Goal: Task Accomplishment & Management: Complete application form

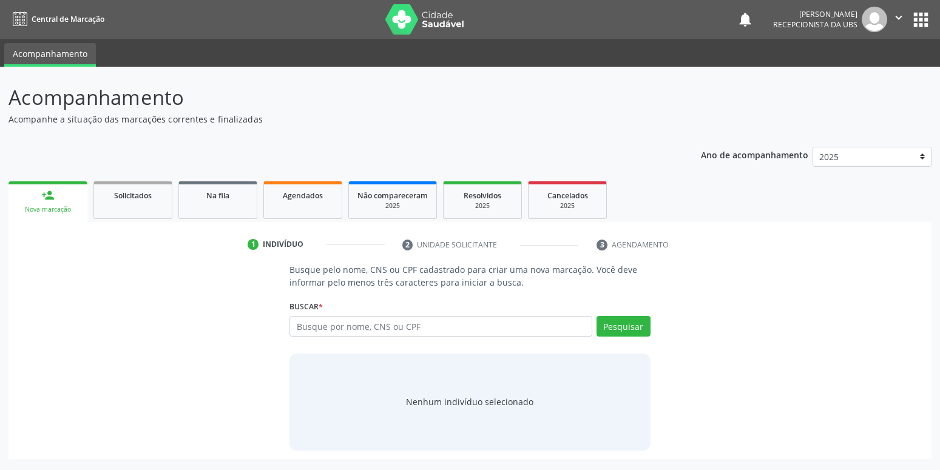
click at [56, 195] on link "person_add Nova marcação" at bounding box center [47, 201] width 79 height 41
click at [123, 195] on span "Solicitados" at bounding box center [133, 196] width 38 height 10
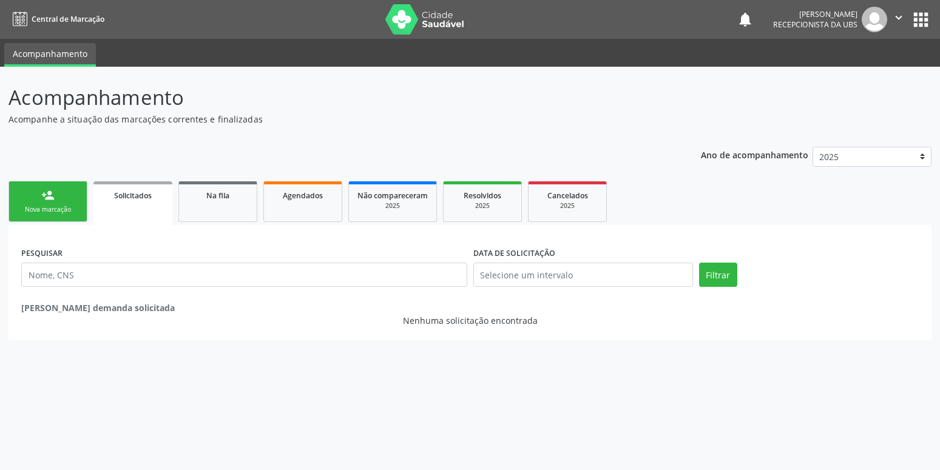
click at [33, 198] on link "person_add Nova marcação" at bounding box center [47, 201] width 79 height 41
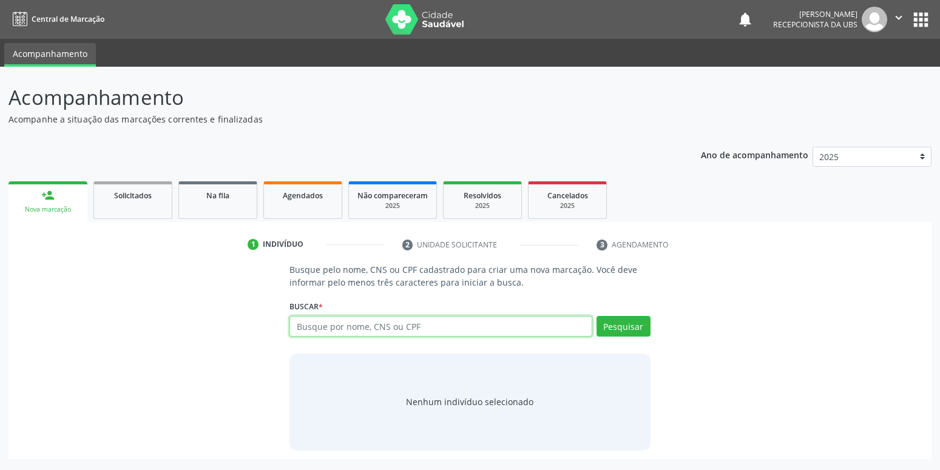
click at [359, 322] on input "text" at bounding box center [441, 326] width 302 height 21
type input "700001096944809"
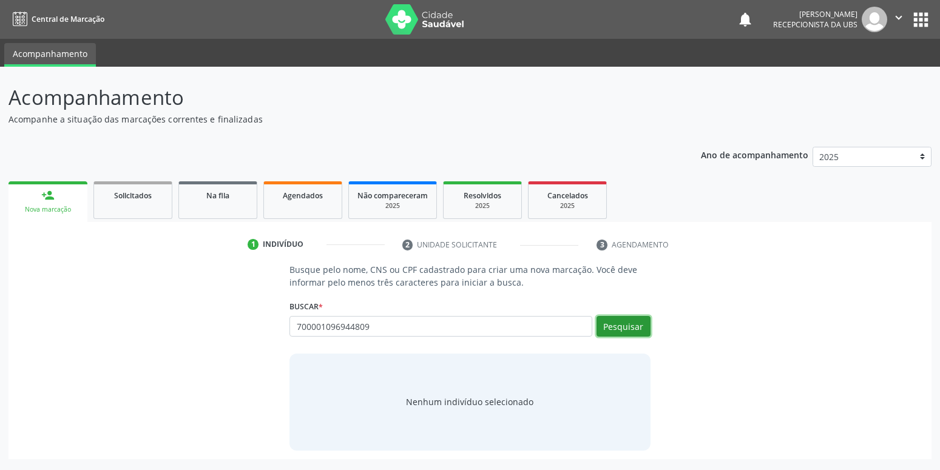
click at [604, 319] on button "Pesquisar" at bounding box center [624, 326] width 54 height 21
type input "700001096944809"
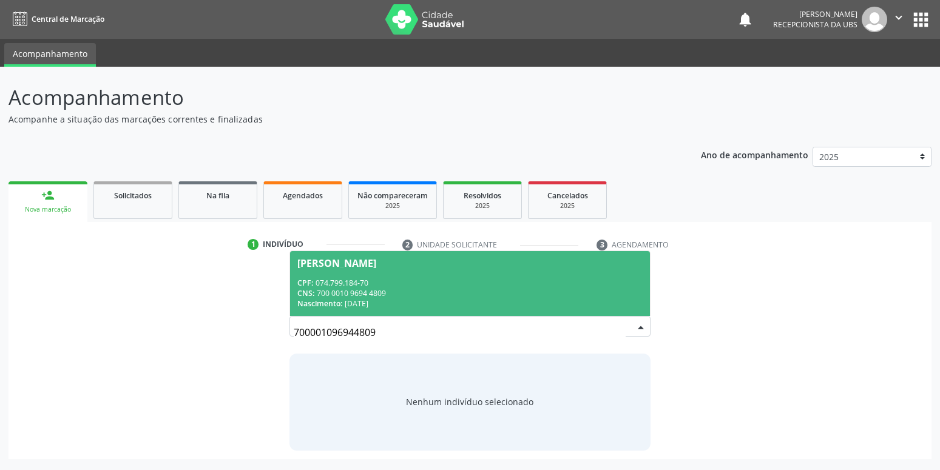
click at [376, 266] on div "Maria Osita da Silva Nascimento" at bounding box center [336, 264] width 79 height 10
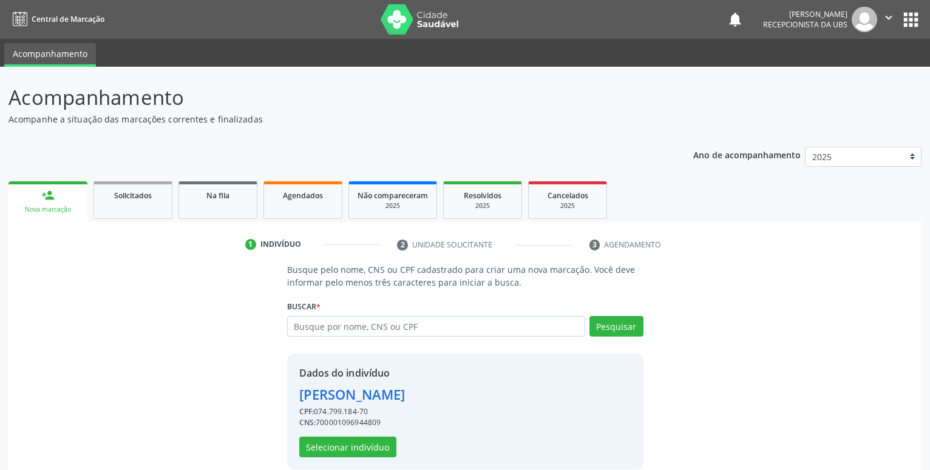
scroll to position [16, 0]
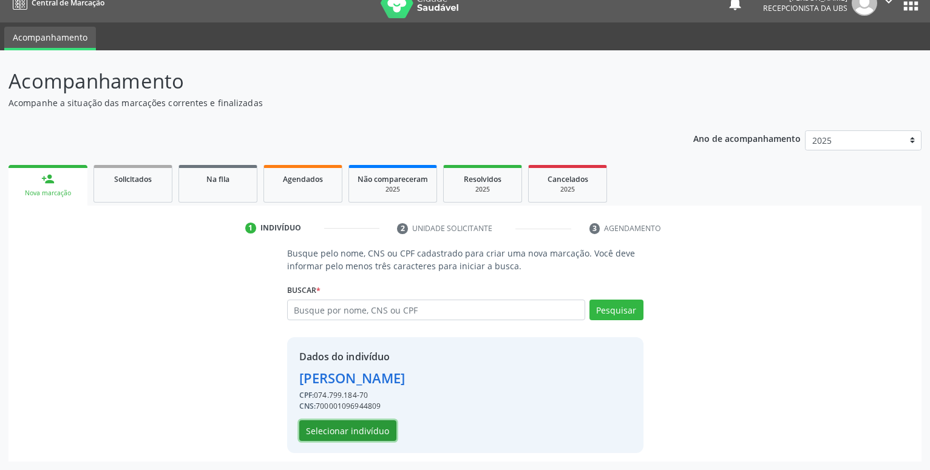
click at [351, 437] on button "Selecionar indivíduo" at bounding box center [347, 431] width 97 height 21
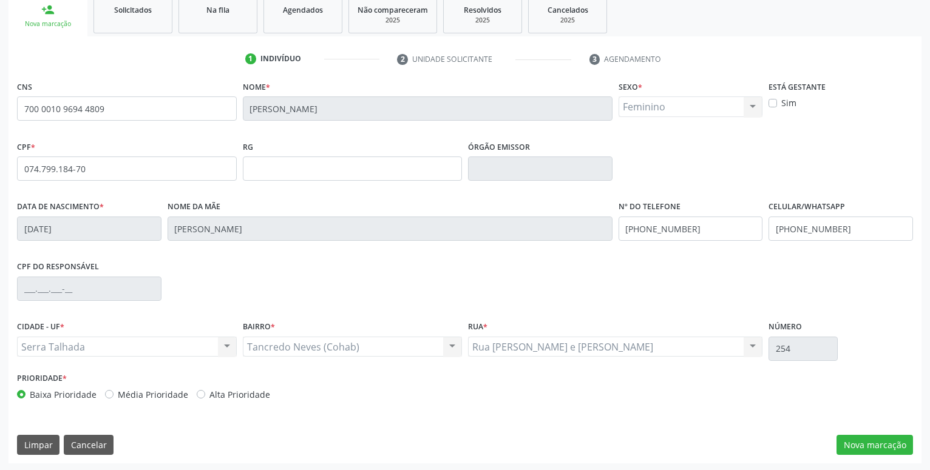
scroll to position [188, 0]
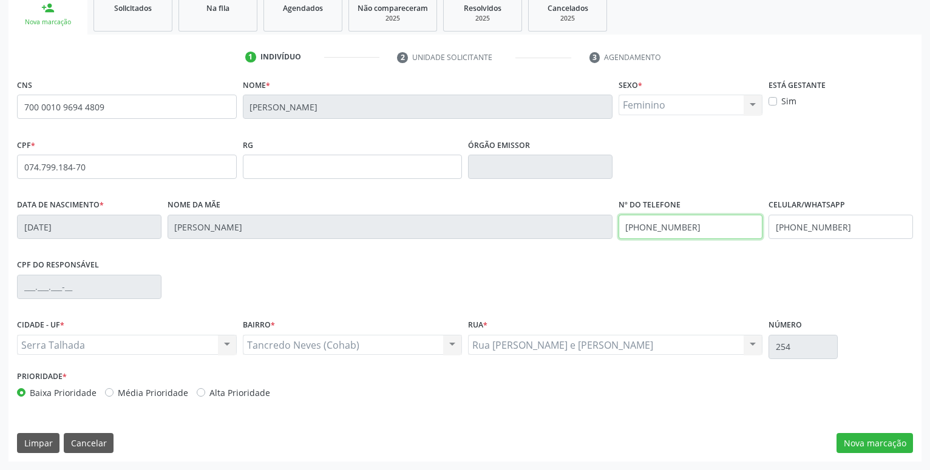
drag, startPoint x: 694, startPoint y: 225, endPoint x: 441, endPoint y: 222, distance: 252.5
click at [619, 222] on input "(87) 99633-6237" at bounding box center [691, 227] width 144 height 24
drag, startPoint x: 852, startPoint y: 221, endPoint x: 528, endPoint y: 223, distance: 323.5
click at [768, 223] on input "(87) 99633-6237" at bounding box center [840, 227] width 144 height 24
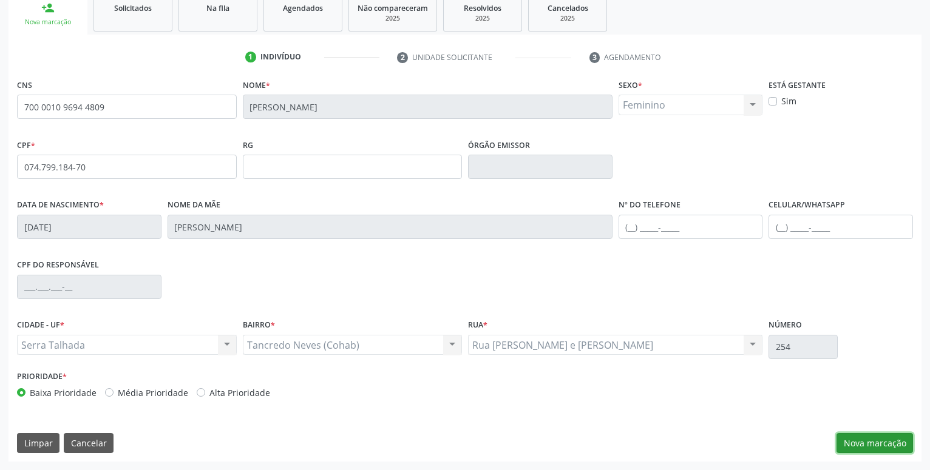
click at [874, 446] on button "Nova marcação" at bounding box center [874, 443] width 76 height 21
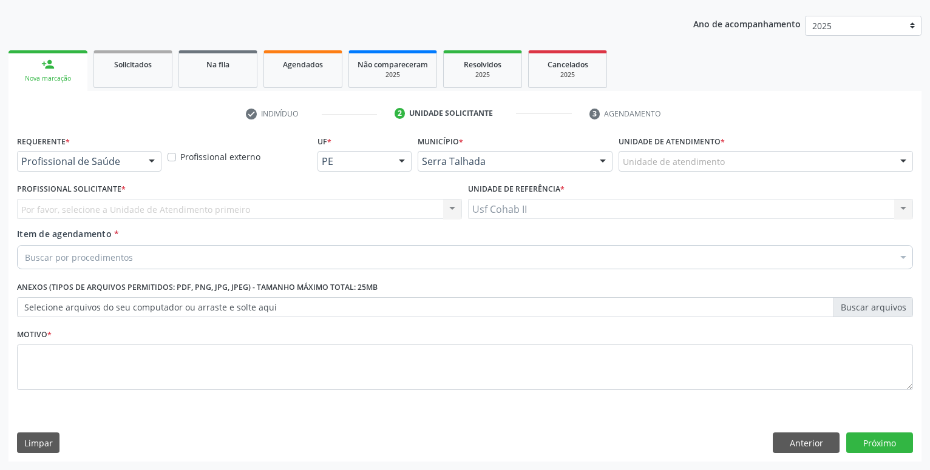
scroll to position [131, 0]
click at [92, 222] on div "Profissional Solicitante * Por favor, selecione a Unidade de Atendimento primei…" at bounding box center [239, 203] width 451 height 47
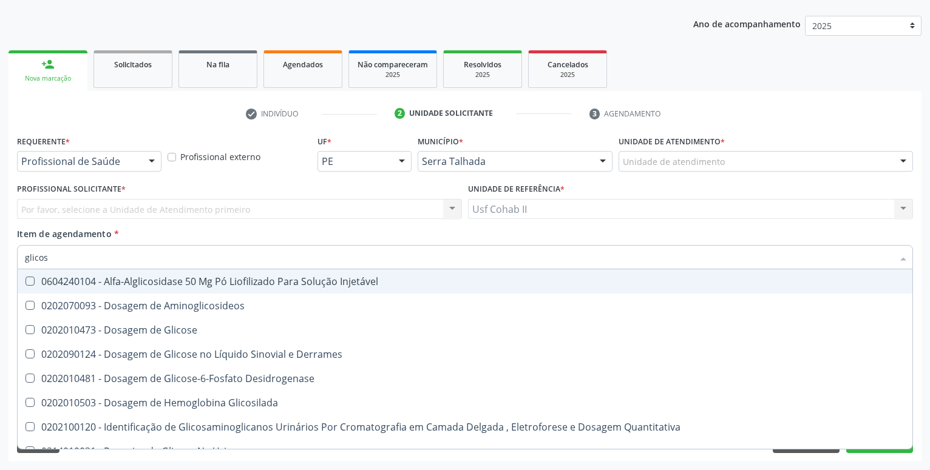
type input "glicose"
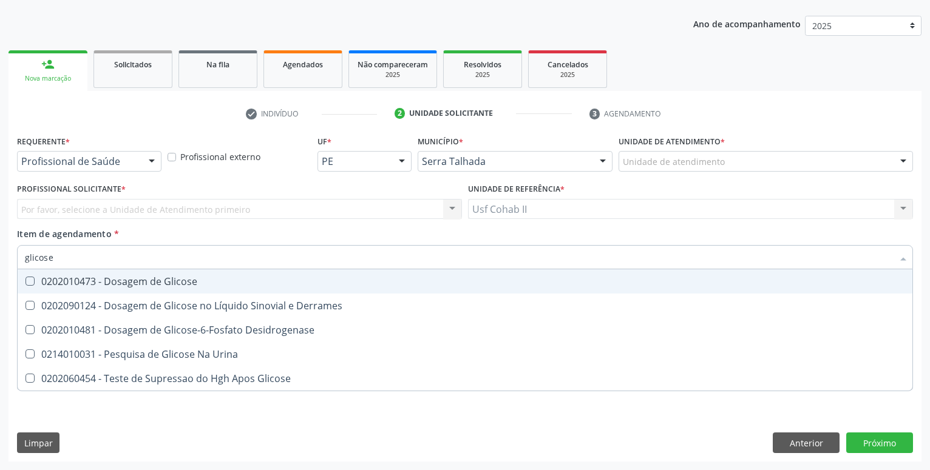
click at [106, 282] on div "0202010473 - Dosagem de Glicose" at bounding box center [465, 282] width 880 height 10
checkbox Glicose "true"
click at [99, 258] on input "glicose" at bounding box center [459, 257] width 868 height 24
click at [748, 76] on ul "person_add Nova marcação Solicitados Na fila Agendados Não compareceram 2025 Re…" at bounding box center [464, 69] width 913 height 44
checkbox Derrames "true"
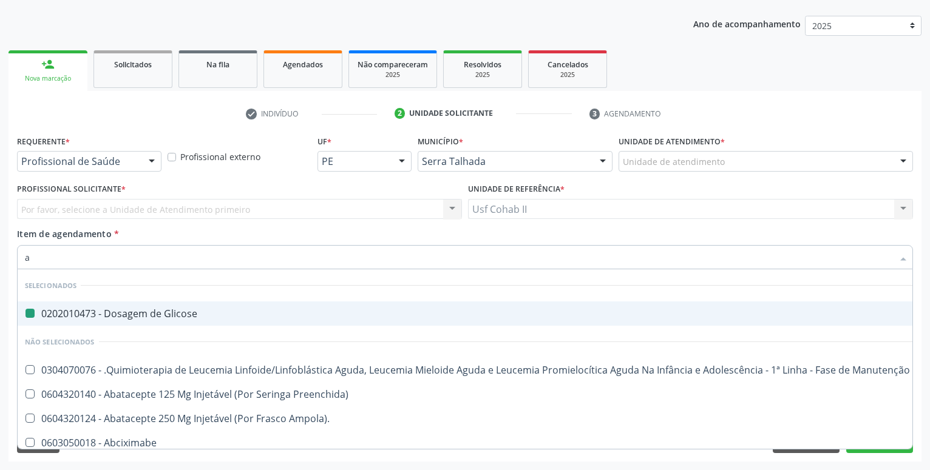
type input "ac"
checkbox Glicose "false"
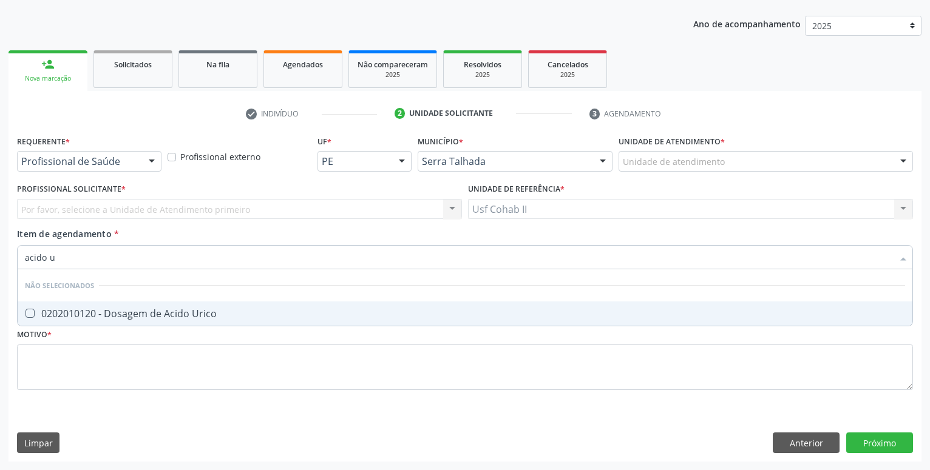
type input "acido ur"
click at [163, 317] on div "0202010120 - Dosagem de Acido Urico" at bounding box center [465, 314] width 880 height 10
checkbox Urico "true"
type input "acido ur"
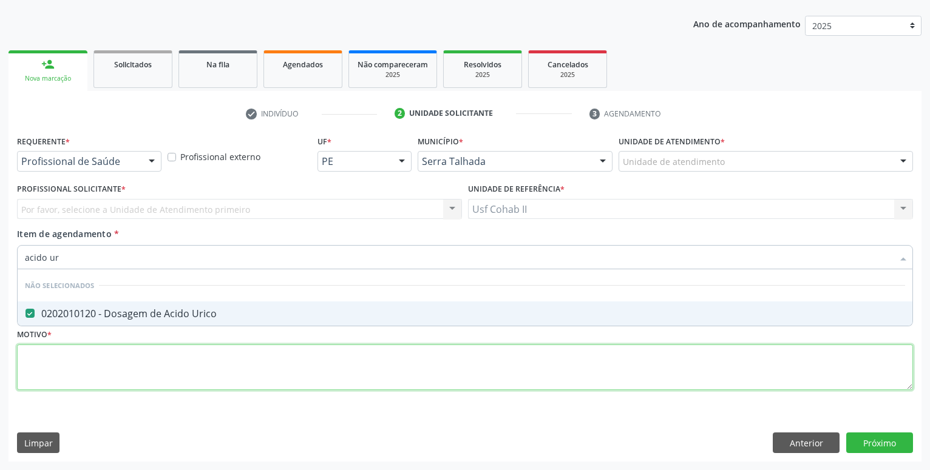
click at [81, 376] on textarea at bounding box center [465, 368] width 896 height 46
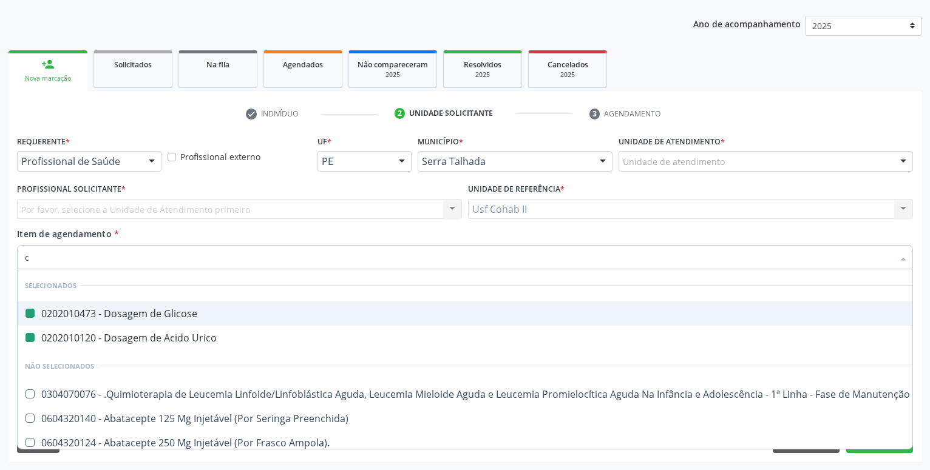
type input "cr"
checkbox Glicose "false"
checkbox Urico "false"
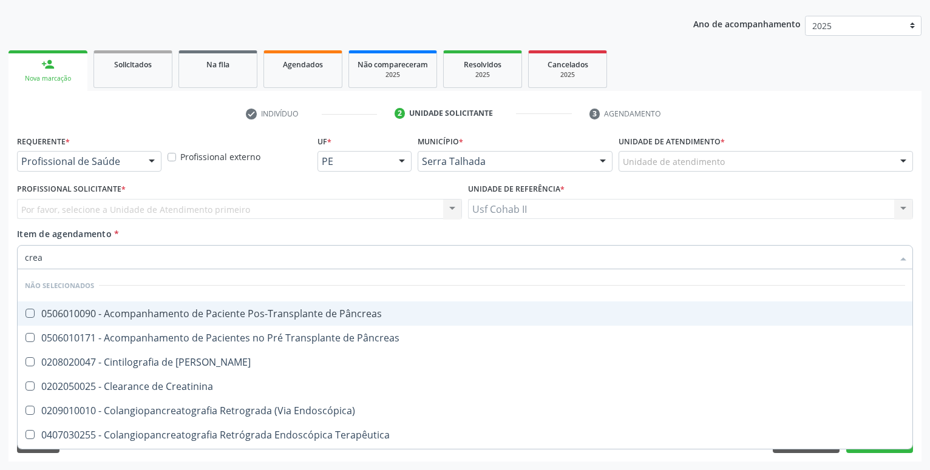
type input "creat"
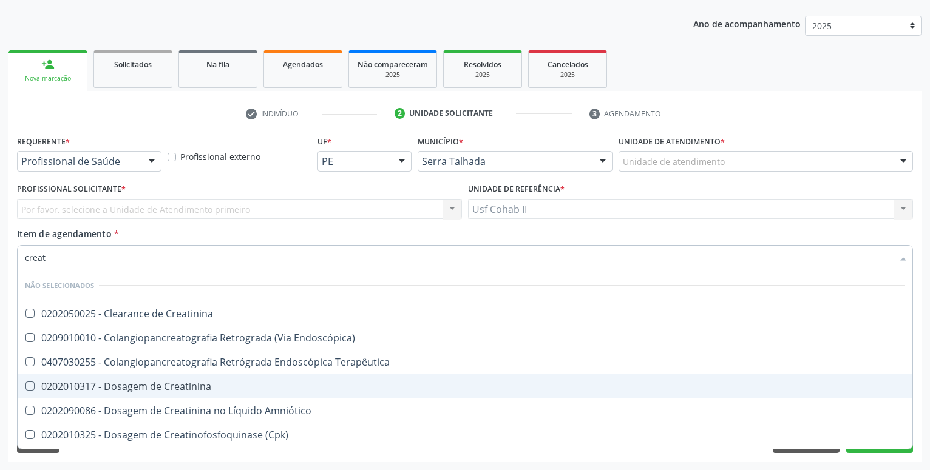
click at [160, 388] on div "0202010317 - Dosagem de Creatinina" at bounding box center [465, 387] width 880 height 10
checkbox Creatinina "true"
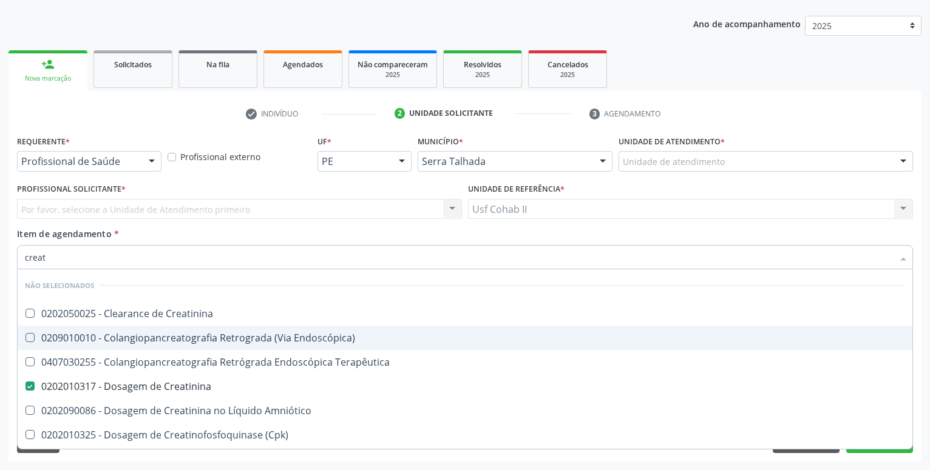
click at [93, 255] on input "creat" at bounding box center [459, 257] width 868 height 24
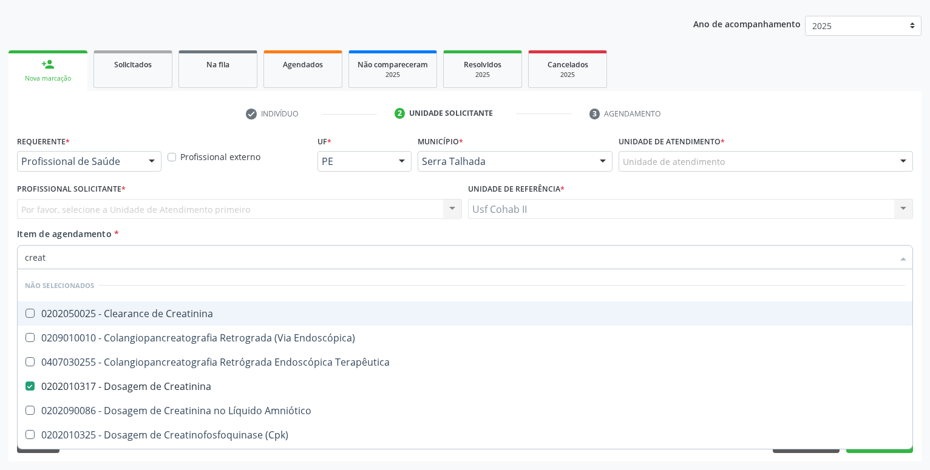
type input "creat"
click at [495, 230] on div "Item de agendamento * creat Desfazer seleção Não selecionados 0202050025 - Clea…" at bounding box center [465, 247] width 896 height 38
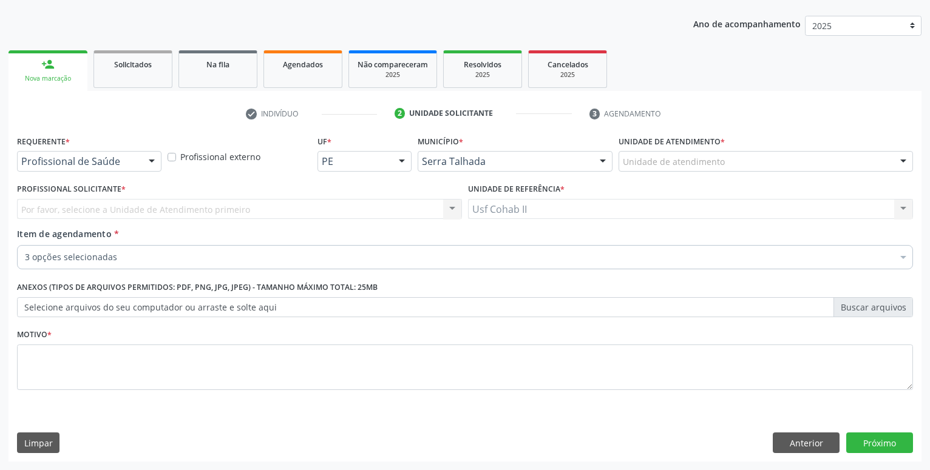
checkbox Glicose "true"
checkbox Urico "true"
checkbox Creatinina "true"
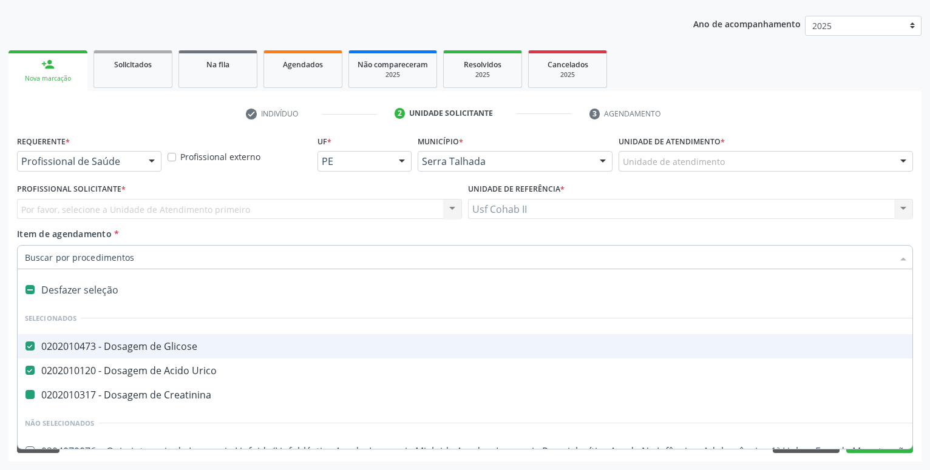
type input "u"
checkbox Creatinina "false"
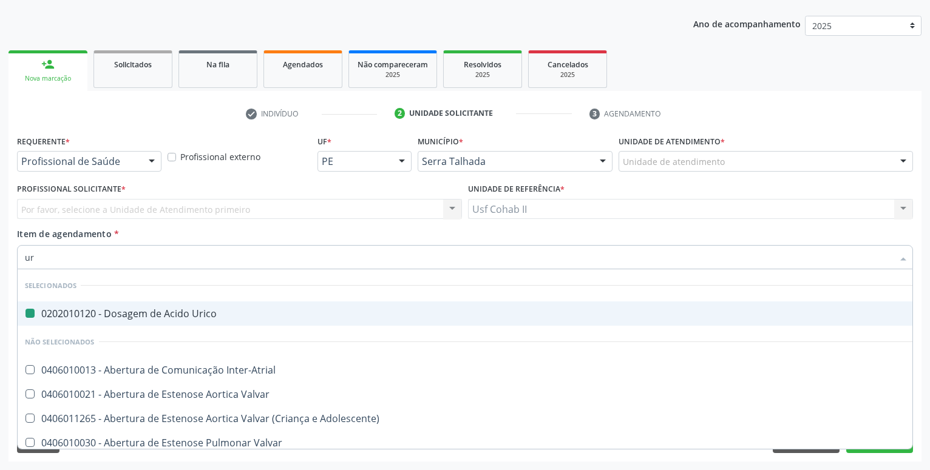
type input "ure"
checkbox Urico "false"
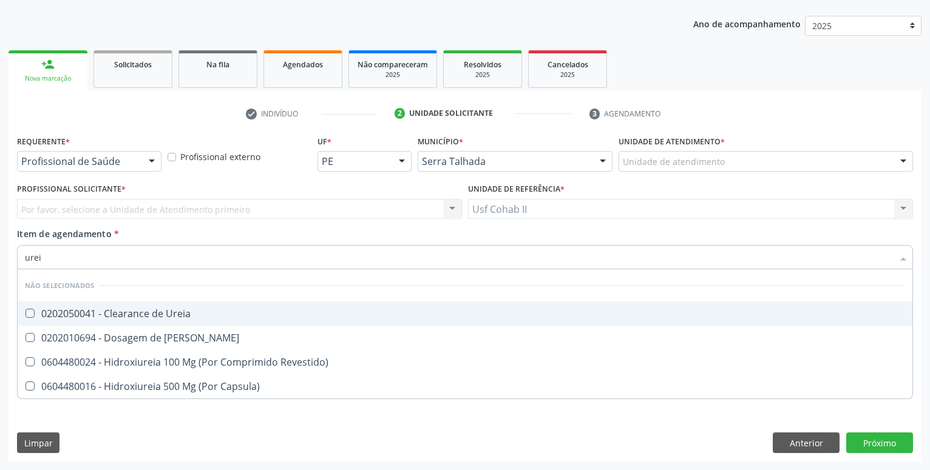
type input "ureia"
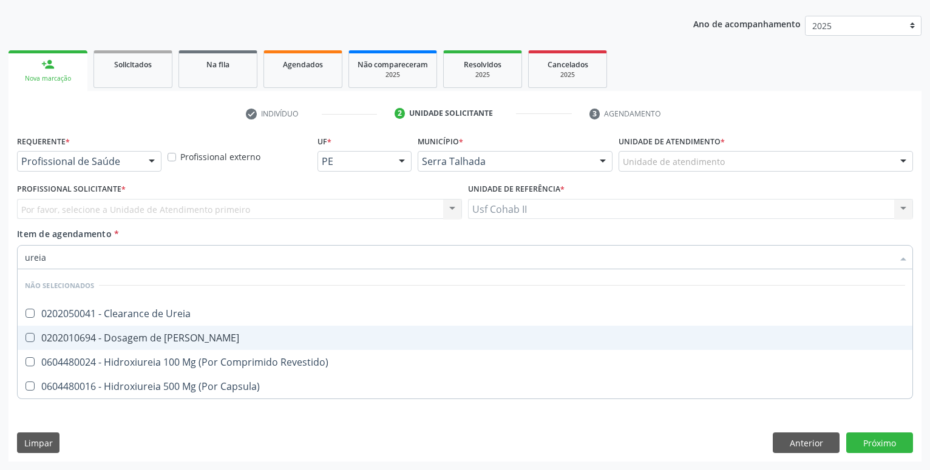
click at [121, 343] on div "0202010694 - Dosagem de [PERSON_NAME]" at bounding box center [465, 338] width 880 height 10
checkbox Ureia "true"
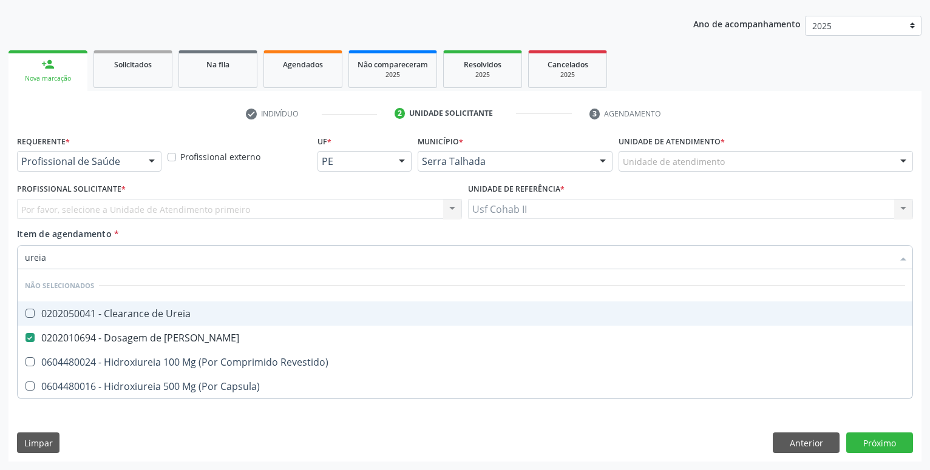
click at [58, 260] on input "ureia" at bounding box center [459, 257] width 868 height 24
type input "ureia"
click at [645, 227] on div "Unidade de referência * Usf Cohab II Usf Cohab II Nenhum resultado encontrado p…" at bounding box center [690, 203] width 451 height 47
checkbox Ureia "true"
checkbox Revestido\) "true"
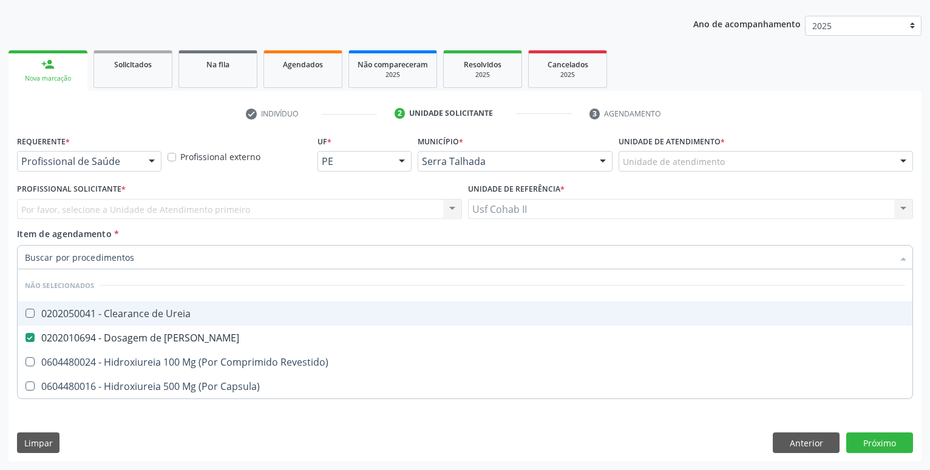
checkbox Capsula\) "true"
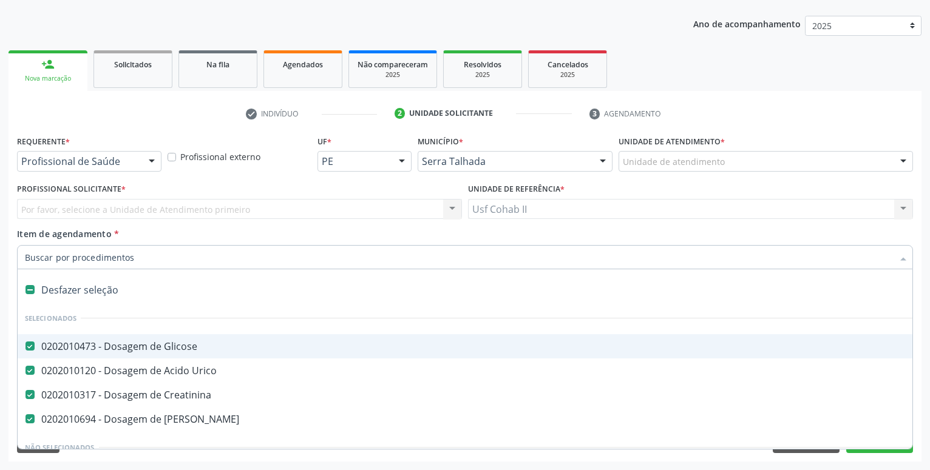
click at [126, 247] on div at bounding box center [465, 257] width 896 height 24
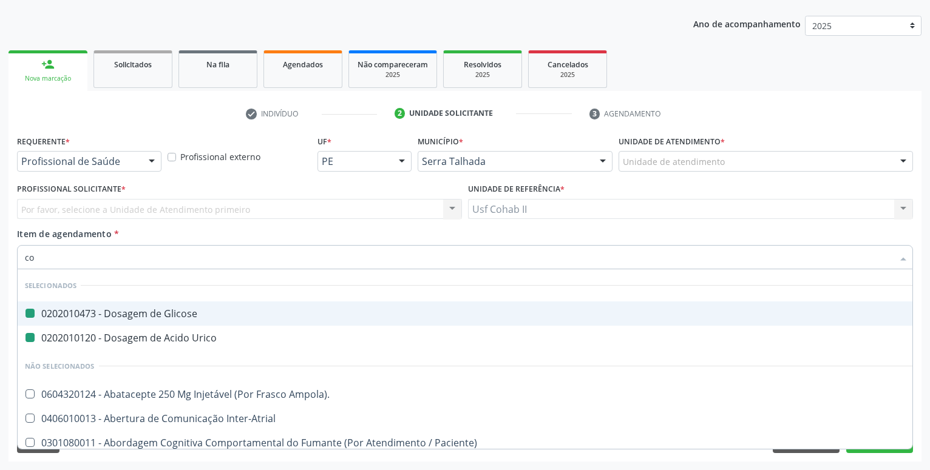
type input "col"
checkbox Glicose "false"
checkbox Urico "false"
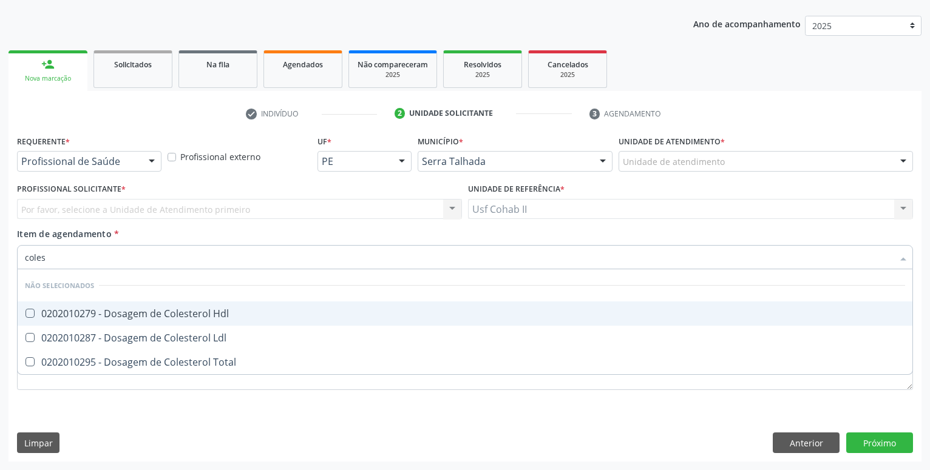
type input "colest"
click at [184, 314] on div "0202010279 - Dosagem de Colesterol Hdl" at bounding box center [465, 314] width 880 height 10
checkbox Hdl "true"
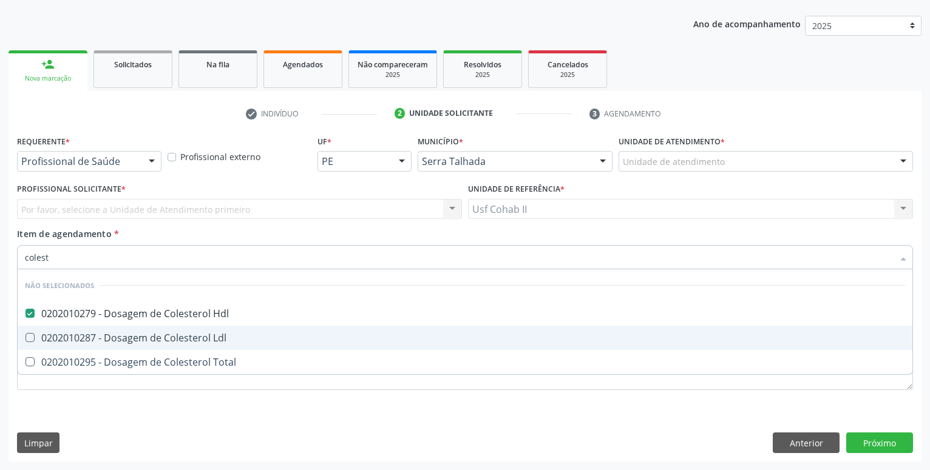
click at [168, 338] on div "0202010287 - Dosagem de Colesterol Ldl" at bounding box center [465, 338] width 880 height 10
checkbox Ldl "true"
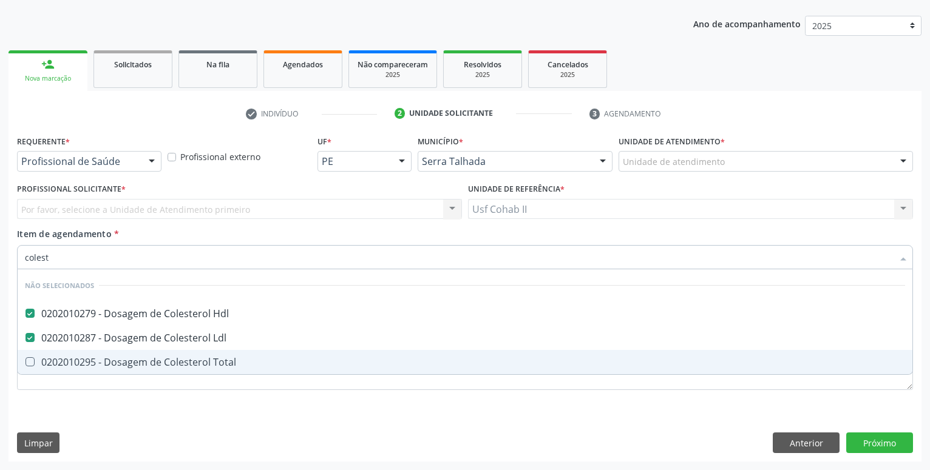
click at [166, 359] on div "0202010295 - Dosagem de Colesterol Total" at bounding box center [465, 363] width 880 height 10
checkbox Total "true"
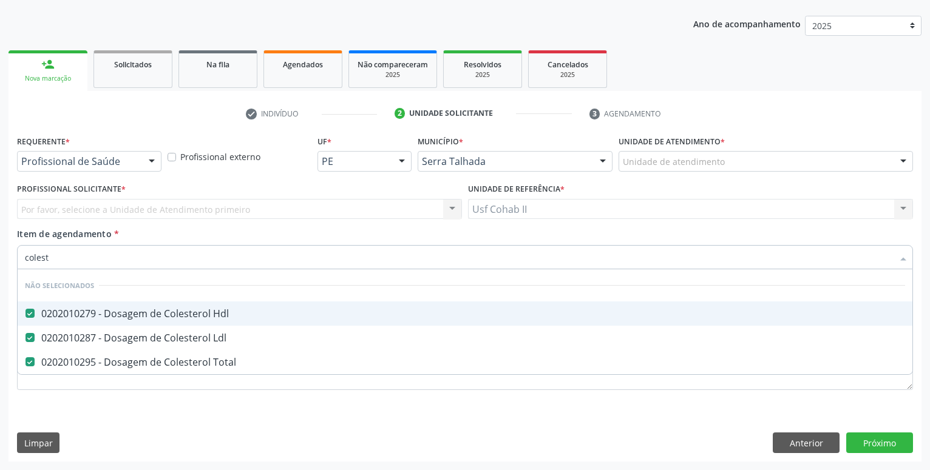
click at [329, 226] on div "Profissional Solicitante * Por favor, selecione a Unidade de Atendimento primei…" at bounding box center [239, 203] width 451 height 47
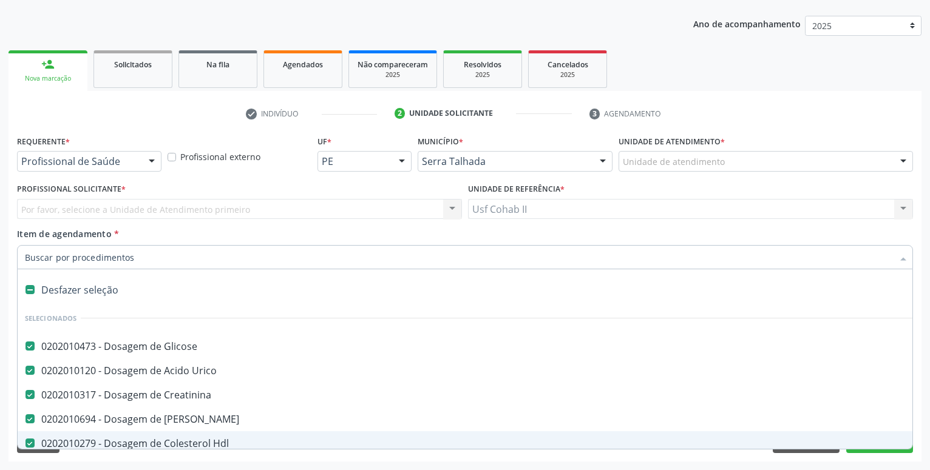
type input "t"
checkbox Ldl "false"
checkbox Total "false"
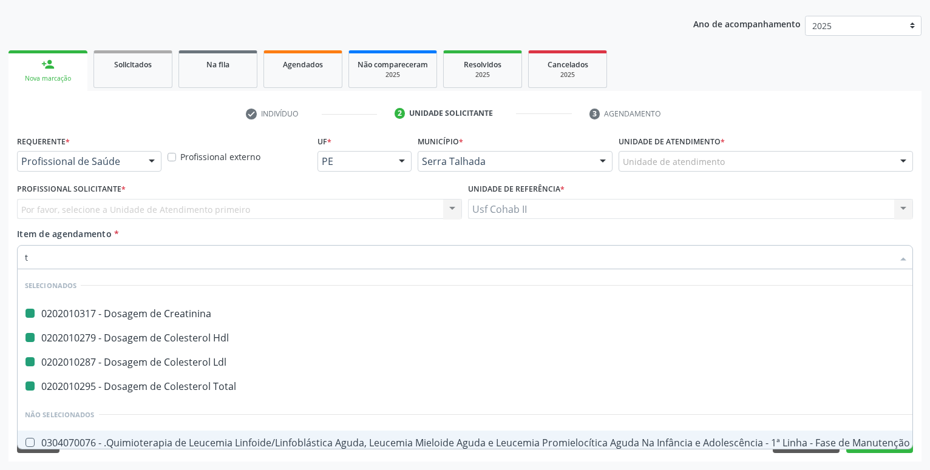
type input "tr"
checkbox Creatinina "false"
checkbox Hdl "false"
checkbox Ldl "false"
checkbox Total "false"
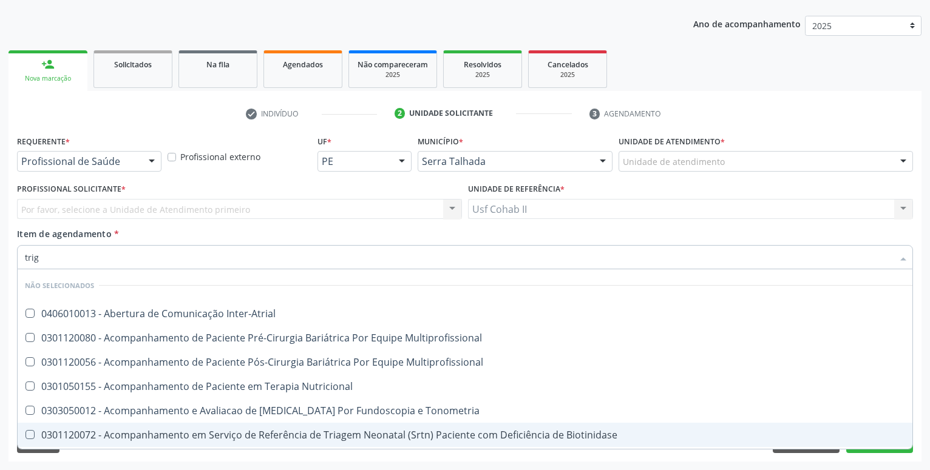
type input "trigl"
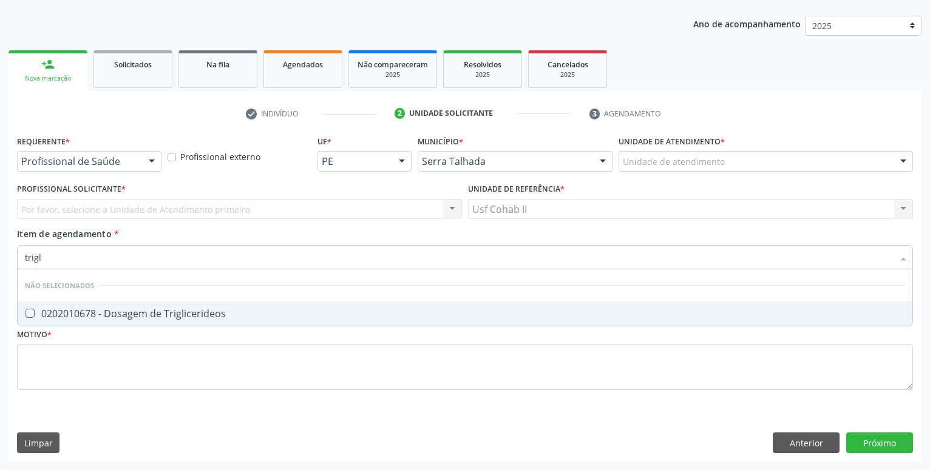
click at [173, 309] on div "0202010678 - Dosagem de Triglicerideos" at bounding box center [465, 314] width 880 height 10
checkbox Triglicerideos "true"
click at [277, 230] on div "Item de agendamento * trigl Desfazer seleção Não selecionados 0202010678 - Dosa…" at bounding box center [465, 247] width 896 height 38
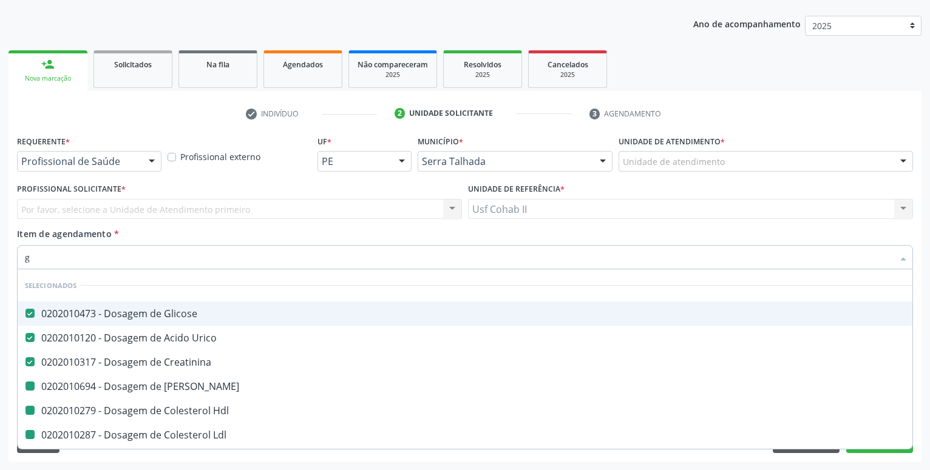
type input "gl"
checkbox Ureia "false"
checkbox Hdl "false"
checkbox Ldl "false"
checkbox Total "false"
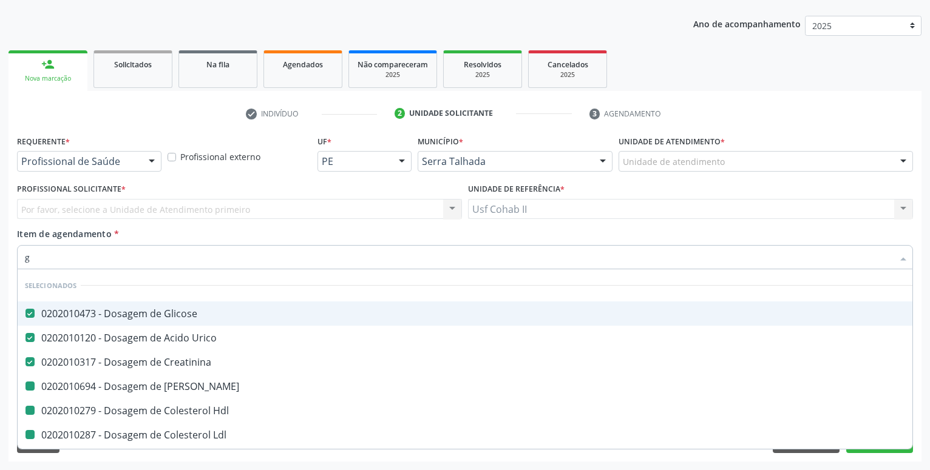
checkbox Triglicerideos "false"
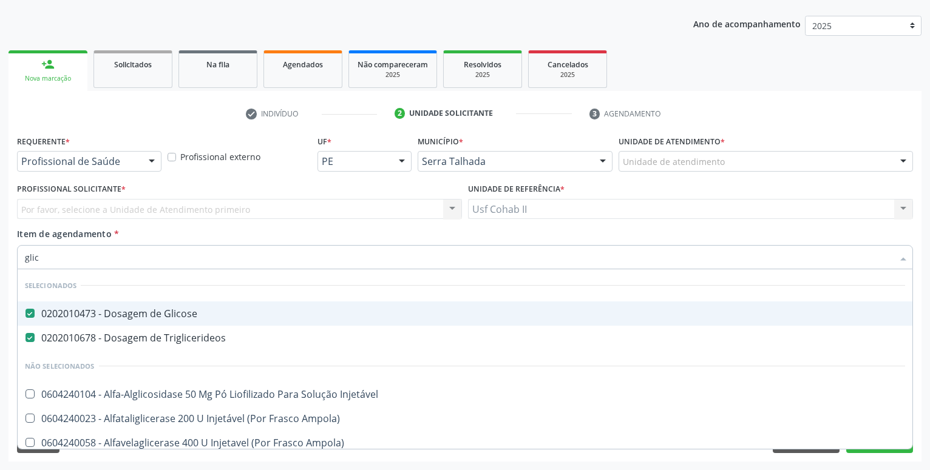
type input "glico"
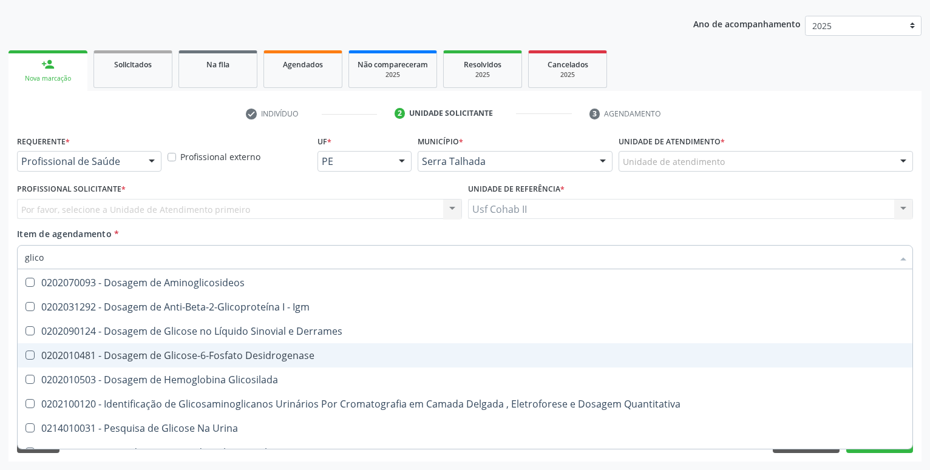
scroll to position [175, 0]
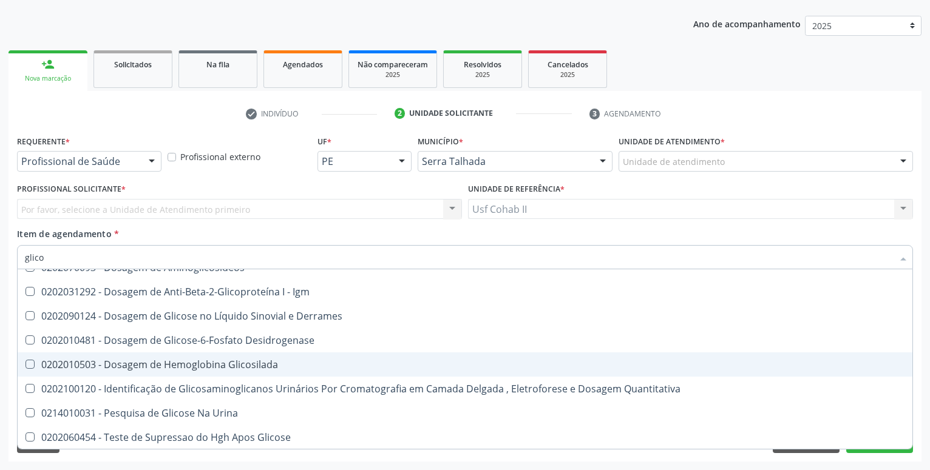
click at [189, 368] on div "0202010503 - Dosagem de Hemoglobina Glicosilada" at bounding box center [465, 365] width 880 height 10
checkbox Glicosilada "true"
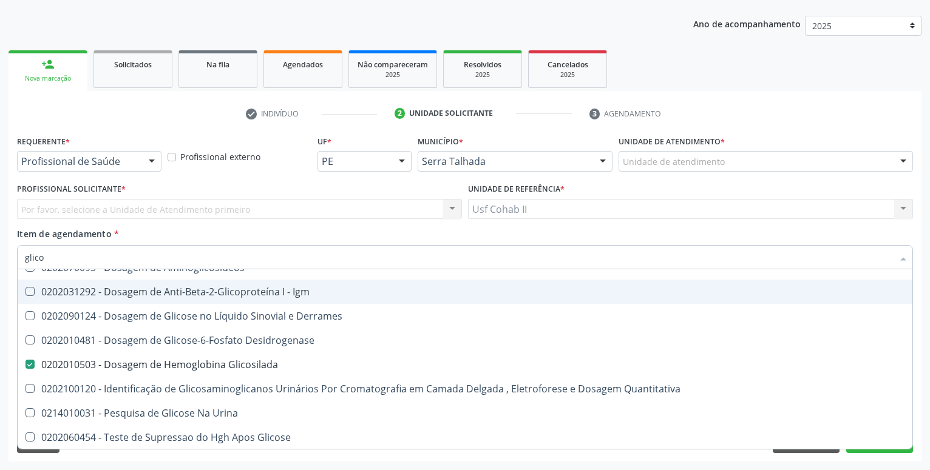
click at [391, 236] on div "Item de agendamento * glico Desfazer seleção Selecionados 0202010473 - Dosagem …" at bounding box center [465, 247] width 896 height 38
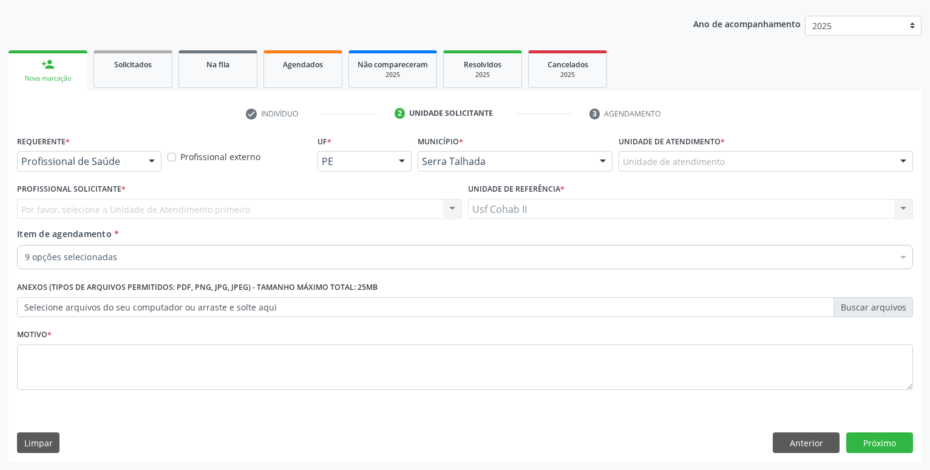
checkbox Ureia "true"
checkbox Hdl "true"
checkbox Ldl "true"
checkbox Total "true"
checkbox Triglicerideos "true"
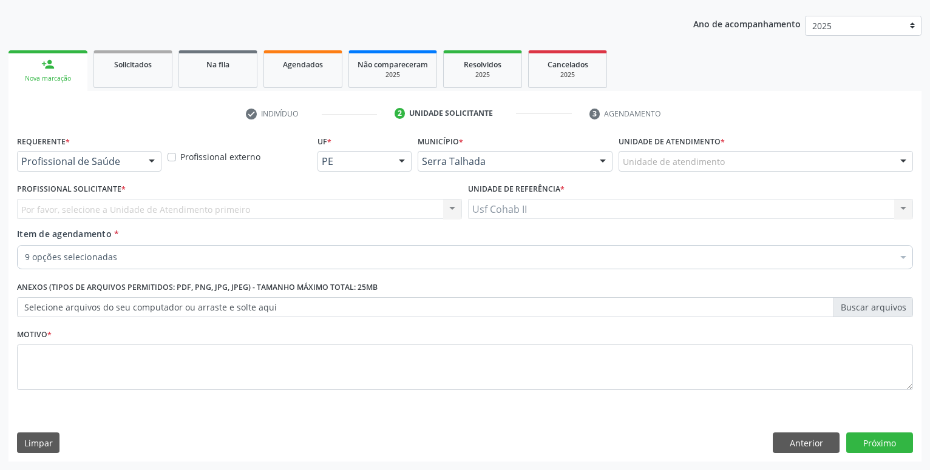
checkbox Glicosilada "true"
checkbox Creatinina "true"
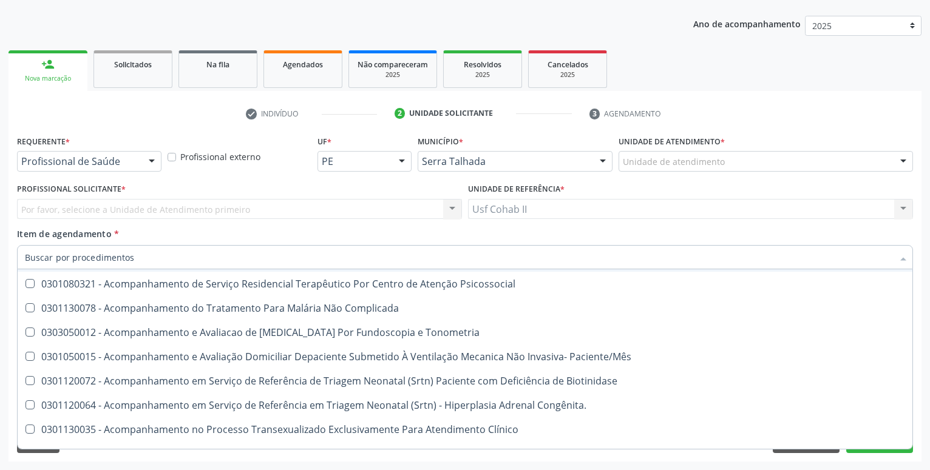
scroll to position [2163, 0]
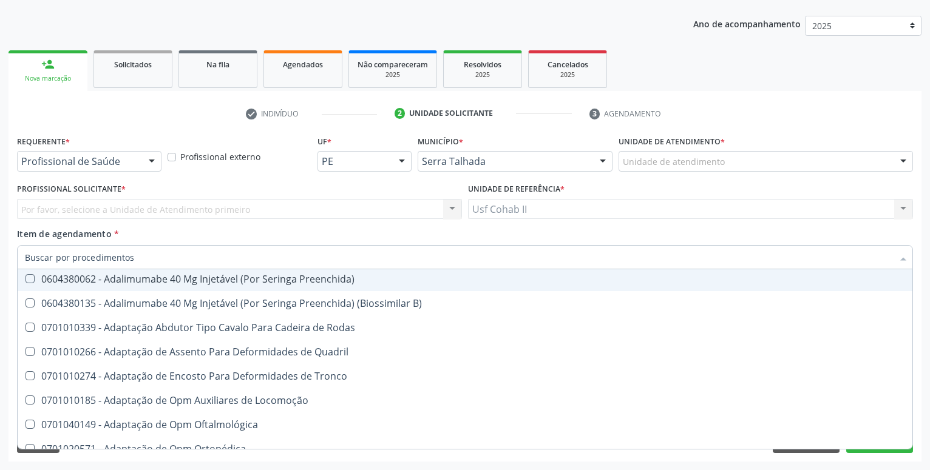
click at [878, 107] on ul "check Indivíduo 2 Unidade solicitante 3 Agendamento" at bounding box center [464, 114] width 913 height 20
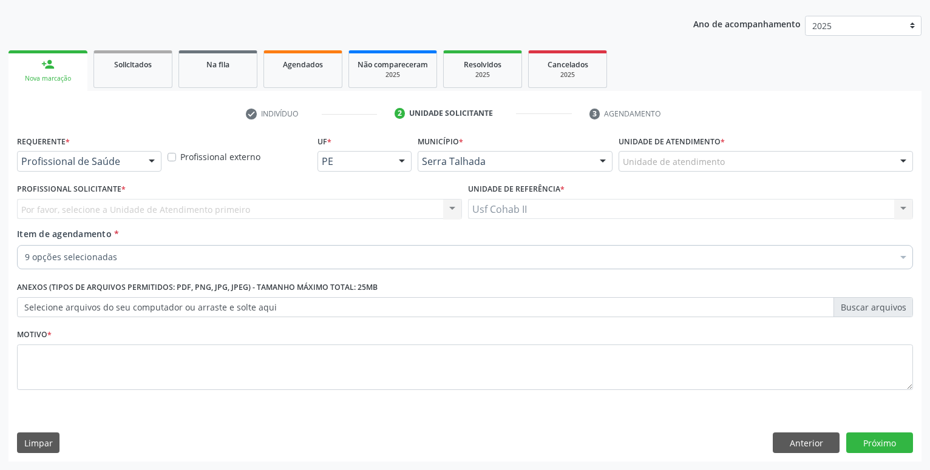
scroll to position [0, 0]
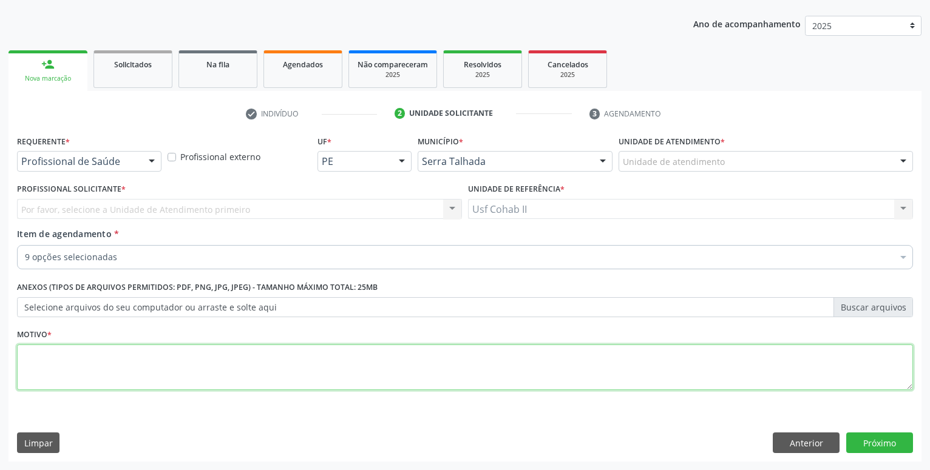
click at [225, 364] on textarea at bounding box center [465, 368] width 896 height 46
type textarea "."
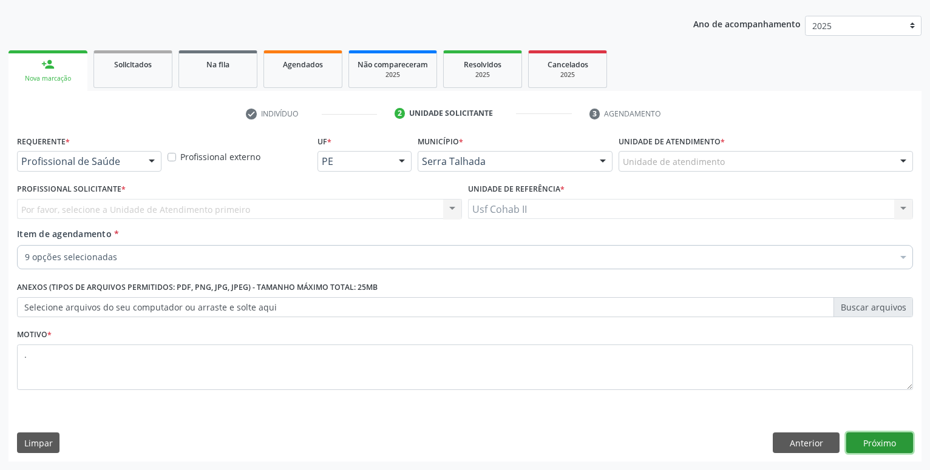
click at [887, 452] on button "Próximo" at bounding box center [879, 443] width 67 height 21
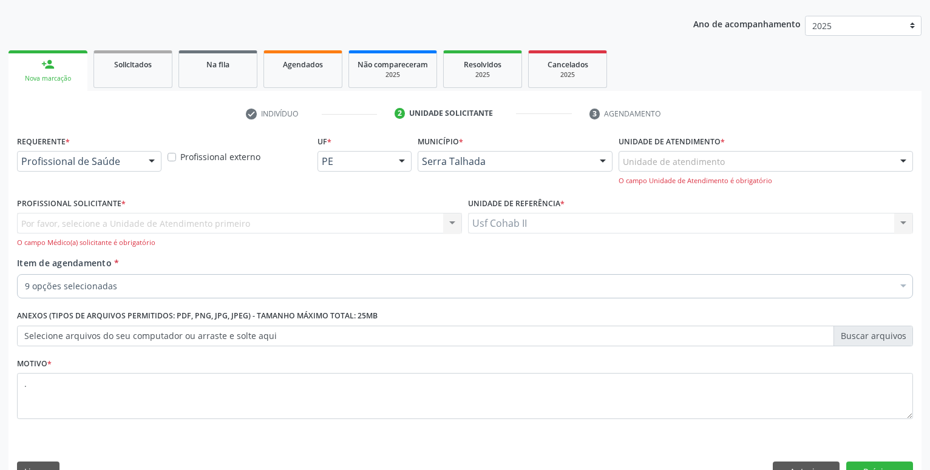
click at [55, 360] on div "Motivo * ." at bounding box center [465, 387] width 896 height 64
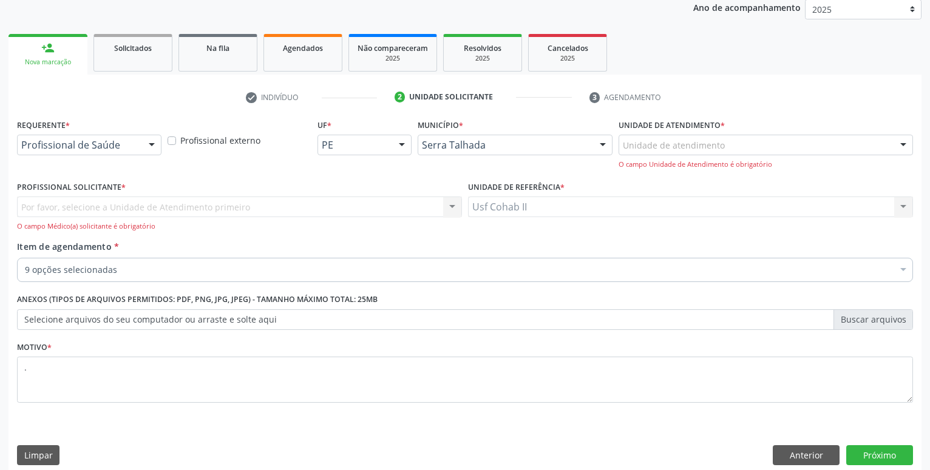
scroll to position [160, 0]
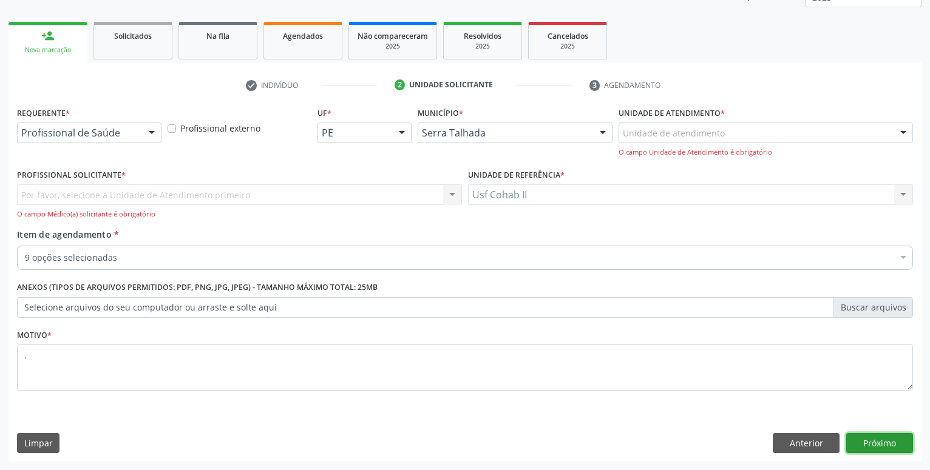
click at [891, 436] on button "Próximo" at bounding box center [879, 443] width 67 height 21
click at [155, 191] on div "Por favor, selecione a Unidade de Atendimento primeiro Nenhum resultado encontr…" at bounding box center [239, 202] width 445 height 35
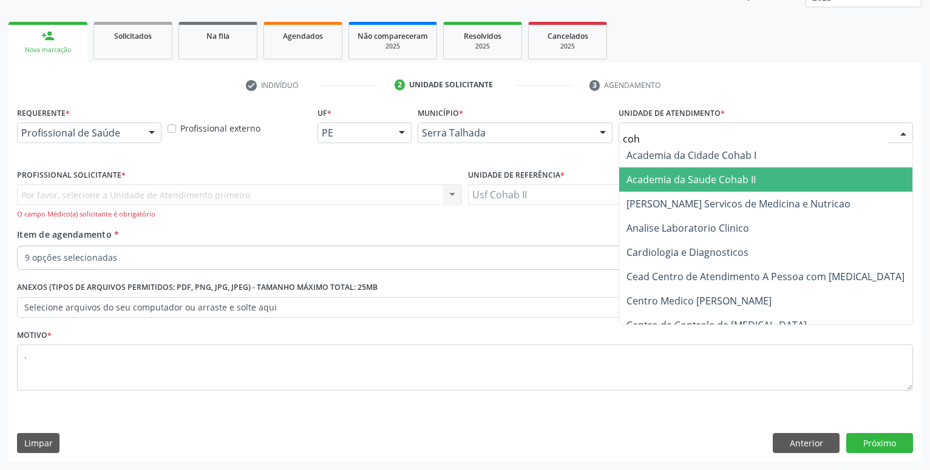
type input "coha"
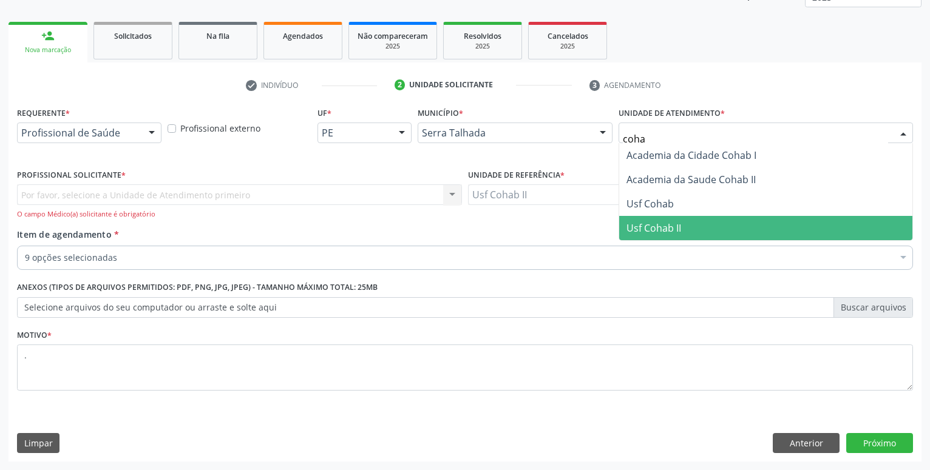
click at [656, 223] on span "Usf Cohab II" at bounding box center [653, 228] width 55 height 13
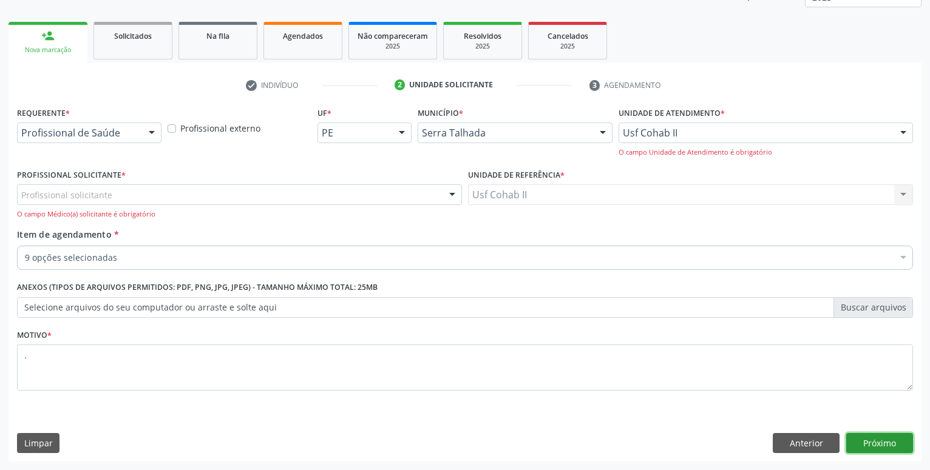
click at [890, 435] on button "Próximo" at bounding box center [879, 443] width 67 height 21
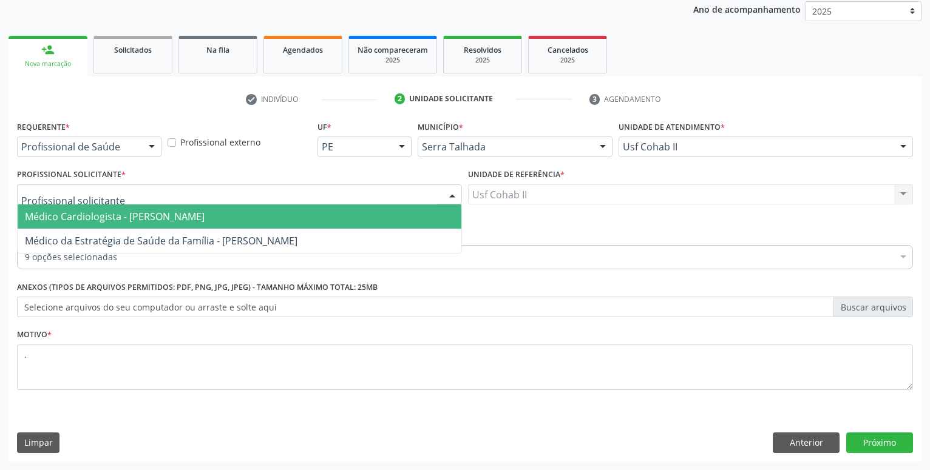
click at [89, 211] on span "Médico Cardiologista - [PERSON_NAME]" at bounding box center [115, 216] width 180 height 13
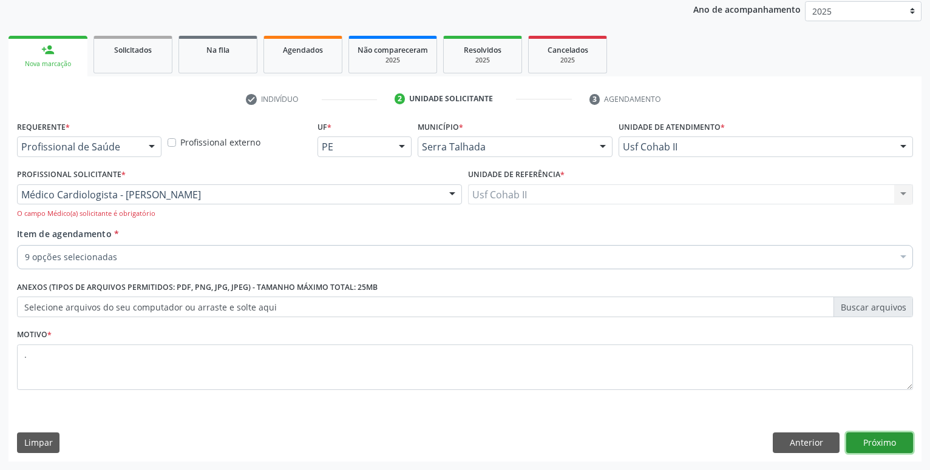
click at [894, 439] on button "Próximo" at bounding box center [879, 443] width 67 height 21
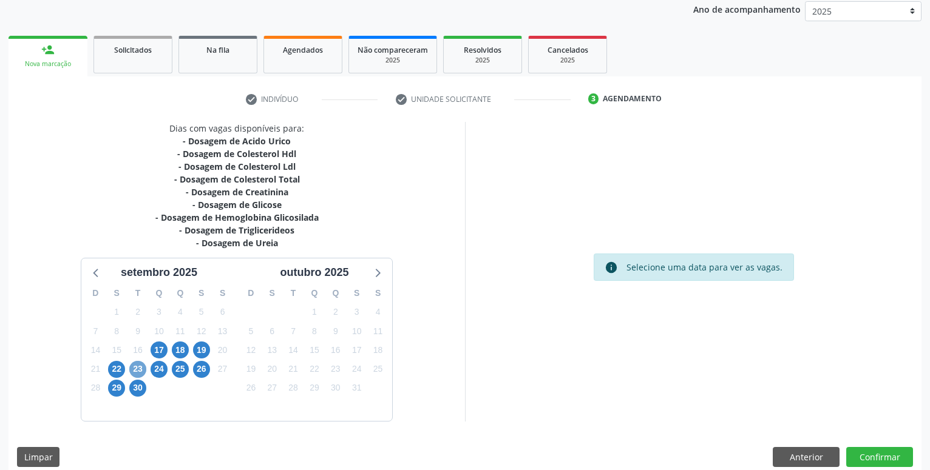
click at [135, 371] on span "23" at bounding box center [137, 369] width 17 height 17
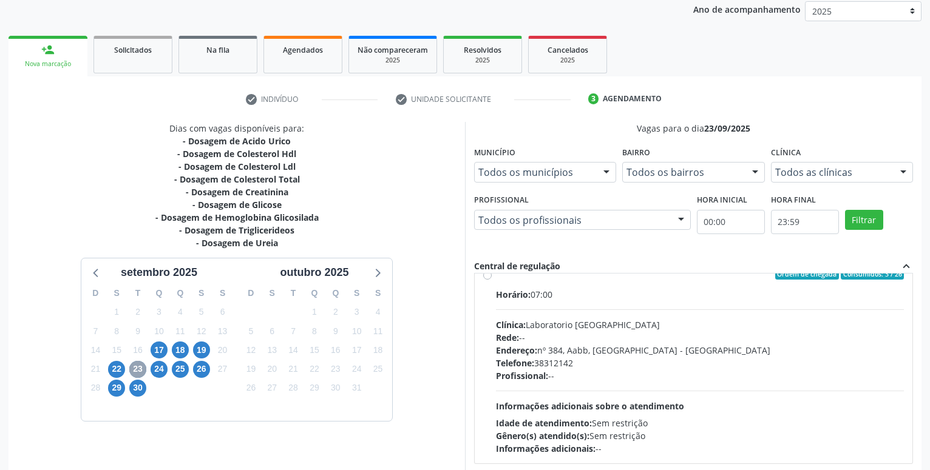
scroll to position [0, 0]
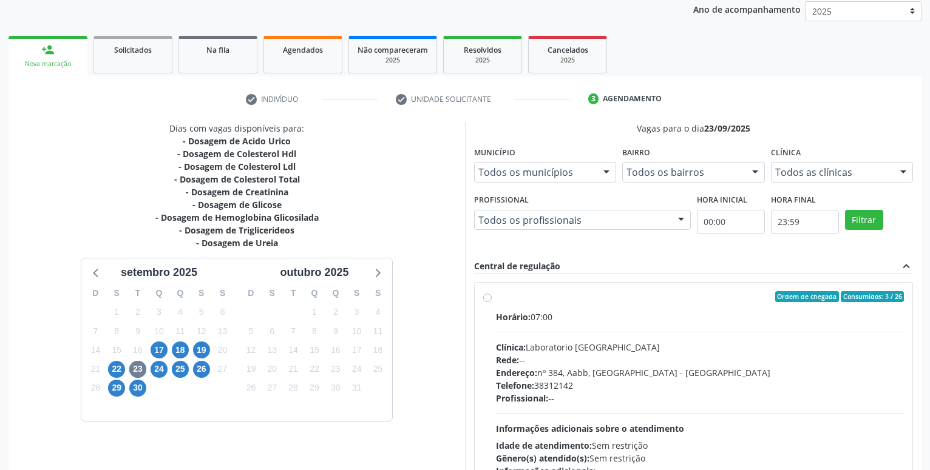
click at [496, 300] on label "Ordem de chegada Consumidos: 3 / 26 Horário: 07:00 Clínica: Laboratorio Sao Fra…" at bounding box center [700, 384] width 408 height 186
click at [490, 300] on input "Ordem de chegada Consumidos: 3 / 26 Horário: 07:00 Clínica: Laboratorio Sao Fra…" at bounding box center [487, 296] width 8 height 11
radio input "true"
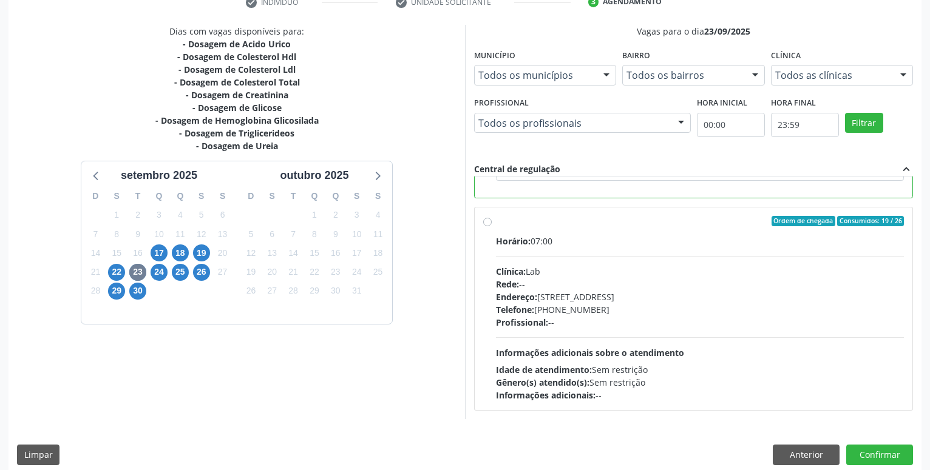
scroll to position [255, 0]
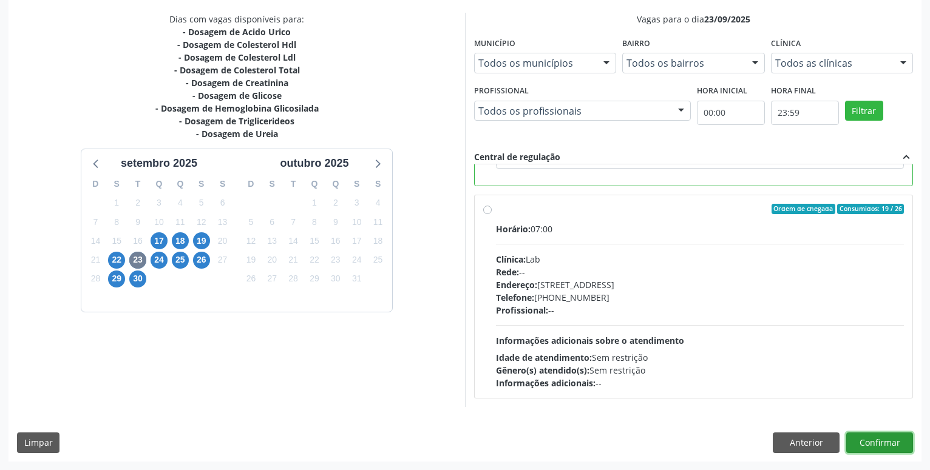
click at [879, 443] on button "Confirmar" at bounding box center [879, 443] width 67 height 21
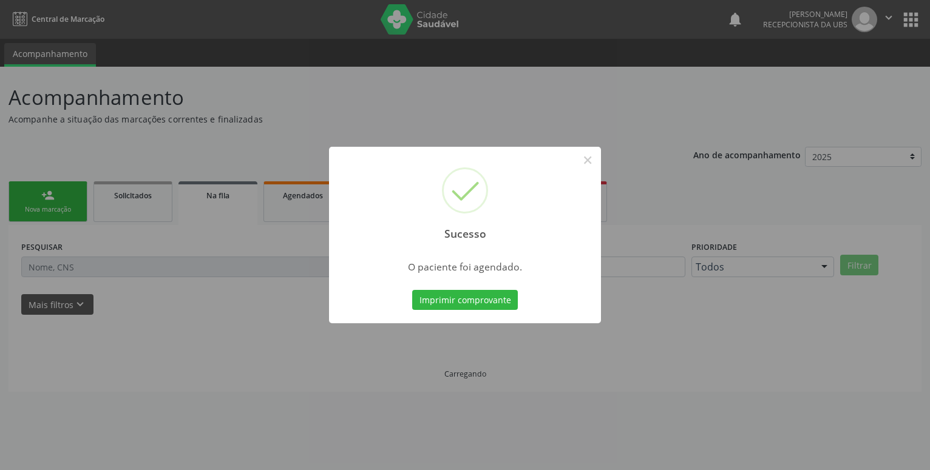
scroll to position [0, 0]
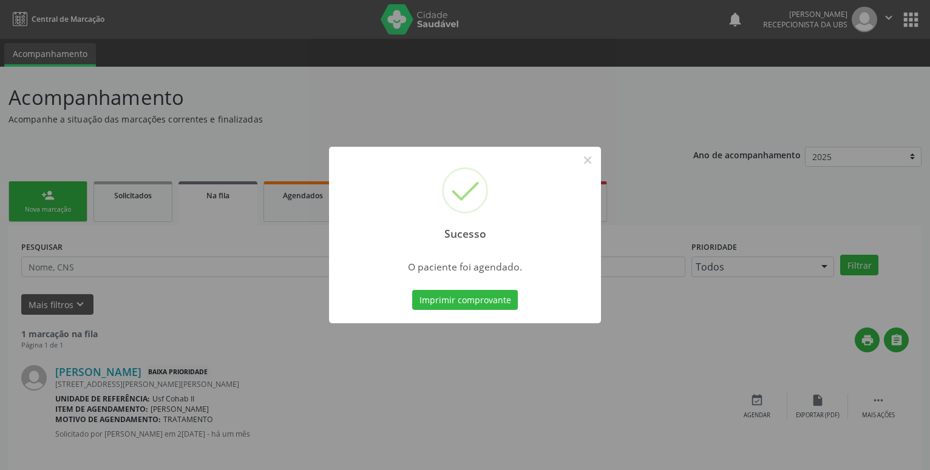
click at [465, 290] on div "Imprimir comprovante Cancel" at bounding box center [465, 300] width 111 height 25
click at [489, 302] on button "Imprimir comprovante" at bounding box center [465, 300] width 106 height 21
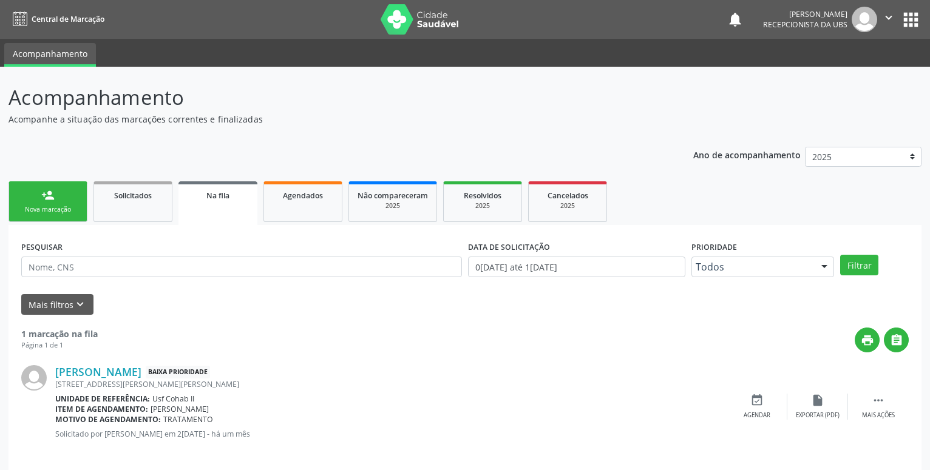
click at [56, 195] on link "person_add Nova marcação" at bounding box center [47, 201] width 79 height 41
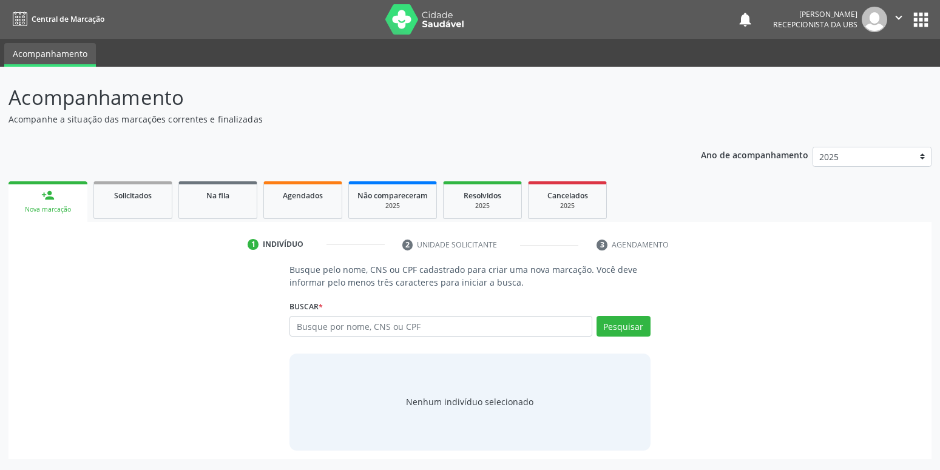
drag, startPoint x: 453, startPoint y: 316, endPoint x: 444, endPoint y: 324, distance: 12.0
click at [453, 317] on div "Buscar * Busque por nome, CNS ou CPF Nenhum resultado encontrado para: " " Digi…" at bounding box center [470, 320] width 361 height 47
click at [438, 326] on input "text" at bounding box center [441, 326] width 302 height 21
type input "e"
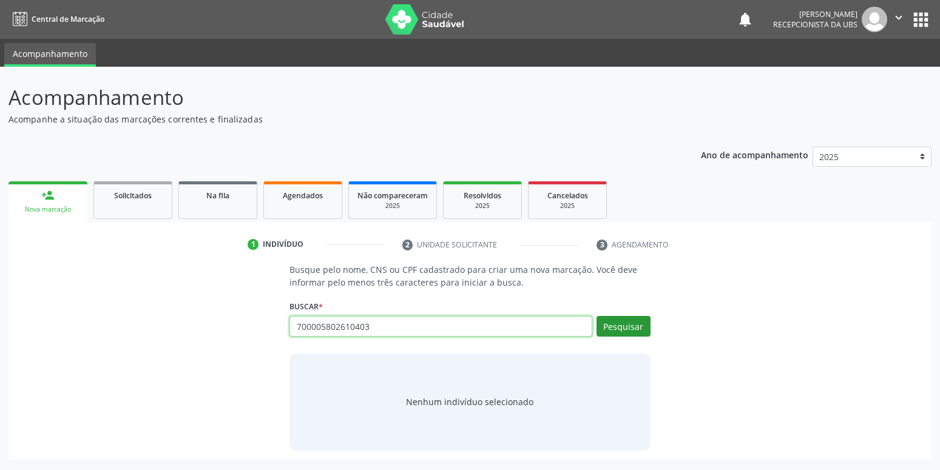
type input "700005802610403"
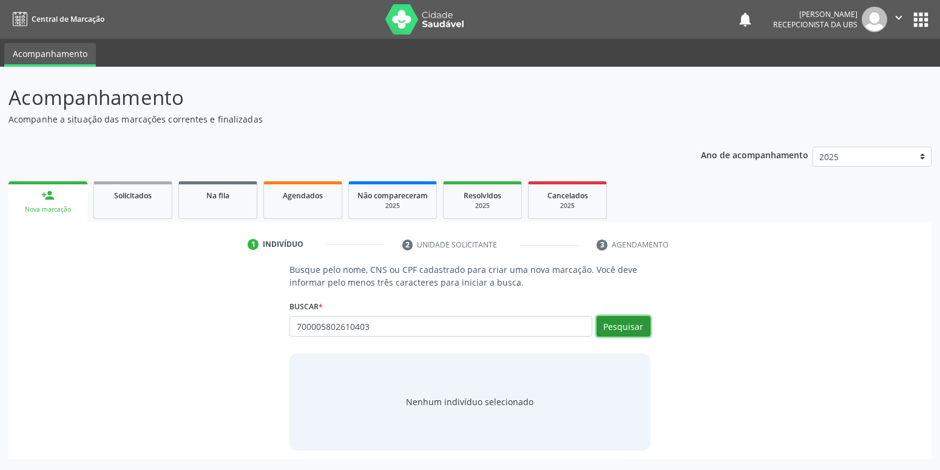
click at [628, 328] on button "Pesquisar" at bounding box center [624, 326] width 54 height 21
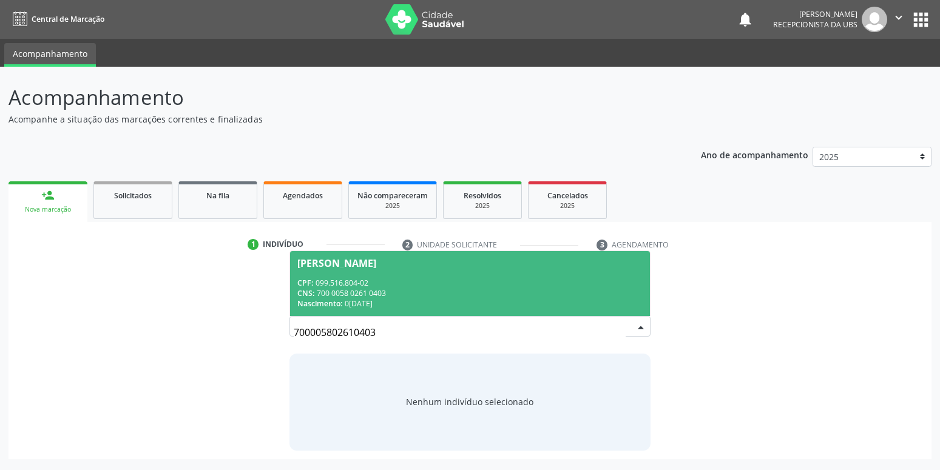
click at [392, 285] on div "CPF: 099.516.804-02" at bounding box center [469, 283] width 345 height 10
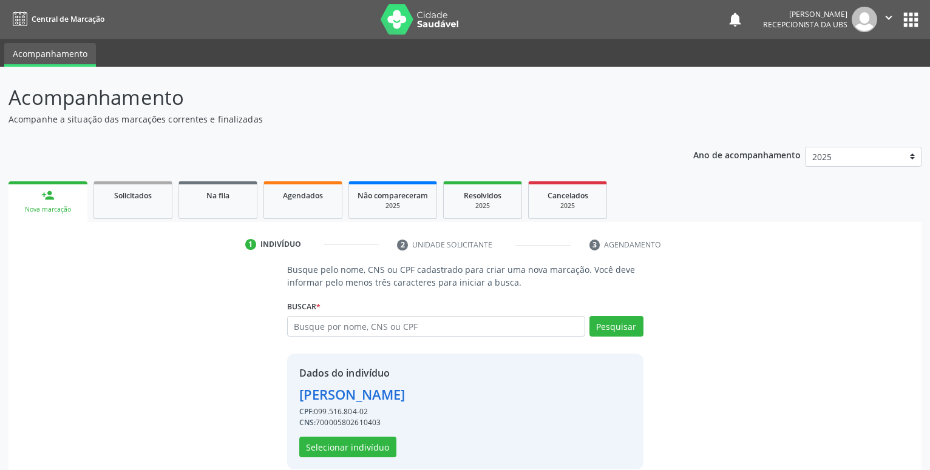
scroll to position [16, 0]
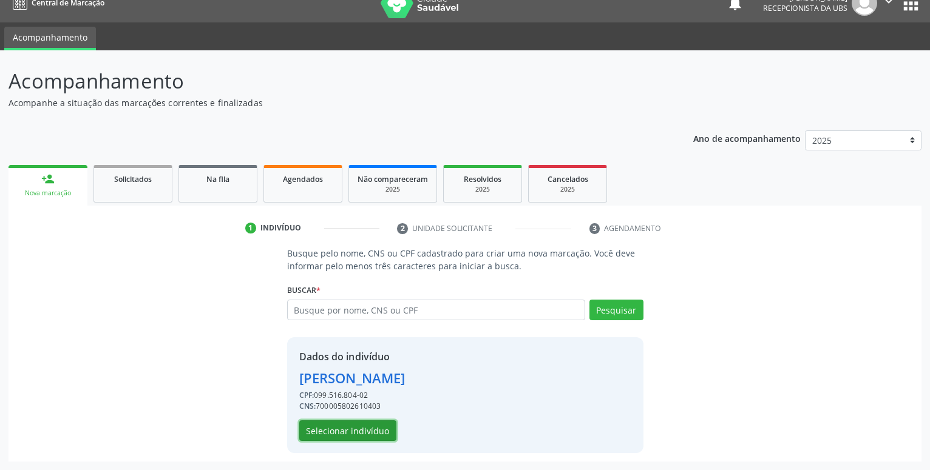
click at [350, 424] on button "Selecionar indivíduo" at bounding box center [347, 431] width 97 height 21
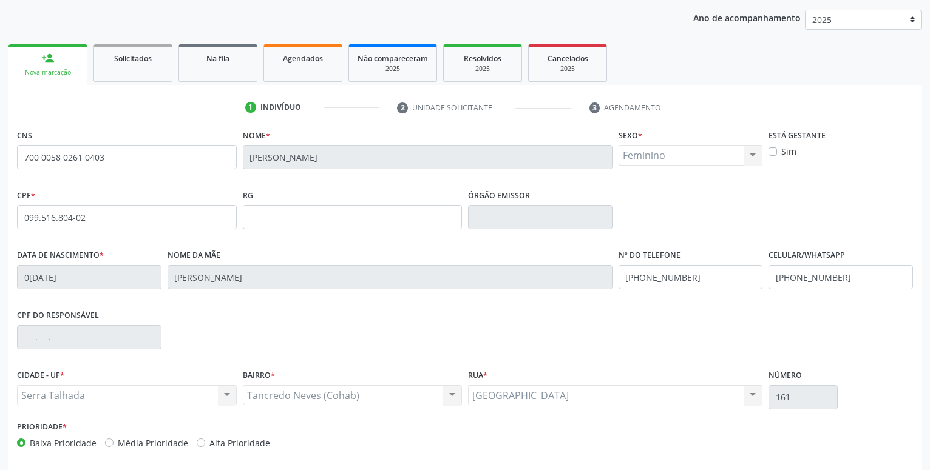
scroll to position [140, 0]
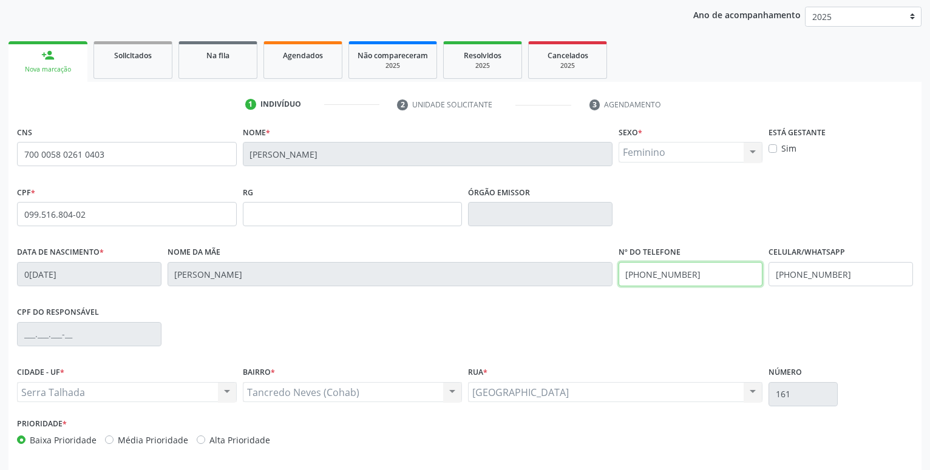
drag, startPoint x: 695, startPoint y: 274, endPoint x: 587, endPoint y: 274, distance: 108.0
click at [619, 274] on input "(87) 98170-7352" at bounding box center [691, 274] width 144 height 24
drag, startPoint x: 870, startPoint y: 271, endPoint x: 760, endPoint y: 286, distance: 110.8
click at [768, 286] on input "(87) 99936-7111" at bounding box center [840, 274] width 144 height 24
click at [760, 286] on input "text" at bounding box center [691, 274] width 144 height 24
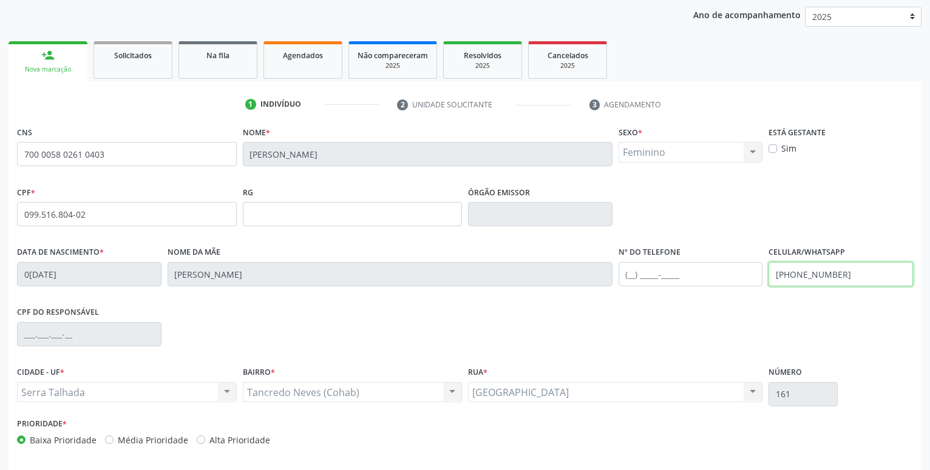
click at [801, 270] on input "(87) 99936-7111" at bounding box center [840, 274] width 144 height 24
type input "("
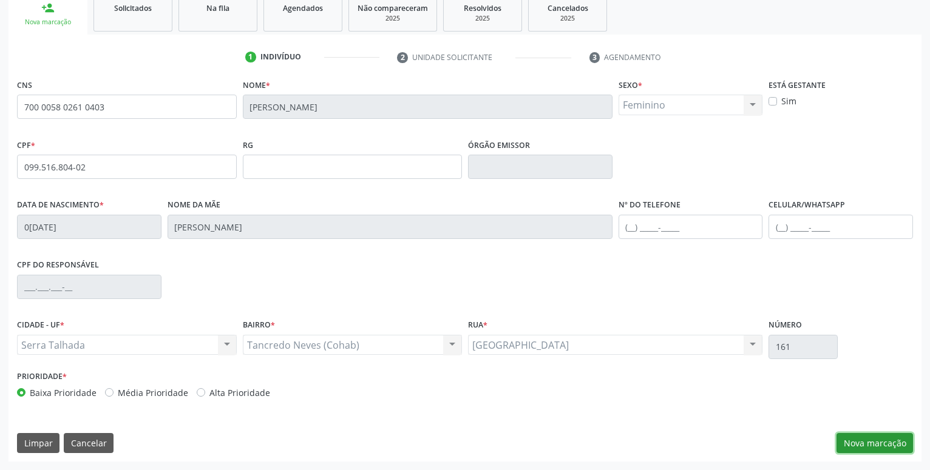
click at [862, 443] on button "Nova marcação" at bounding box center [874, 443] width 76 height 21
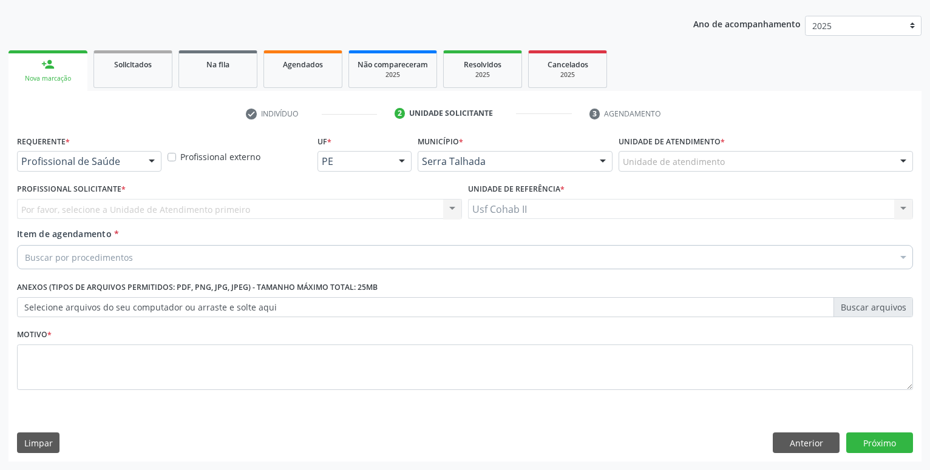
scroll to position [131, 0]
click at [736, 155] on div "Unidade de atendimento" at bounding box center [766, 161] width 294 height 21
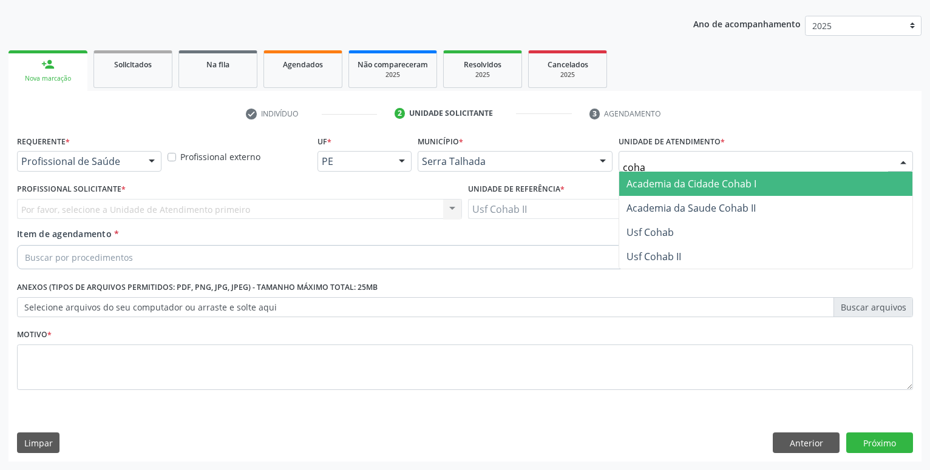
type input "cohab"
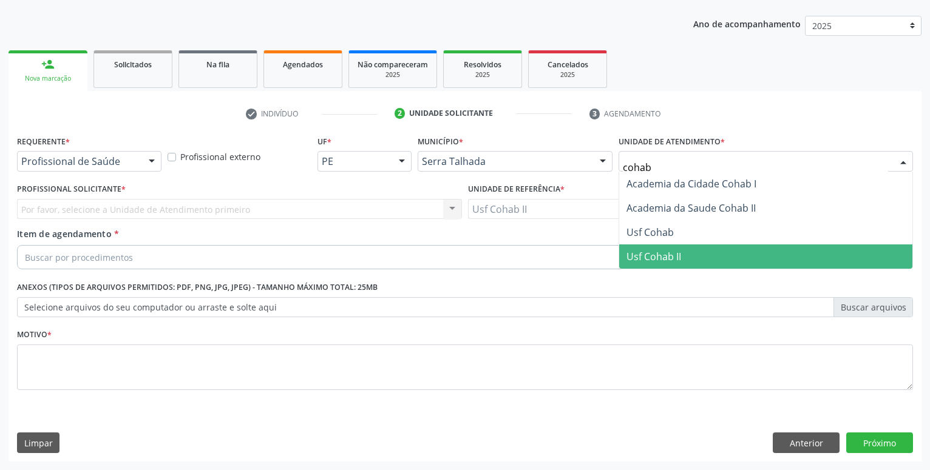
click at [674, 251] on span "Usf Cohab II" at bounding box center [653, 256] width 55 height 13
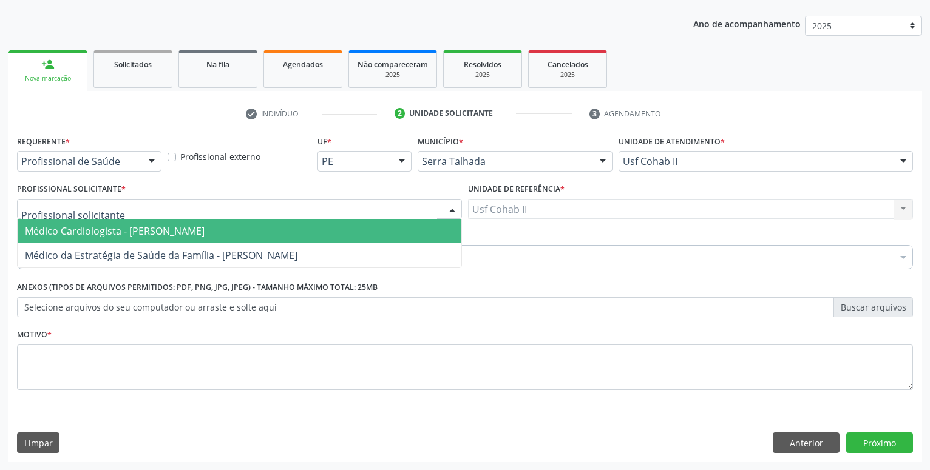
click at [103, 226] on span "Médico Cardiologista - [PERSON_NAME]" at bounding box center [115, 231] width 180 height 13
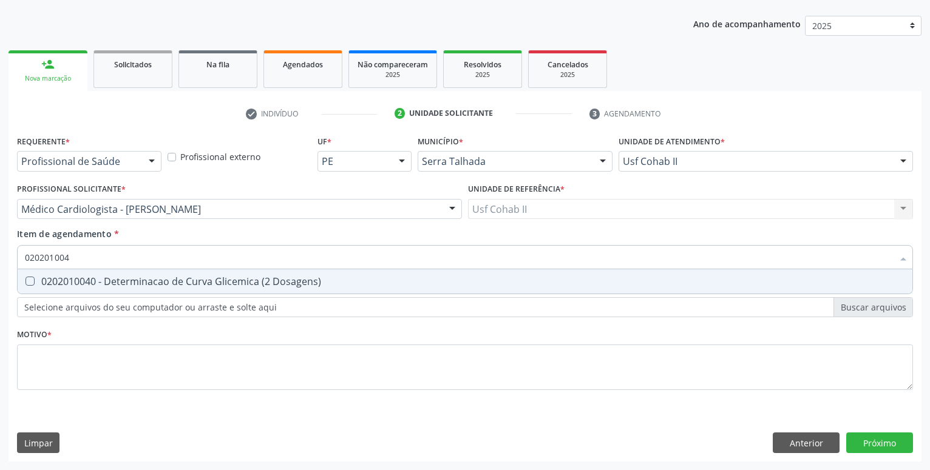
type input "0202010040"
click at [197, 282] on div "0202010040 - Determinacao de Curva Glicemica (2 Dosagens)" at bounding box center [465, 282] width 880 height 10
checkbox Dosagens\) "true"
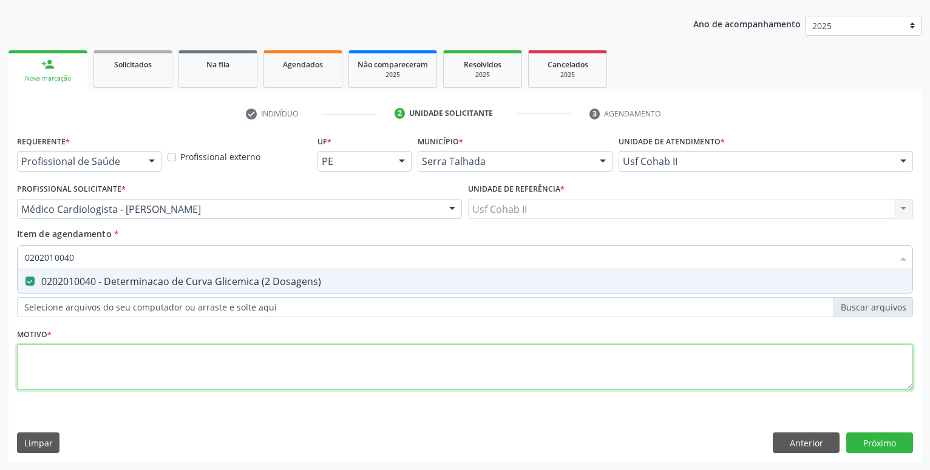
click at [148, 368] on textarea at bounding box center [465, 368] width 896 height 46
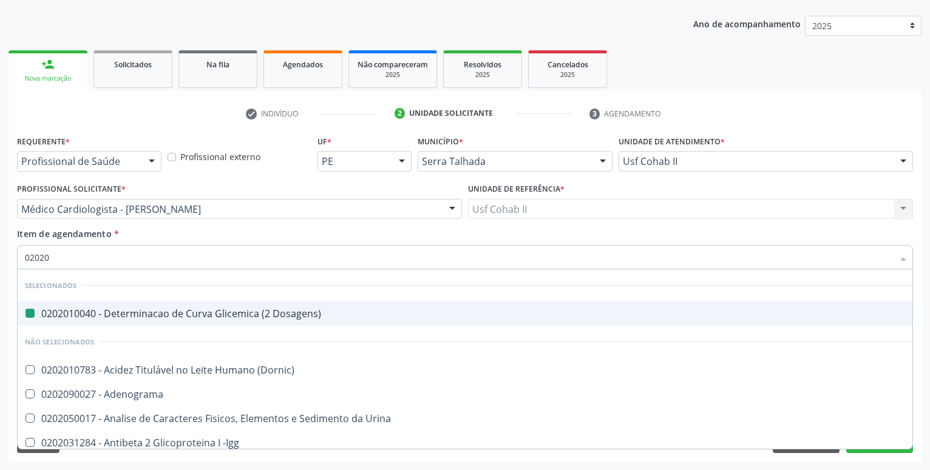
type input "020205"
checkbox Dosagens\) "false"
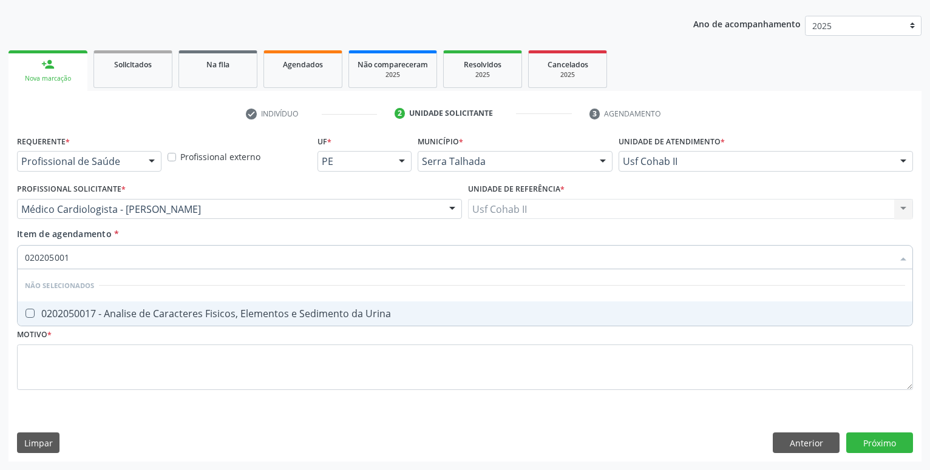
type input "0202050017"
click at [177, 319] on div "0202050017 - Analise de Caracteres Fisicos, Elementos e Sedimento da Urina" at bounding box center [465, 314] width 880 height 10
checkbox Urina "true"
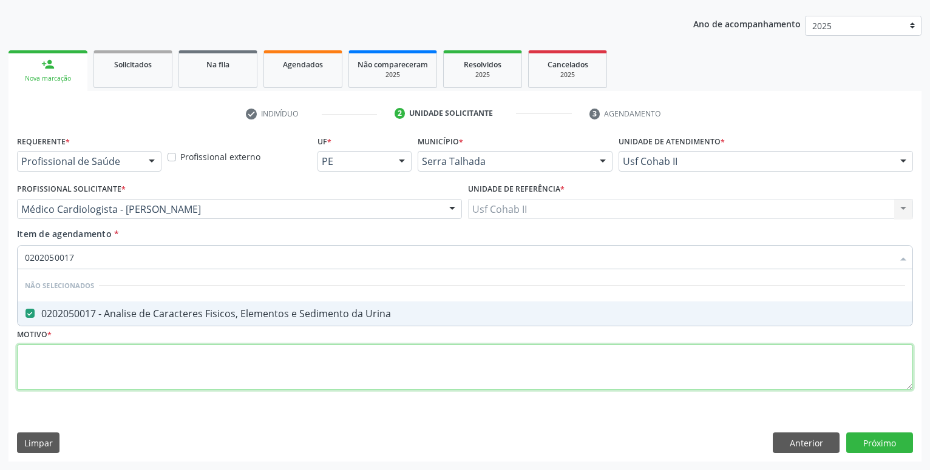
click at [165, 353] on textarea at bounding box center [465, 368] width 896 height 46
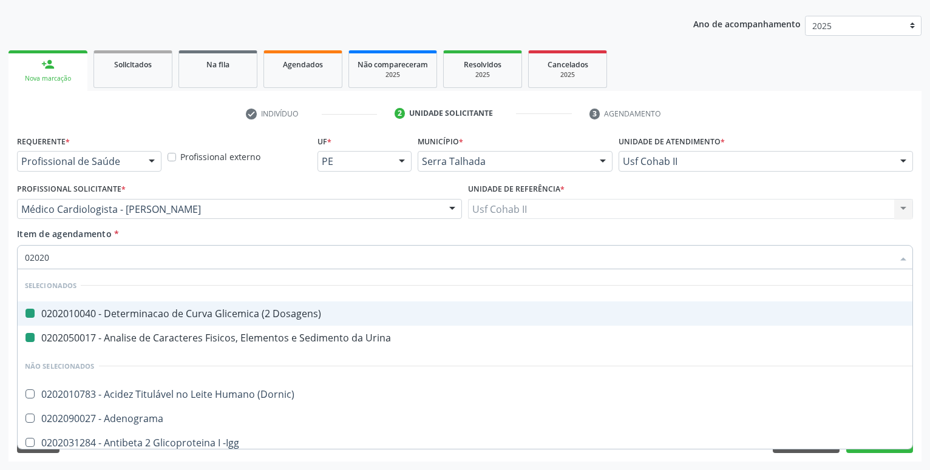
type input "020202"
checkbox Dosagens\) "false"
checkbox Urina "false"
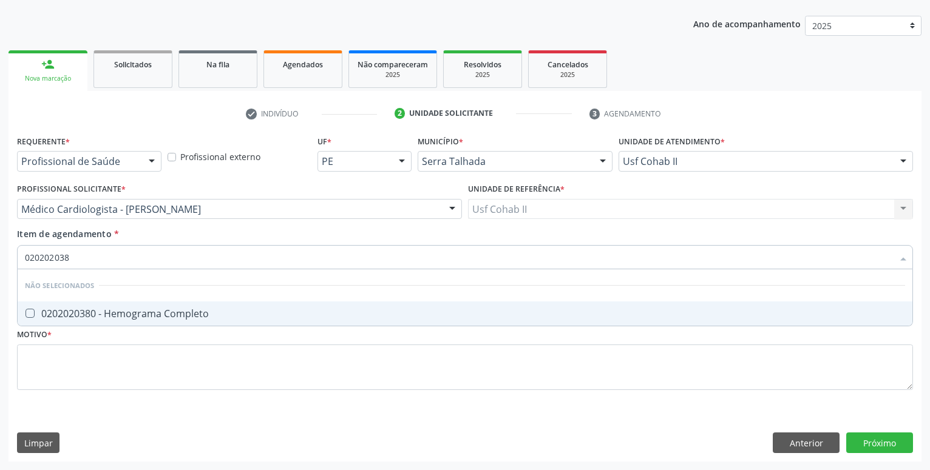
type input "0202020380"
click at [149, 310] on div "0202020380 - Hemograma Completo" at bounding box center [465, 314] width 880 height 10
checkbox Completo "true"
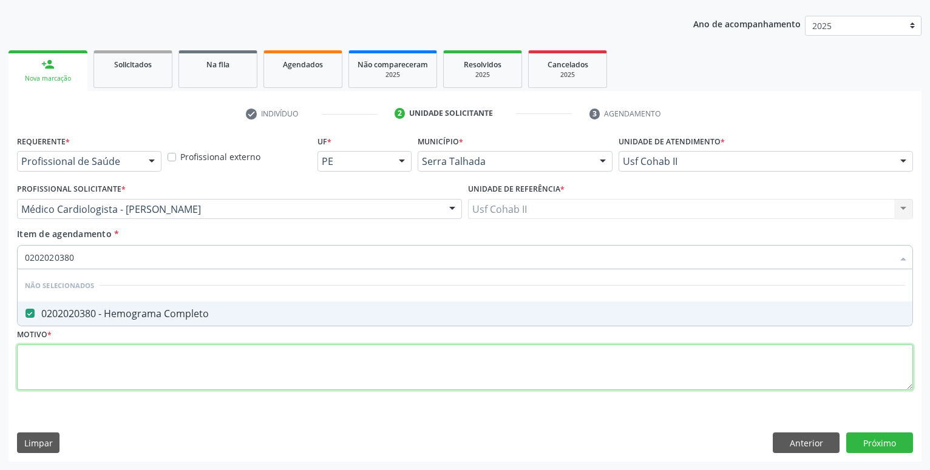
click at [126, 346] on textarea at bounding box center [465, 368] width 896 height 46
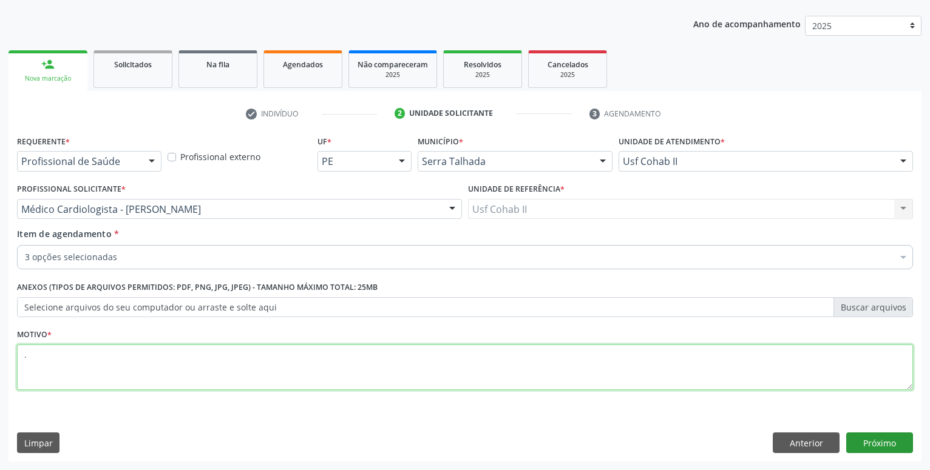
type textarea "."
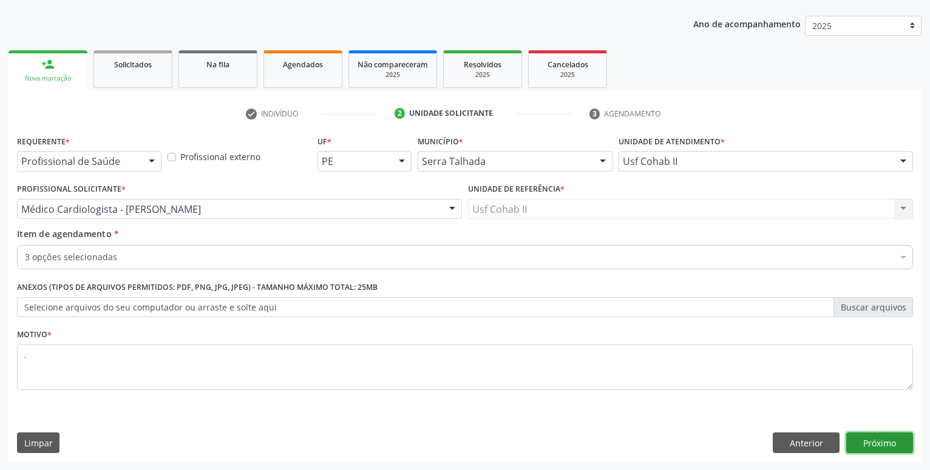
click at [889, 443] on button "Próximo" at bounding box center [879, 443] width 67 height 21
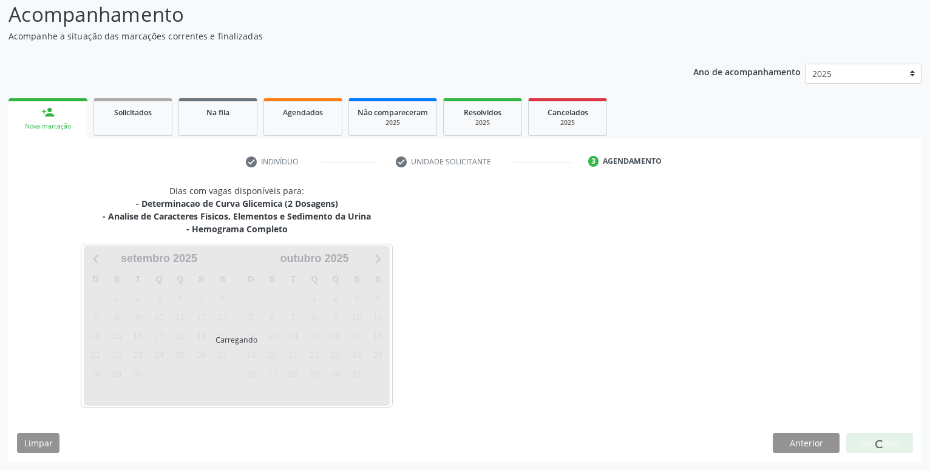
scroll to position [83, 0]
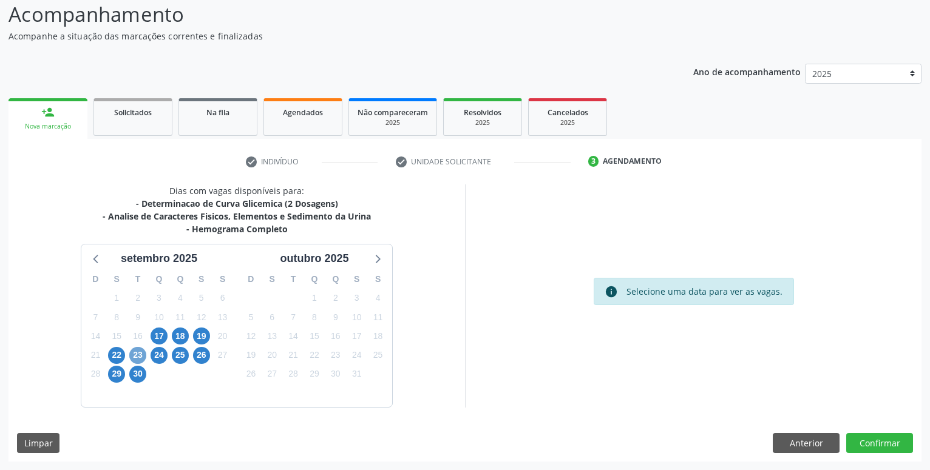
click at [143, 358] on span "23" at bounding box center [137, 355] width 17 height 17
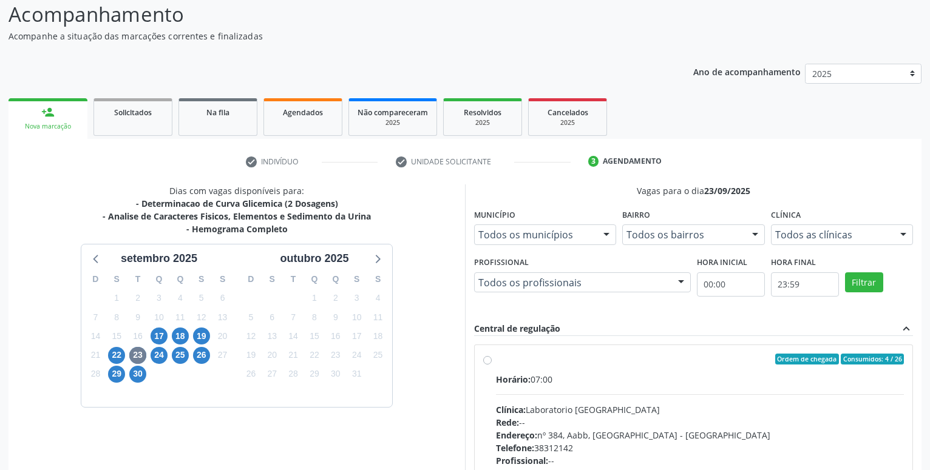
click at [496, 361] on label "Ordem de chegada Consumidos: 4 / 26 Horário: 07:00 Clínica: Laboratorio Sao Fra…" at bounding box center [700, 447] width 408 height 186
click at [484, 361] on input "Ordem de chegada Consumidos: 4 / 26 Horário: 07:00 Clínica: Laboratorio Sao Fra…" at bounding box center [487, 359] width 8 height 11
radio input "true"
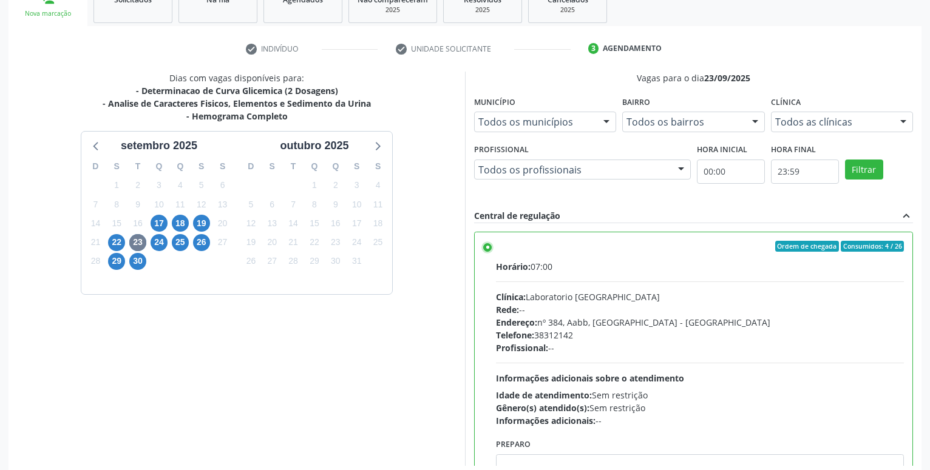
scroll to position [255, 0]
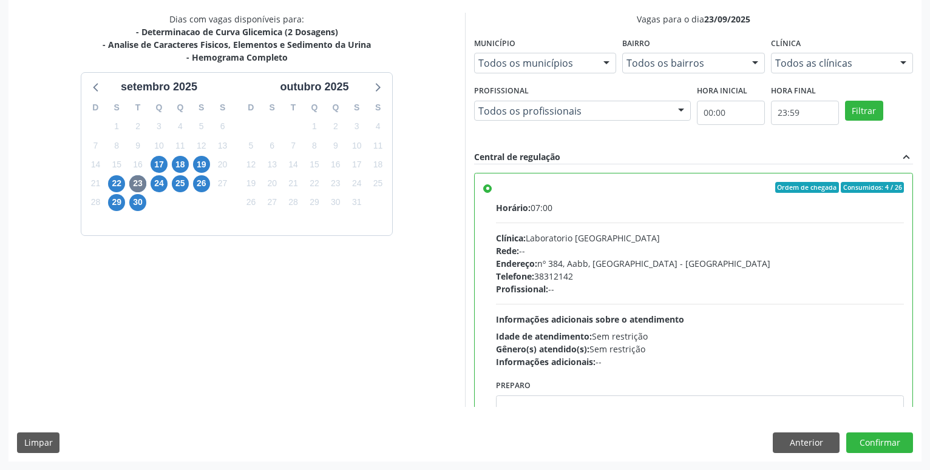
click at [866, 453] on div "Dias com vagas disponíveis para: - Determinacao de Curva Glicemica (2 Dosagens)…" at bounding box center [464, 237] width 913 height 449
click at [858, 449] on button "Confirmar" at bounding box center [879, 443] width 67 height 21
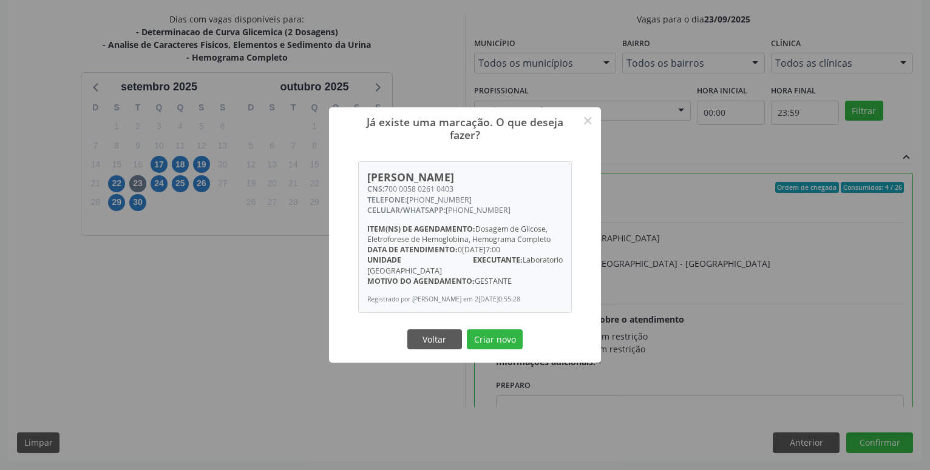
click at [442, 249] on span "Data de atendimento:" at bounding box center [412, 250] width 90 height 10
click at [491, 339] on button "Criar novo" at bounding box center [495, 340] width 56 height 21
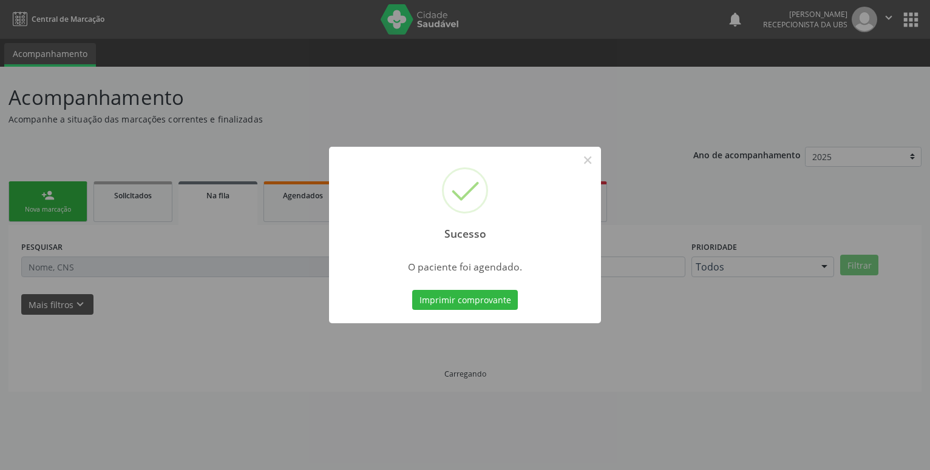
scroll to position [0, 0]
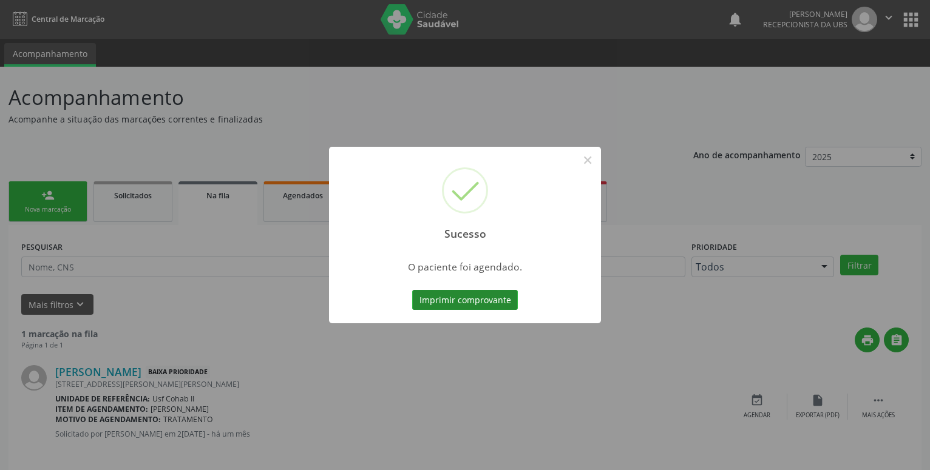
click at [485, 297] on button "Imprimir comprovante" at bounding box center [465, 300] width 106 height 21
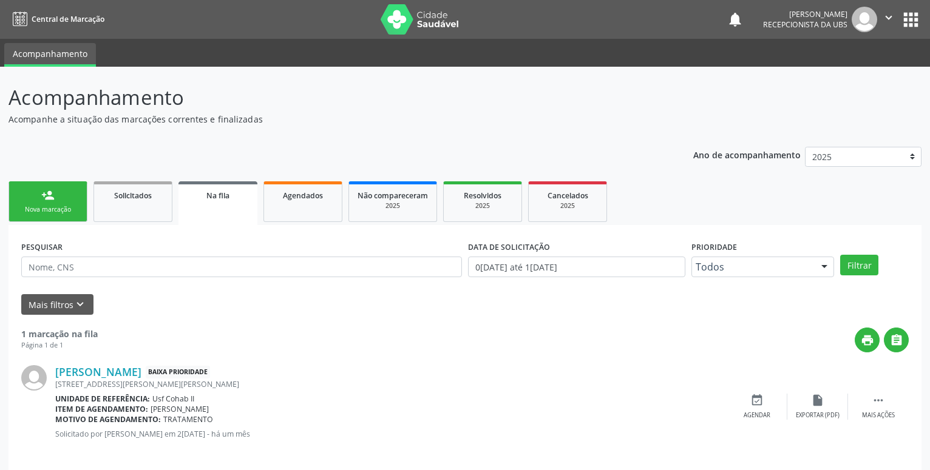
click at [50, 212] on div "Nova marcação" at bounding box center [48, 209] width 61 height 9
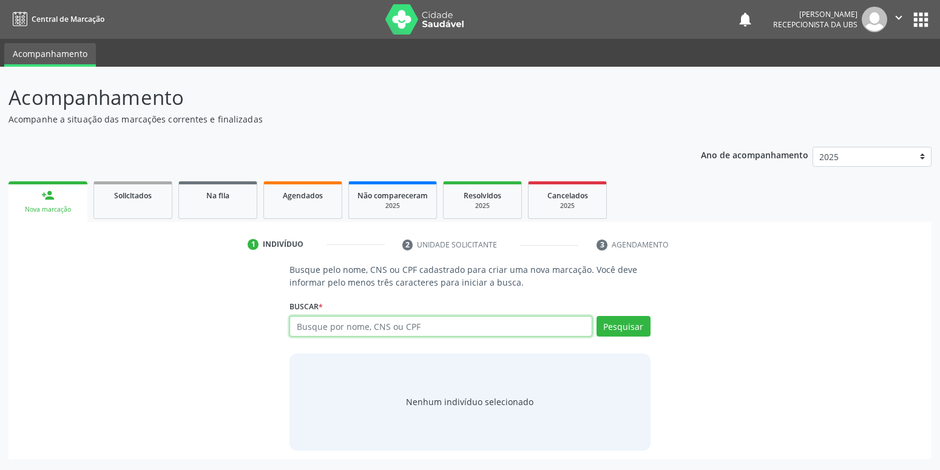
click at [534, 330] on input "text" at bounding box center [441, 326] width 302 height 21
type input "161239000300009"
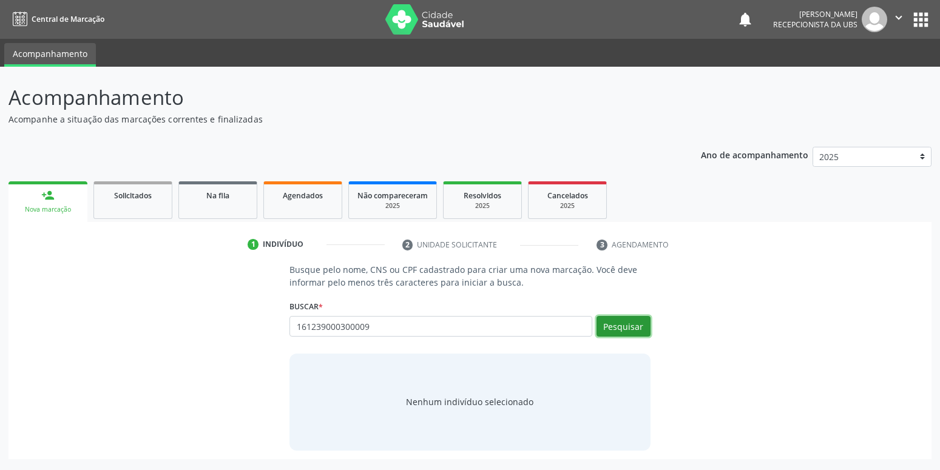
click at [619, 325] on button "Pesquisar" at bounding box center [624, 326] width 54 height 21
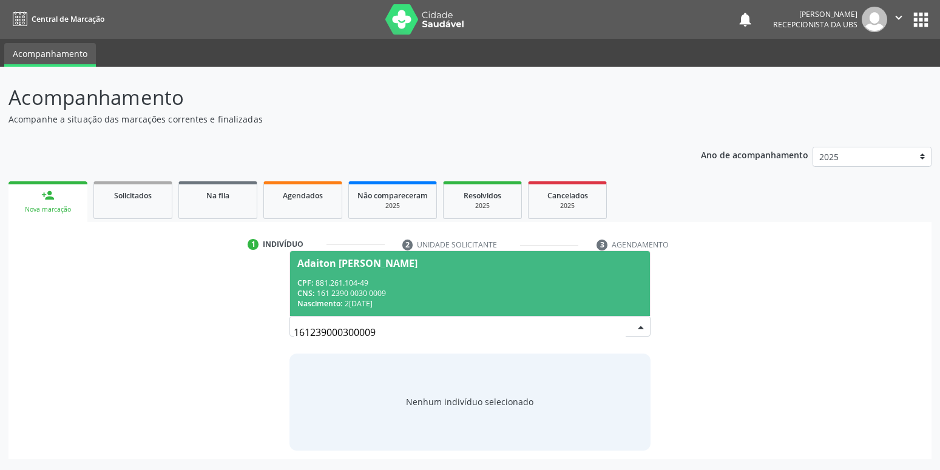
click at [334, 293] on div "CNS: 161 2390 0030 0009" at bounding box center [469, 293] width 345 height 10
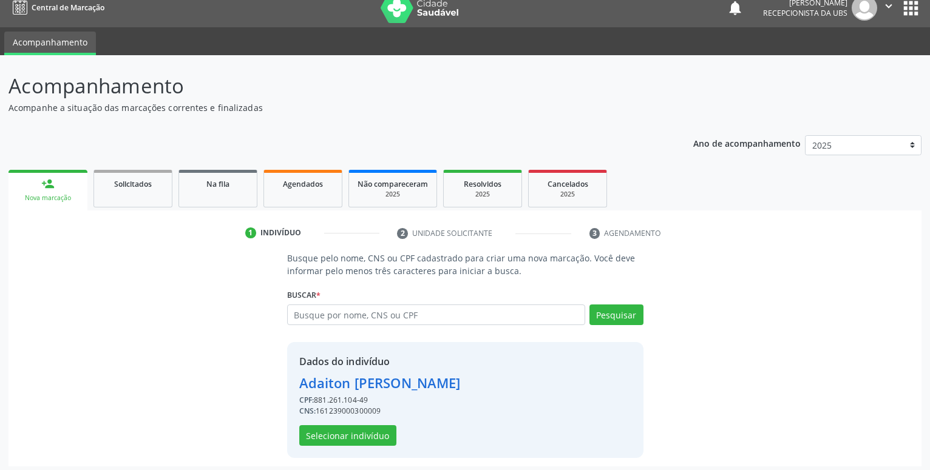
scroll to position [16, 0]
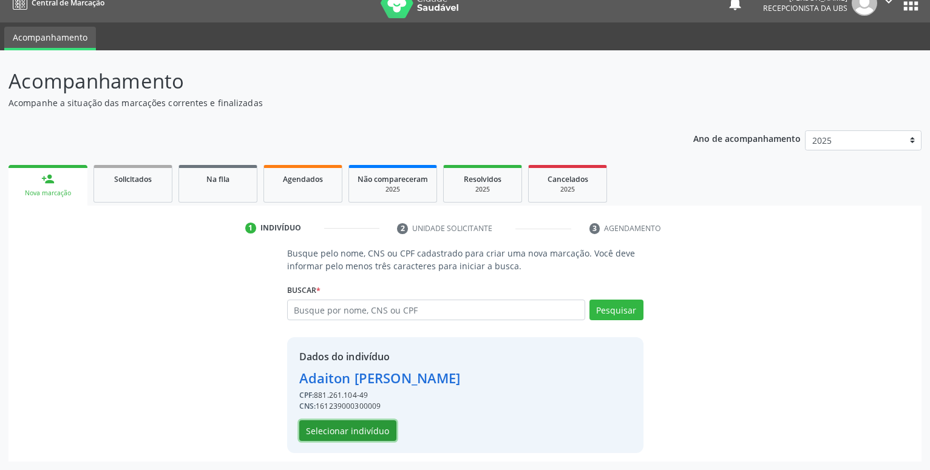
click at [337, 426] on button "Selecionar indivíduo" at bounding box center [347, 431] width 97 height 21
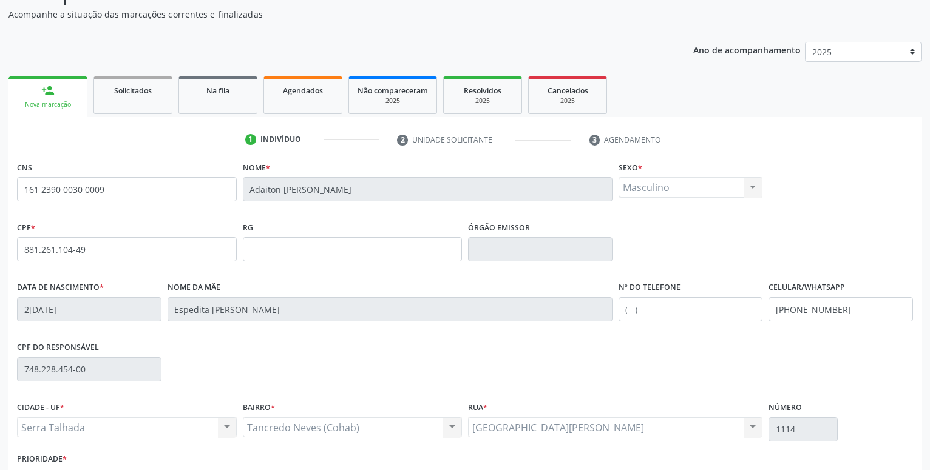
scroll to position [140, 0]
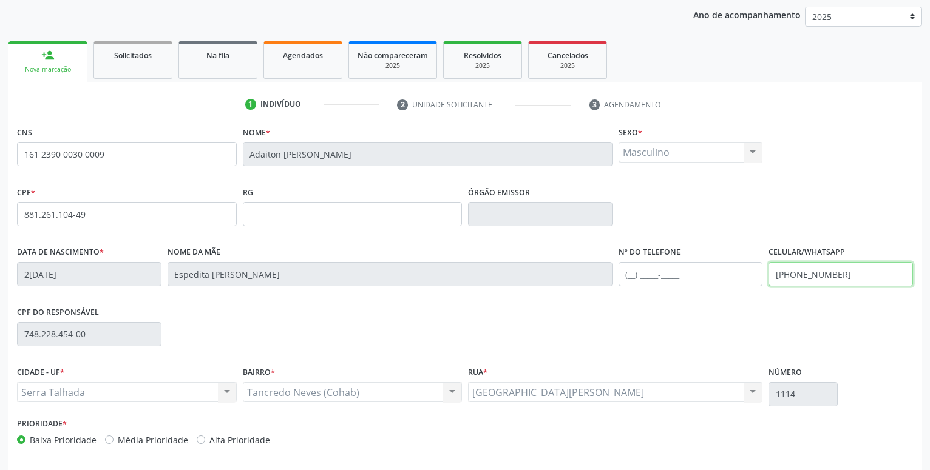
drag, startPoint x: 846, startPoint y: 273, endPoint x: 713, endPoint y: 274, distance: 132.9
click at [768, 274] on input "(87) 99966-3334" at bounding box center [840, 274] width 144 height 24
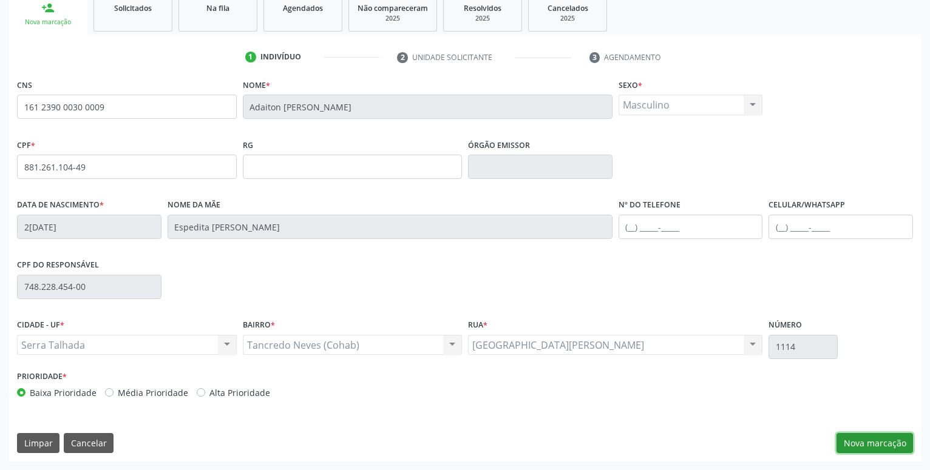
click at [910, 441] on button "Nova marcação" at bounding box center [874, 443] width 76 height 21
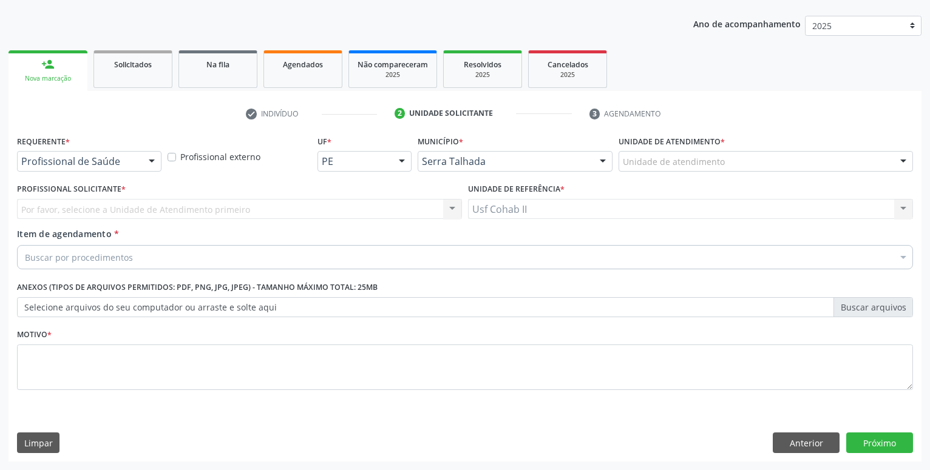
scroll to position [131, 0]
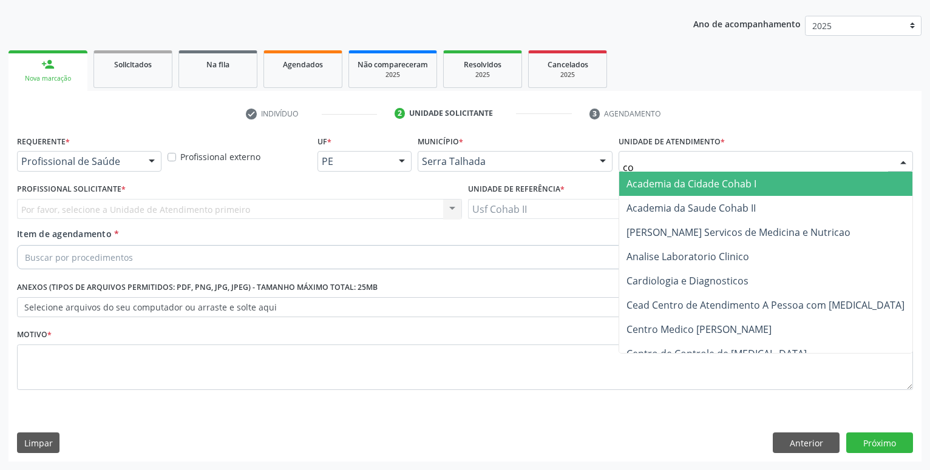
type input "coh"
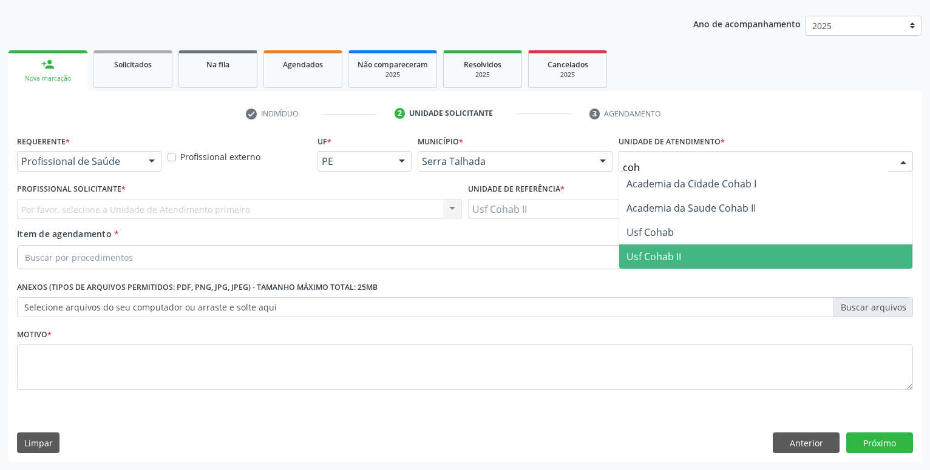
click at [656, 262] on span "Usf Cohab II" at bounding box center [653, 256] width 55 height 13
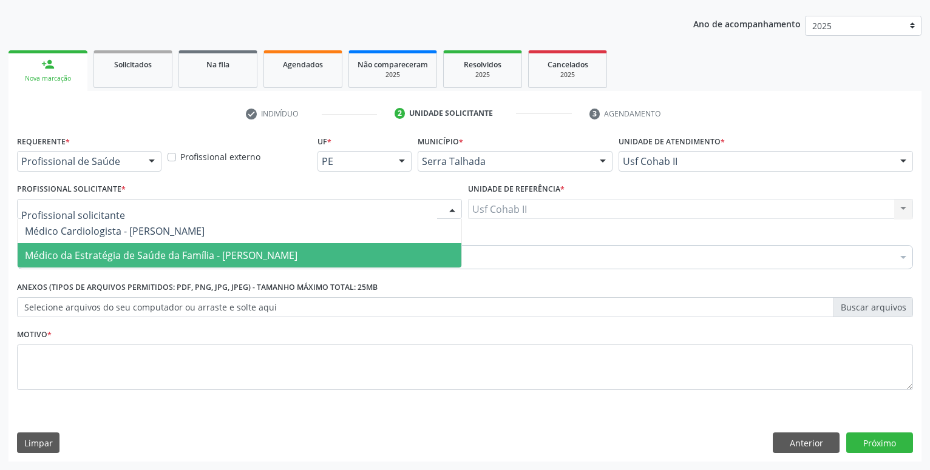
click at [101, 247] on span "Médico da Estratégia de Saúde da Família - [PERSON_NAME]" at bounding box center [240, 255] width 444 height 24
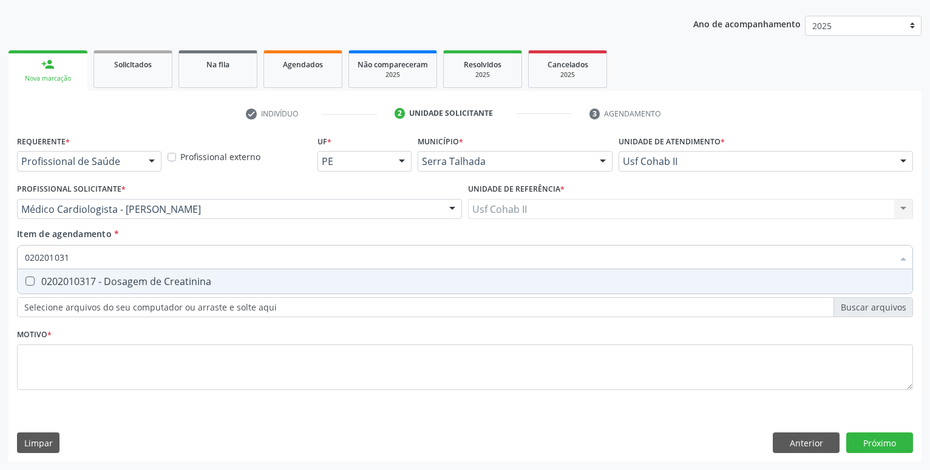
type input "0202010317"
click at [163, 284] on div "0202010317 - Dosagem de Creatinina" at bounding box center [465, 282] width 880 height 10
checkbox Creatinina "true"
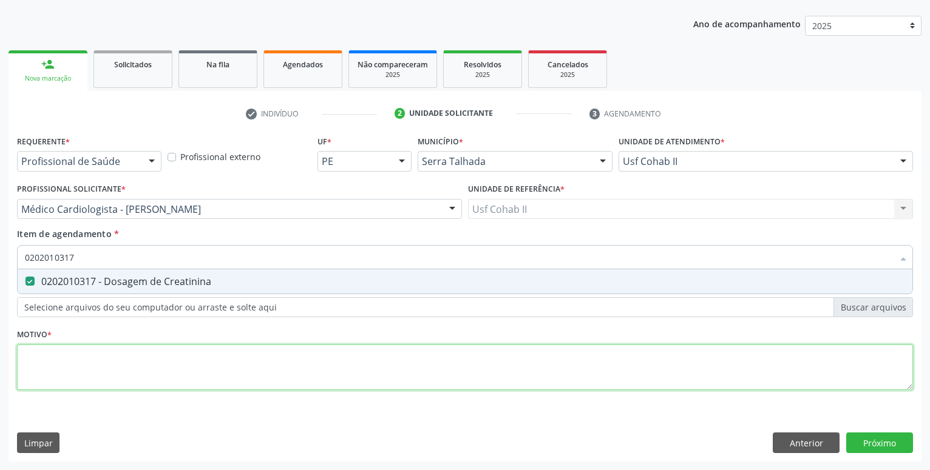
click at [135, 358] on textarea at bounding box center [465, 368] width 896 height 46
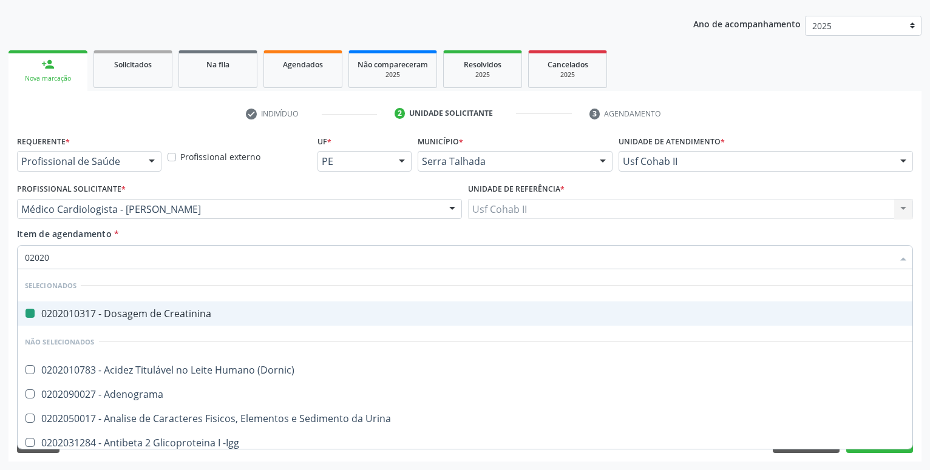
type input "020202"
checkbox Creatinina "false"
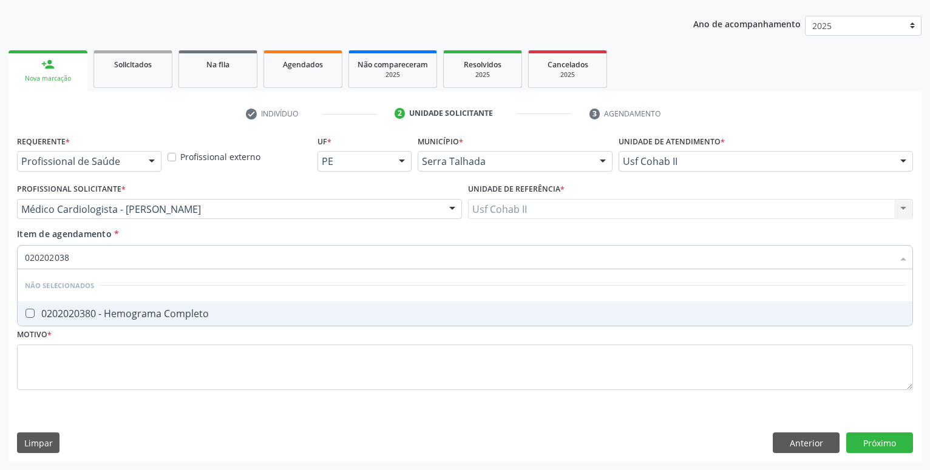
type input "0202020380"
click at [164, 305] on span "0202020380 - Hemograma Completo" at bounding box center [465, 314] width 895 height 24
checkbox Completo "true"
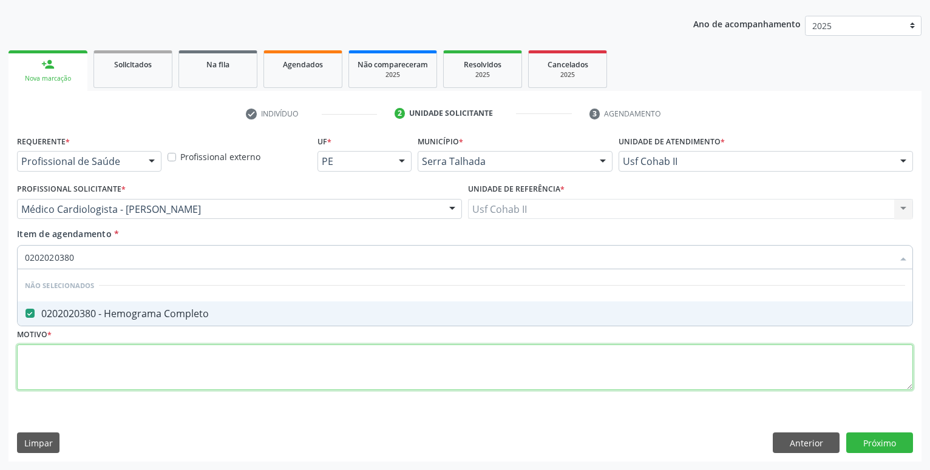
click at [131, 368] on textarea at bounding box center [465, 368] width 896 height 46
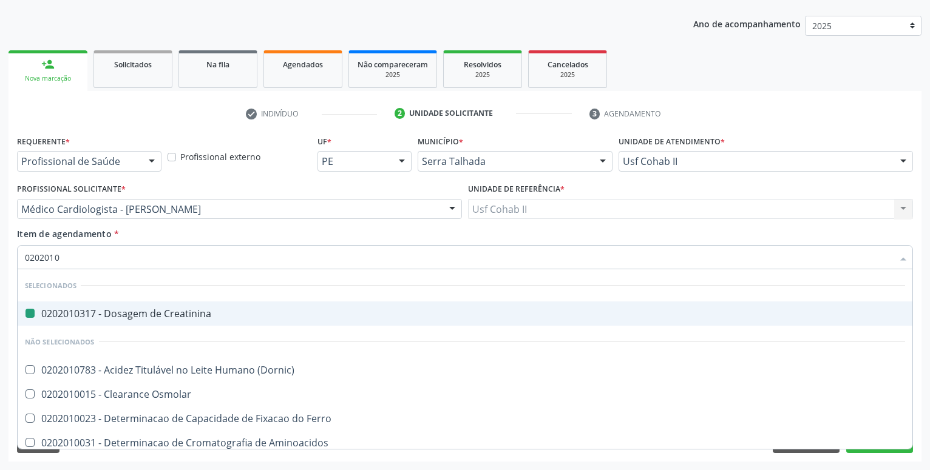
type input "02020106"
checkbox Creatinina "false"
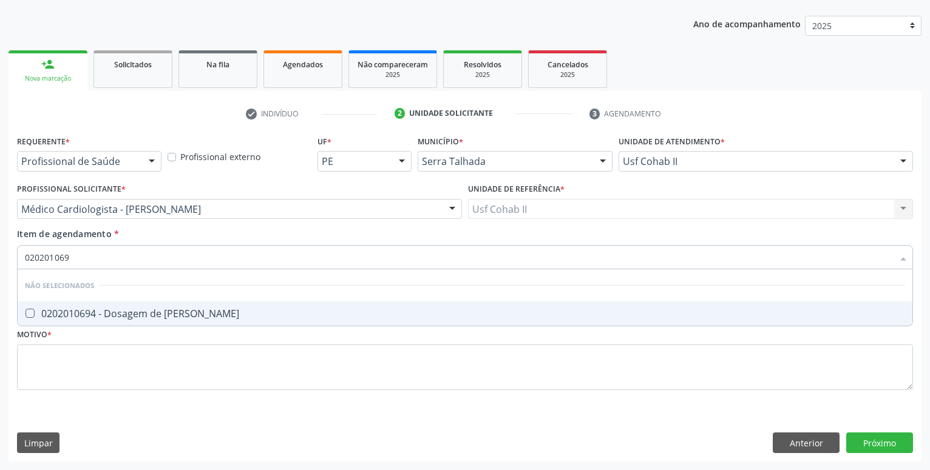
type input "0202010694"
click at [127, 314] on div "0202010694 - Dosagem de [PERSON_NAME]" at bounding box center [465, 314] width 880 height 10
checkbox Ureia "true"
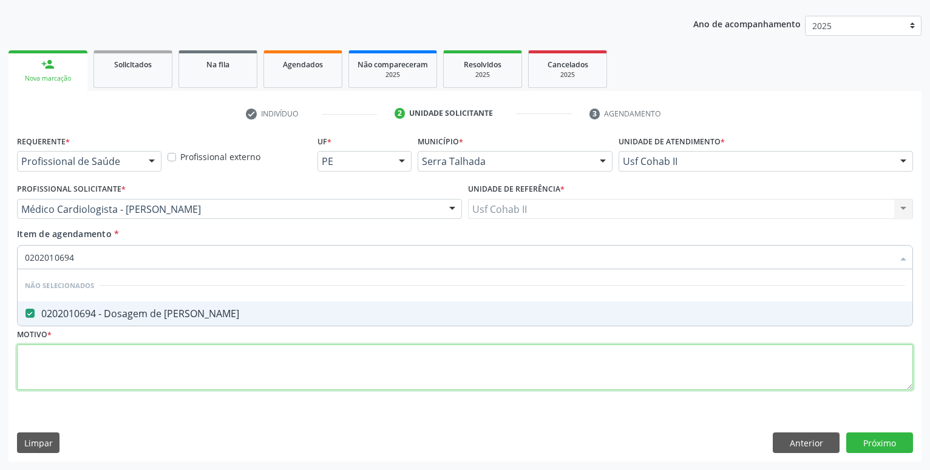
click at [113, 361] on textarea at bounding box center [465, 368] width 896 height 46
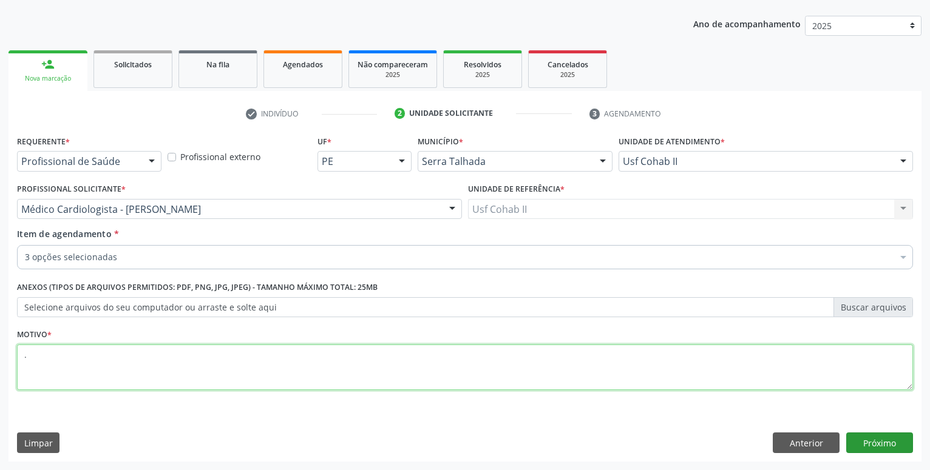
type textarea "."
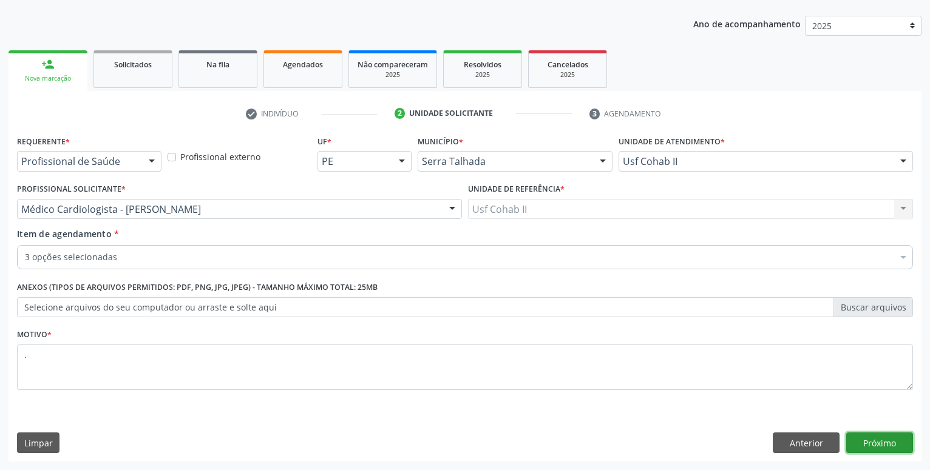
click at [894, 434] on button "Próximo" at bounding box center [879, 443] width 67 height 21
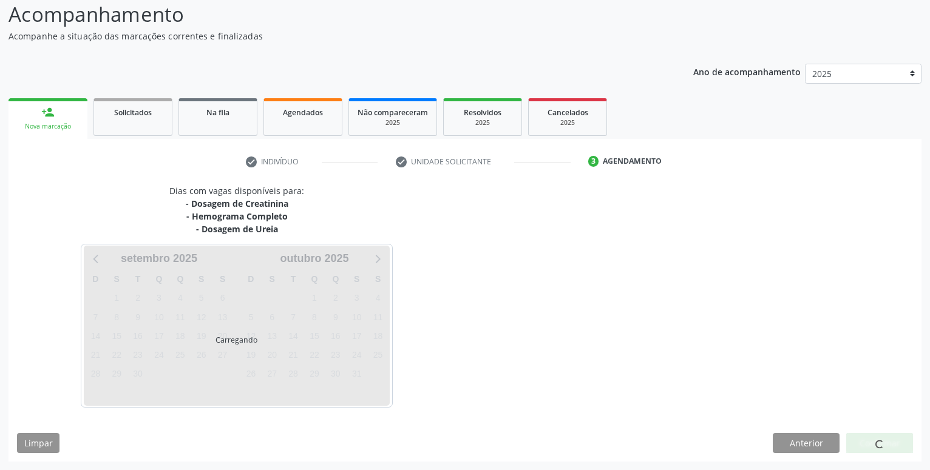
scroll to position [83, 0]
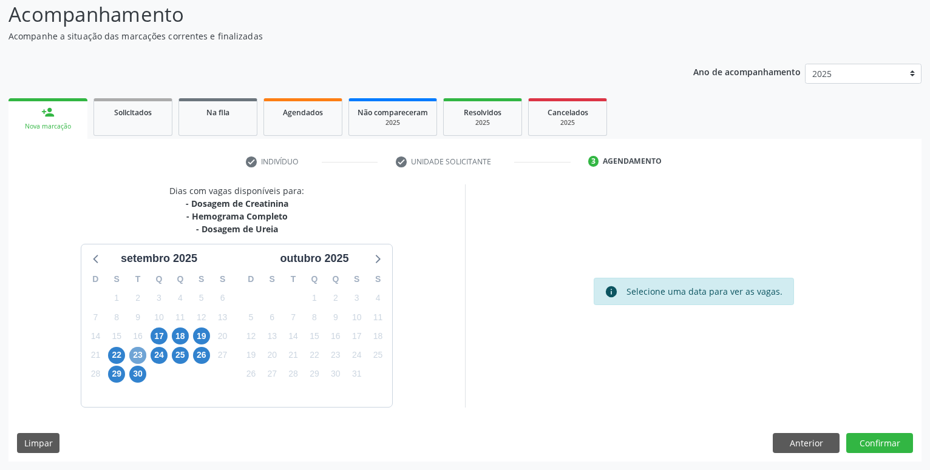
click at [133, 356] on span "23" at bounding box center [137, 355] width 17 height 17
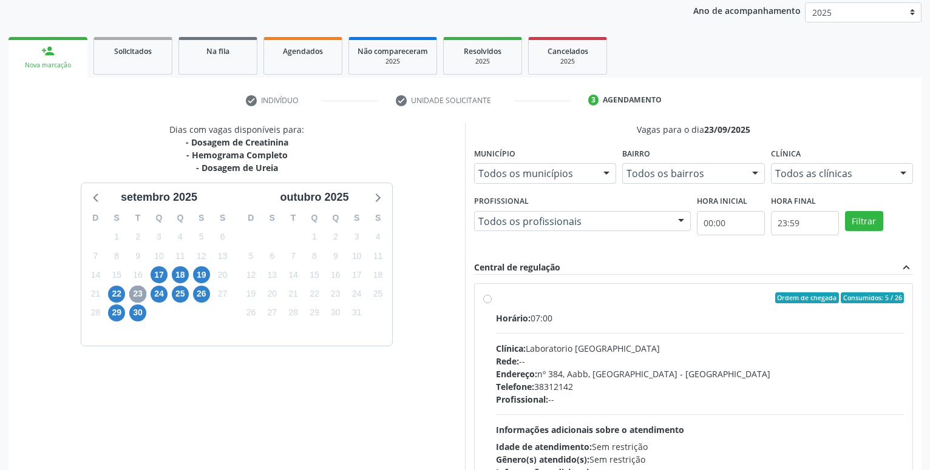
scroll to position [145, 0]
click at [496, 297] on label "Ordem de chegada Consumidos: 5 / 26 Horário: 07:00 Clínica: Laboratorio Sao Fra…" at bounding box center [700, 385] width 408 height 186
click at [484, 297] on input "Ordem de chegada Consumidos: 5 / 26 Horário: 07:00 Clínica: Laboratorio Sao Fra…" at bounding box center [487, 297] width 8 height 11
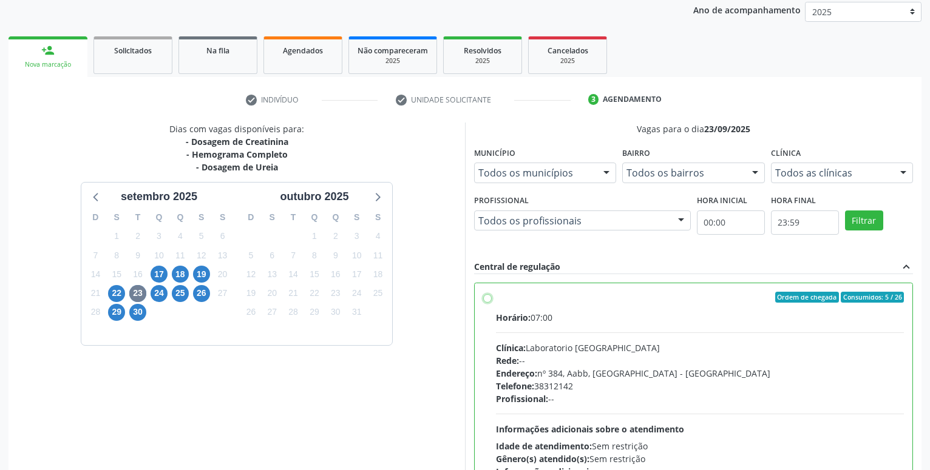
radio input "true"
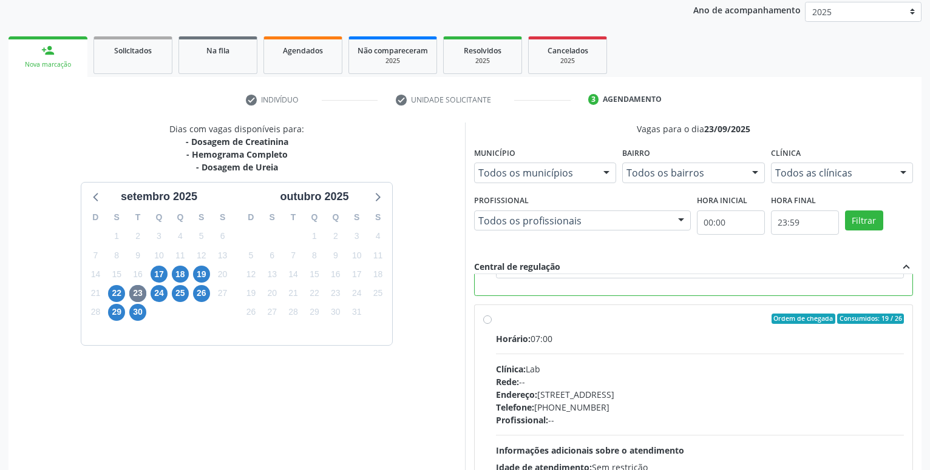
scroll to position [255, 0]
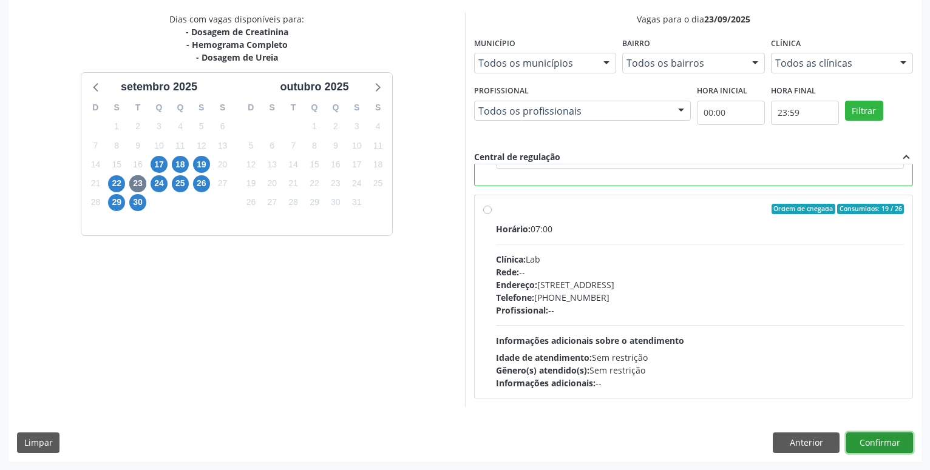
click at [887, 438] on button "Confirmar" at bounding box center [879, 443] width 67 height 21
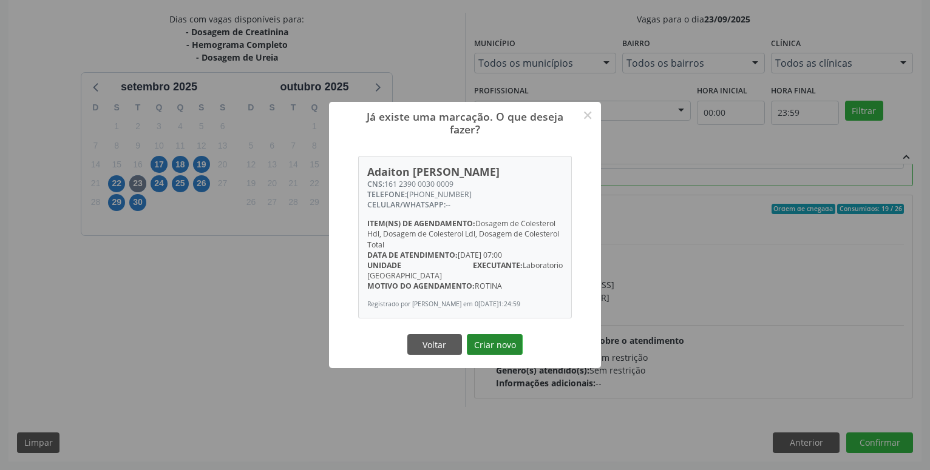
click at [480, 342] on button "Criar novo" at bounding box center [495, 344] width 56 height 21
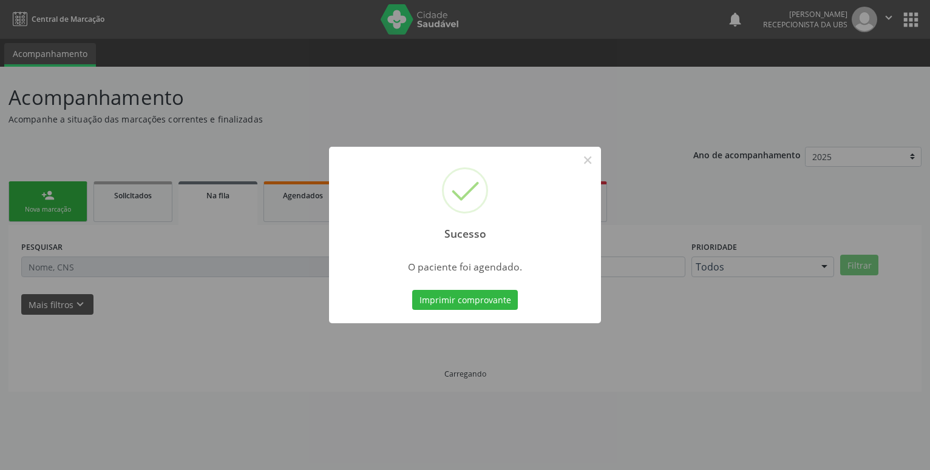
scroll to position [0, 0]
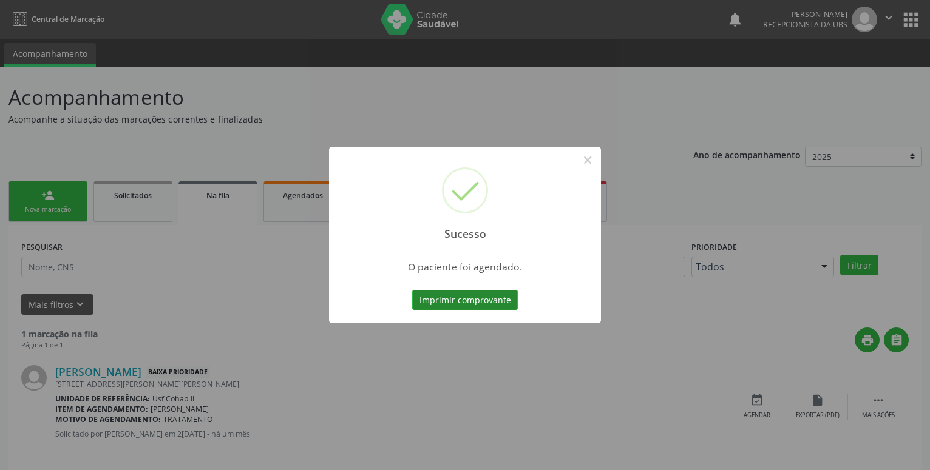
click at [475, 304] on button "Imprimir comprovante" at bounding box center [465, 300] width 106 height 21
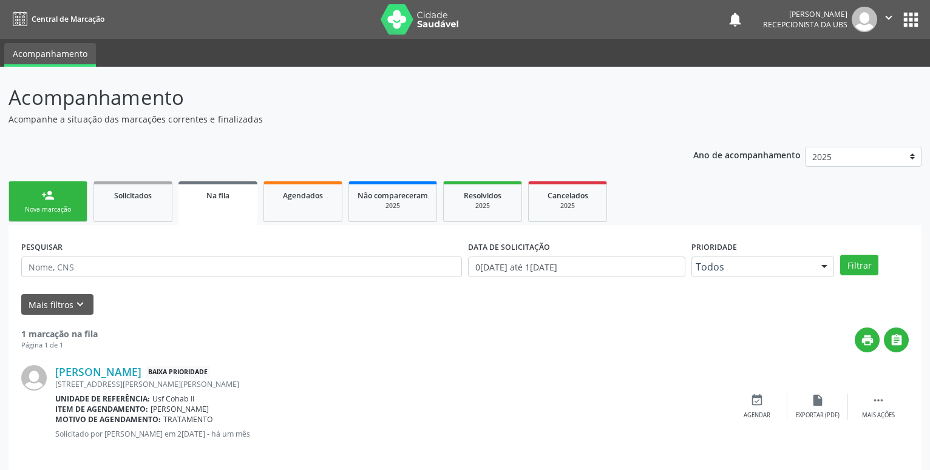
click at [66, 204] on link "person_add Nova marcação" at bounding box center [47, 201] width 79 height 41
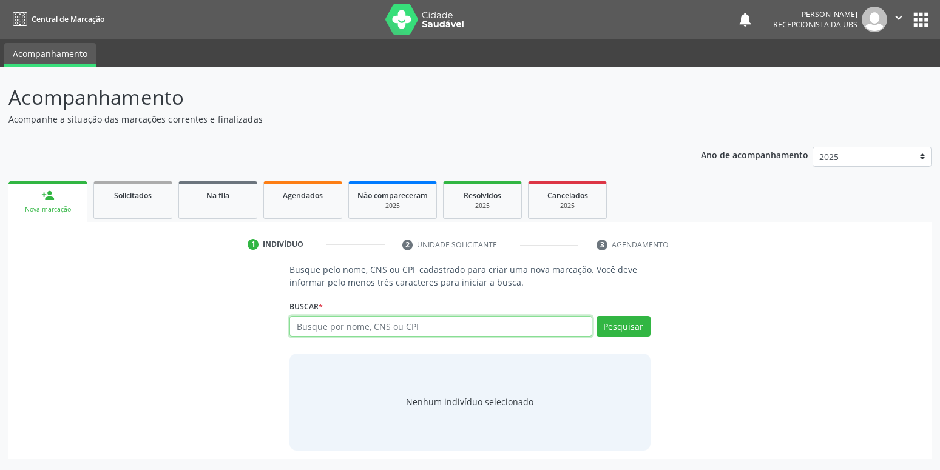
click at [407, 326] on input "text" at bounding box center [441, 326] width 302 height 21
type input "l"
type input "84393050525"
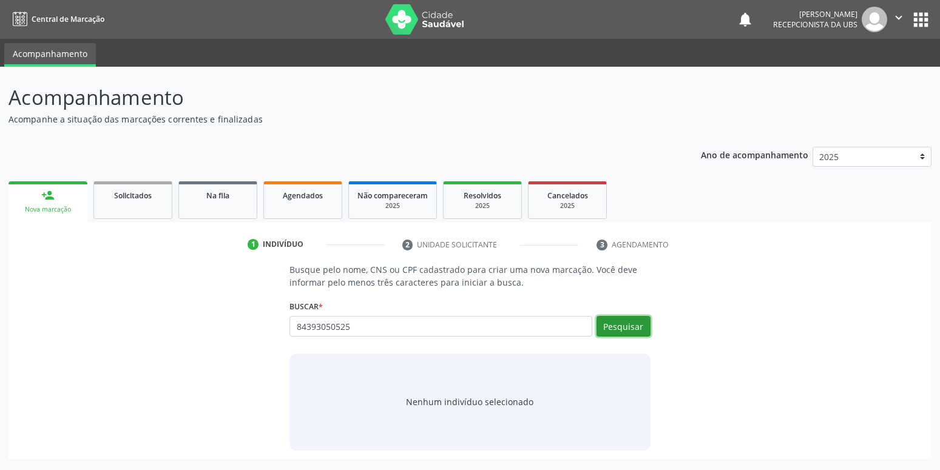
click at [611, 323] on button "Pesquisar" at bounding box center [624, 326] width 54 height 21
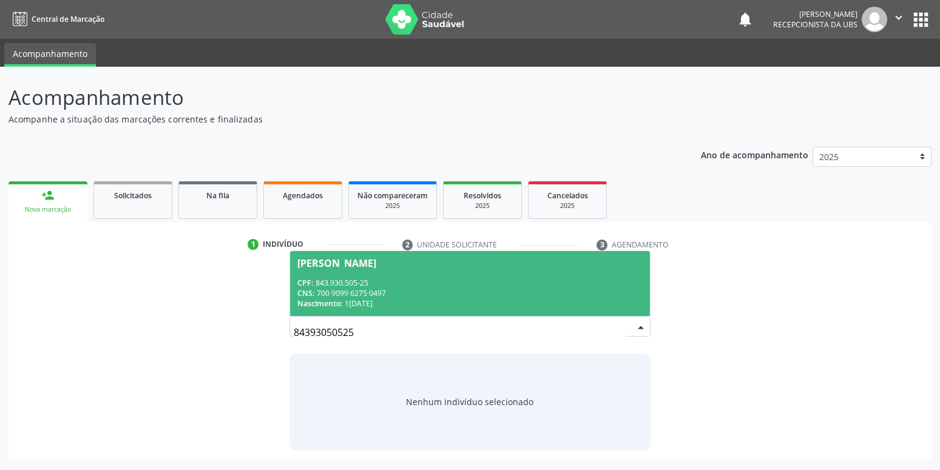
click at [497, 279] on div "CPF: 843.930.505-25" at bounding box center [469, 283] width 345 height 10
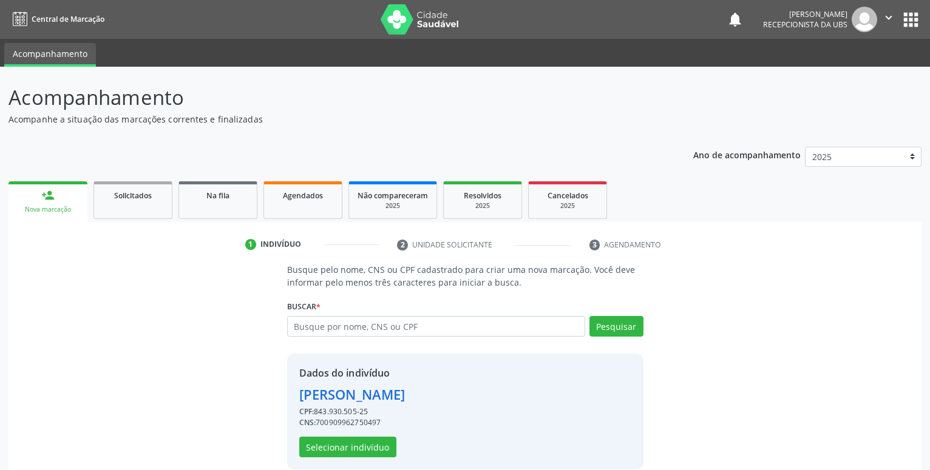
scroll to position [16, 0]
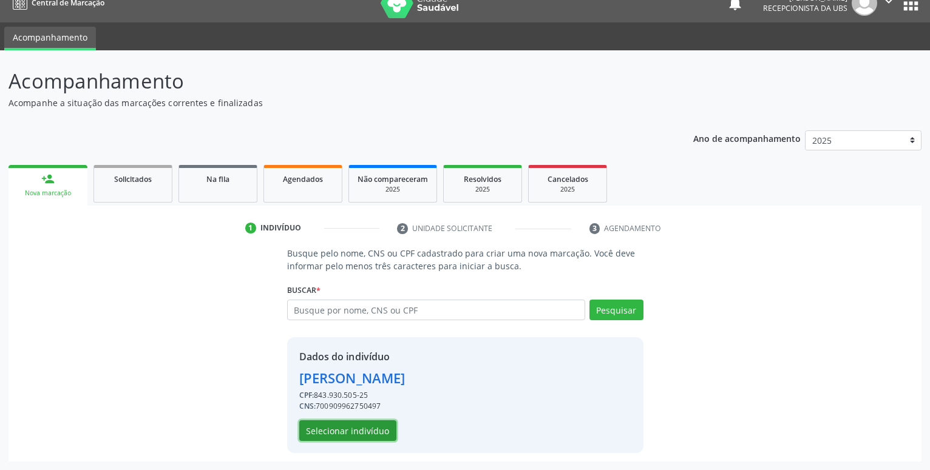
click at [354, 433] on button "Selecionar indivíduo" at bounding box center [347, 431] width 97 height 21
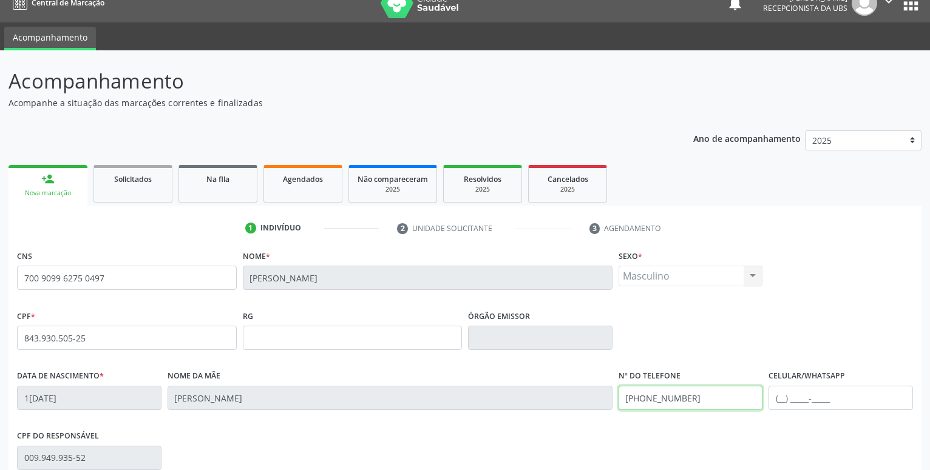
drag, startPoint x: 702, startPoint y: 393, endPoint x: 572, endPoint y: 390, distance: 129.3
click at [619, 390] on input "[PHONE_NUMBER]" at bounding box center [691, 398] width 144 height 24
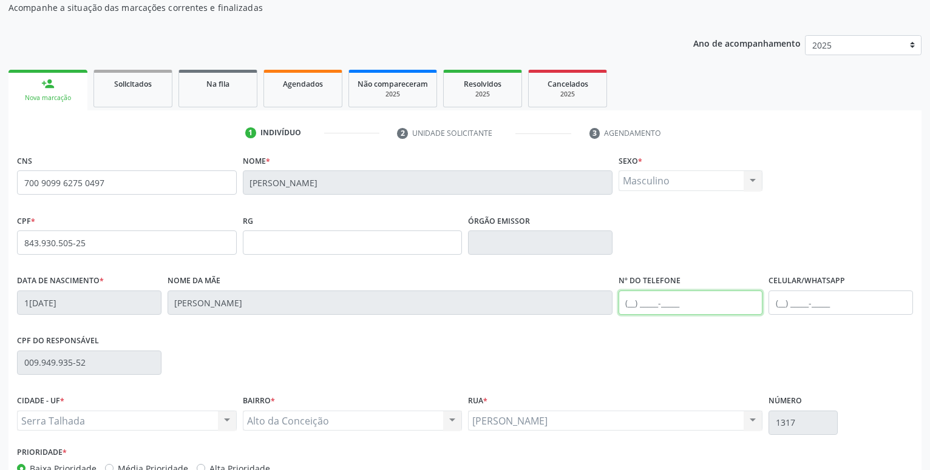
scroll to position [188, 0]
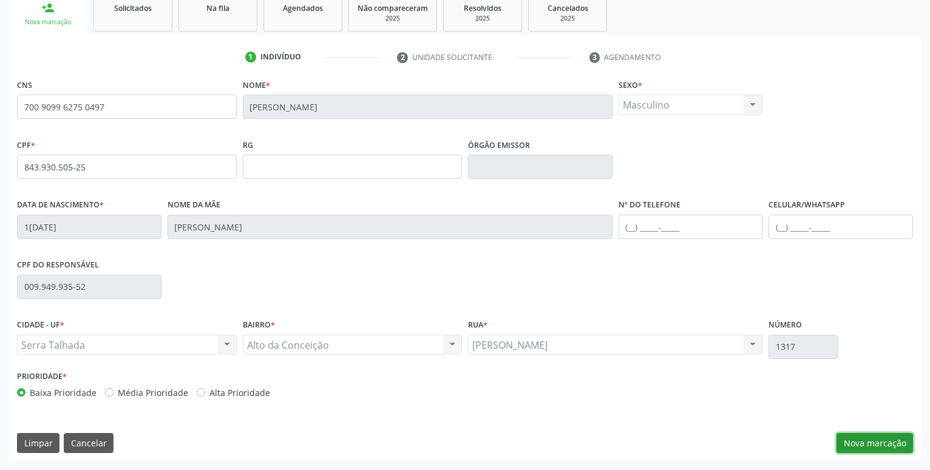
click at [876, 441] on button "Nova marcação" at bounding box center [874, 443] width 76 height 21
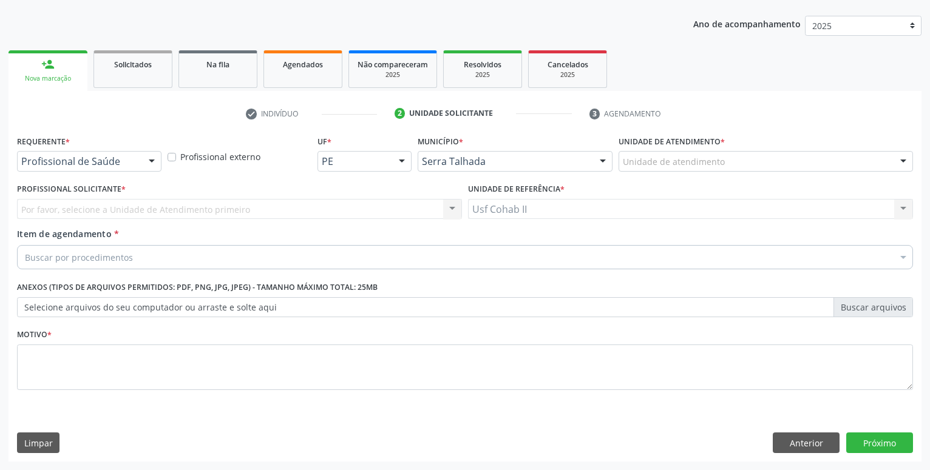
click at [749, 161] on div "Unidade de atendimento" at bounding box center [766, 161] width 294 height 21
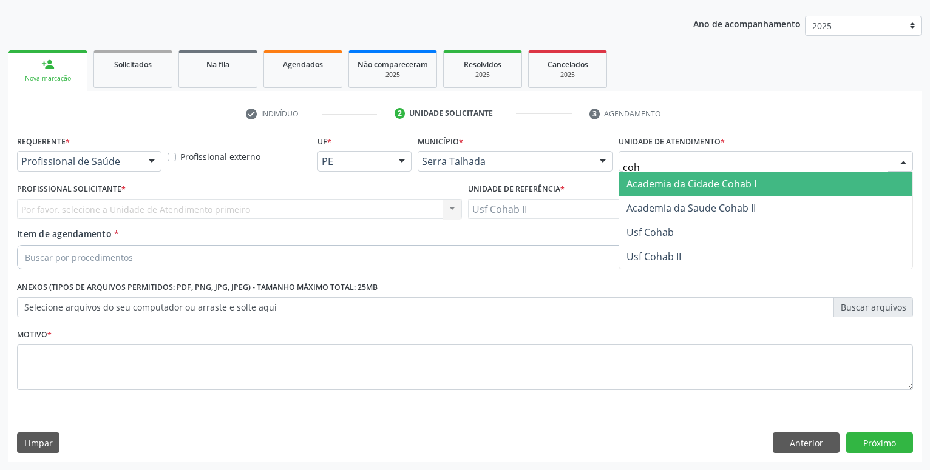
type input "coha"
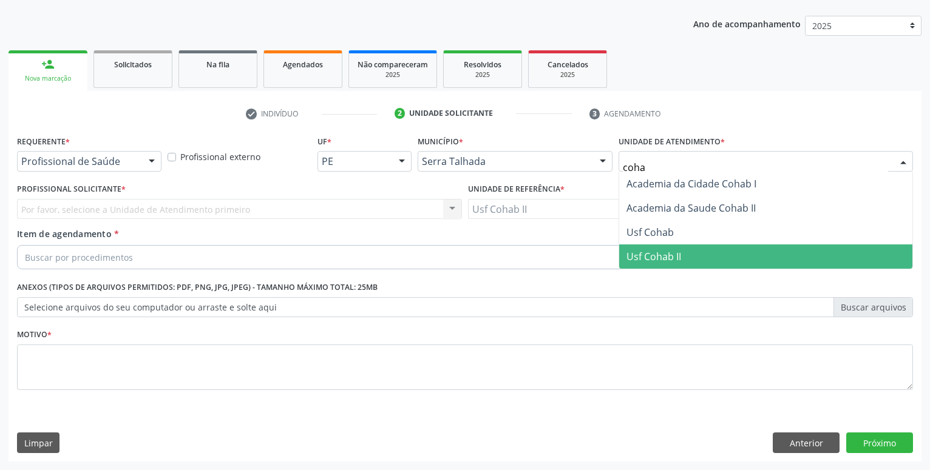
click at [641, 260] on span "Usf Cohab II" at bounding box center [653, 256] width 55 height 13
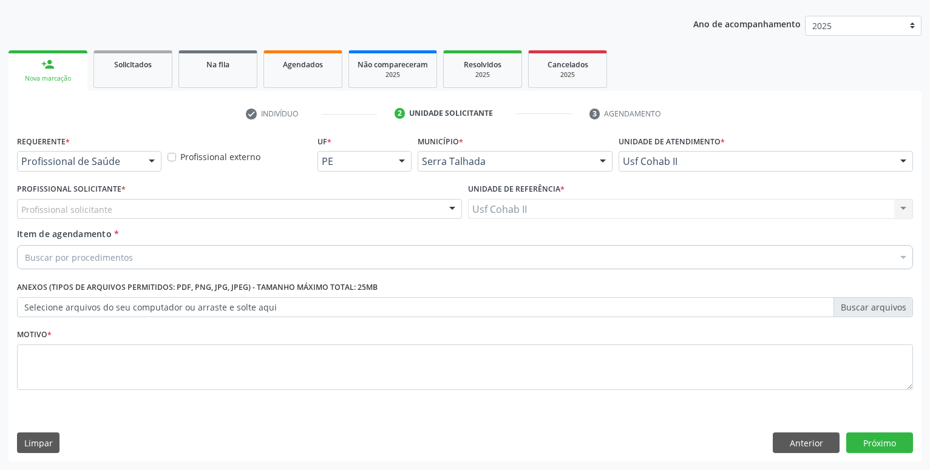
click at [144, 211] on div "Profissional solicitante" at bounding box center [239, 209] width 445 height 21
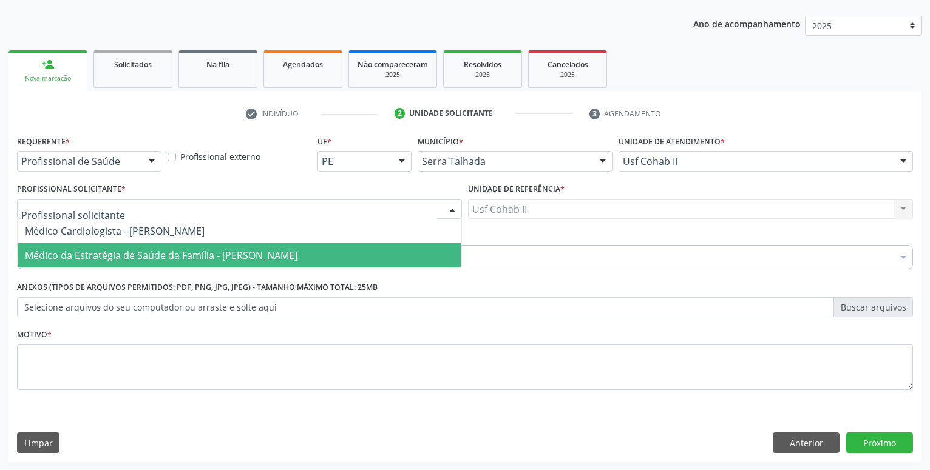
click at [143, 255] on span "Médico da Estratégia de Saúde da Família - [PERSON_NAME]" at bounding box center [161, 255] width 273 height 13
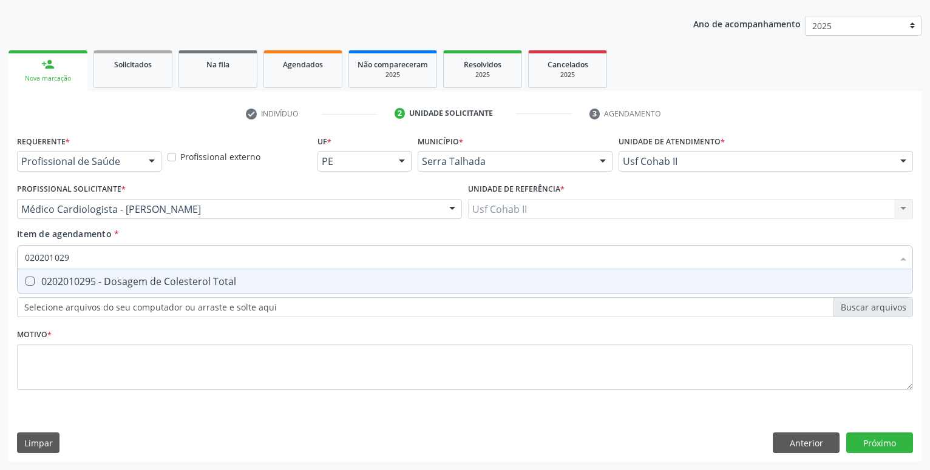
type input "0202010295"
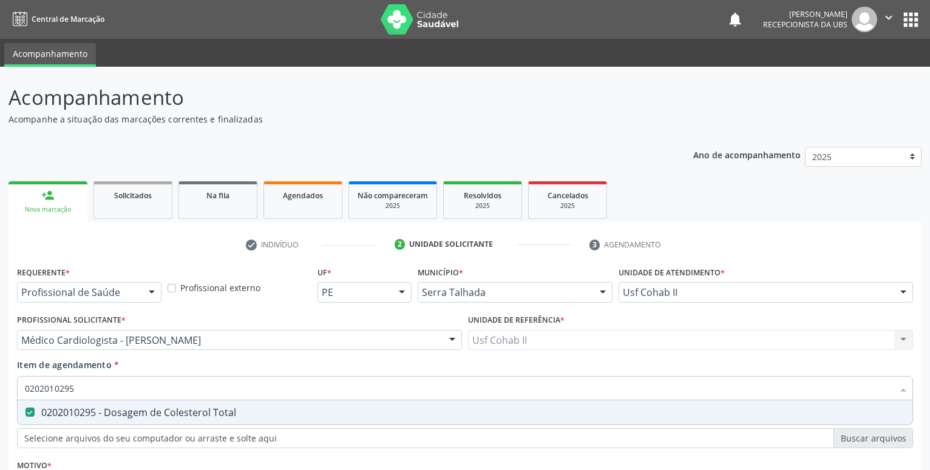
scroll to position [131, 0]
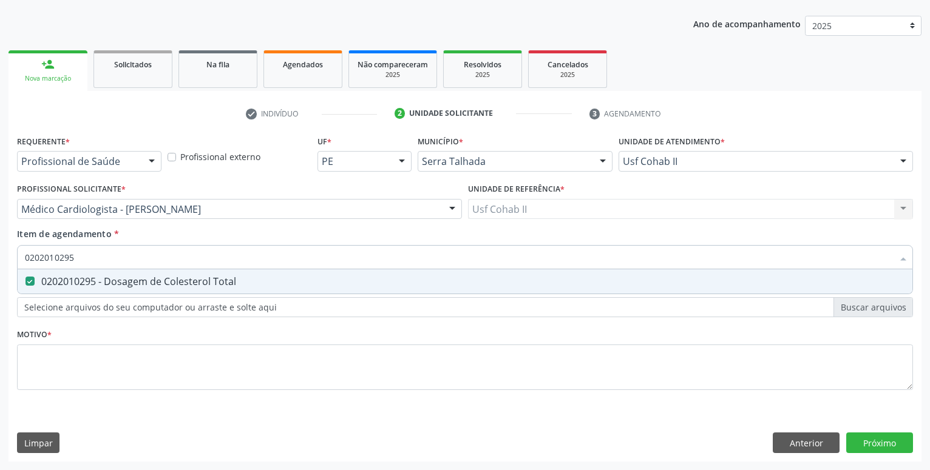
type input "0202010295"
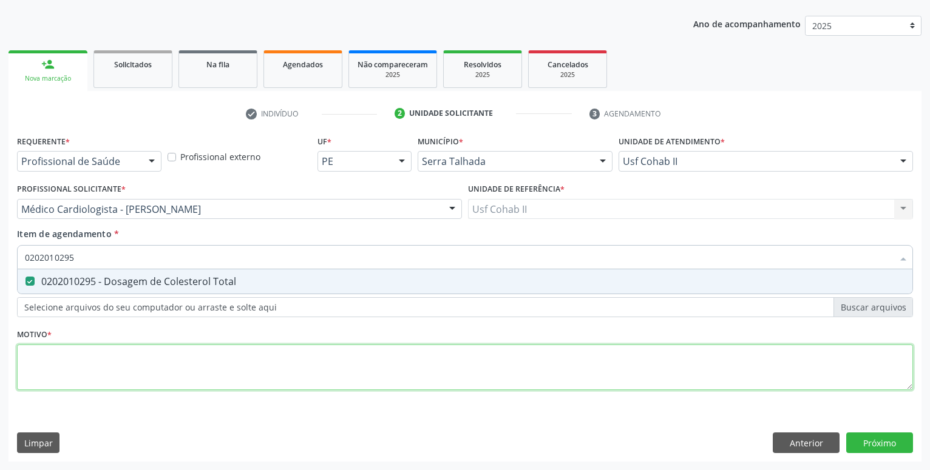
click at [93, 361] on textarea at bounding box center [465, 368] width 896 height 46
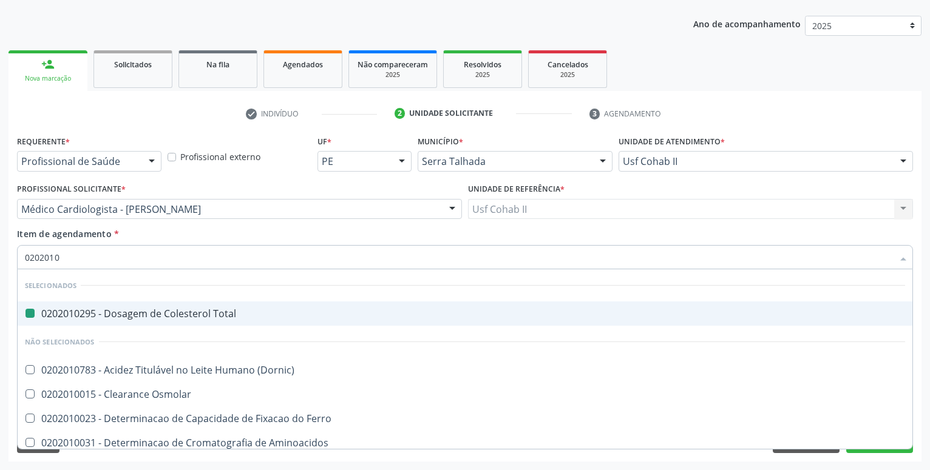
type input "02020103"
checkbox Total "false"
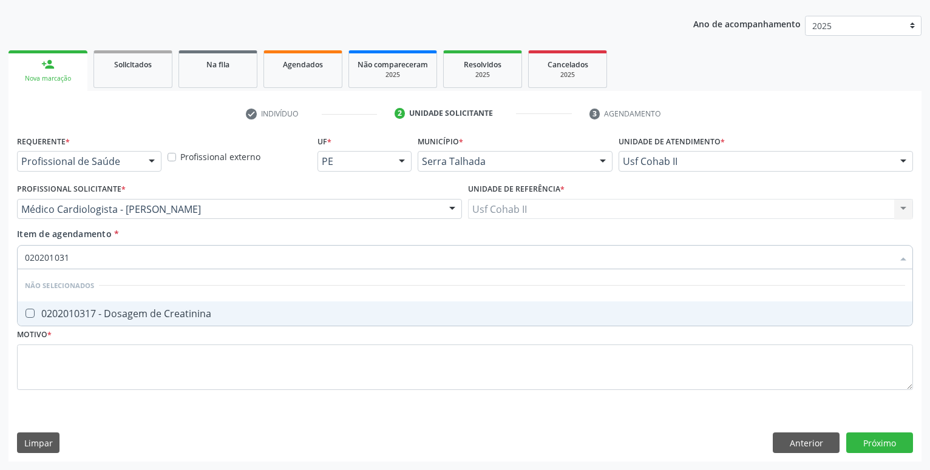
type input "0202010317"
click at [114, 317] on div "0202010317 - Dosagem de Creatinina" at bounding box center [465, 314] width 880 height 10
checkbox Creatinina "true"
type input "0202010317"
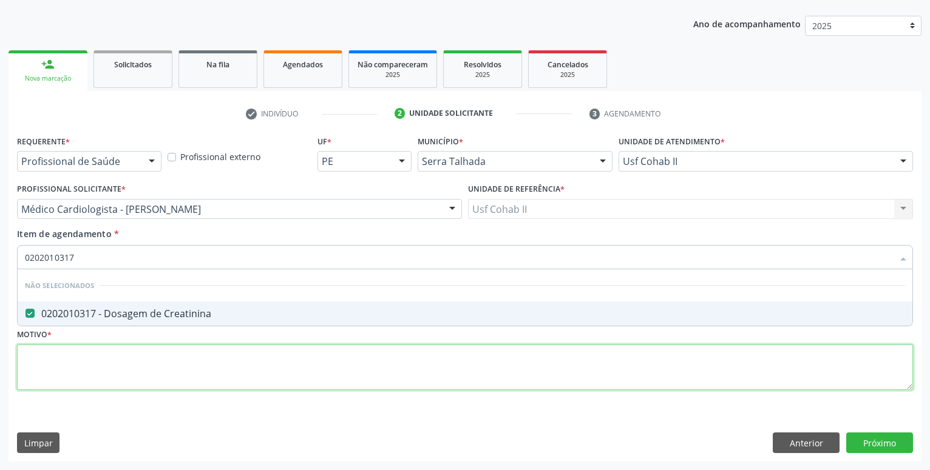
click at [98, 382] on textarea at bounding box center [465, 368] width 896 height 46
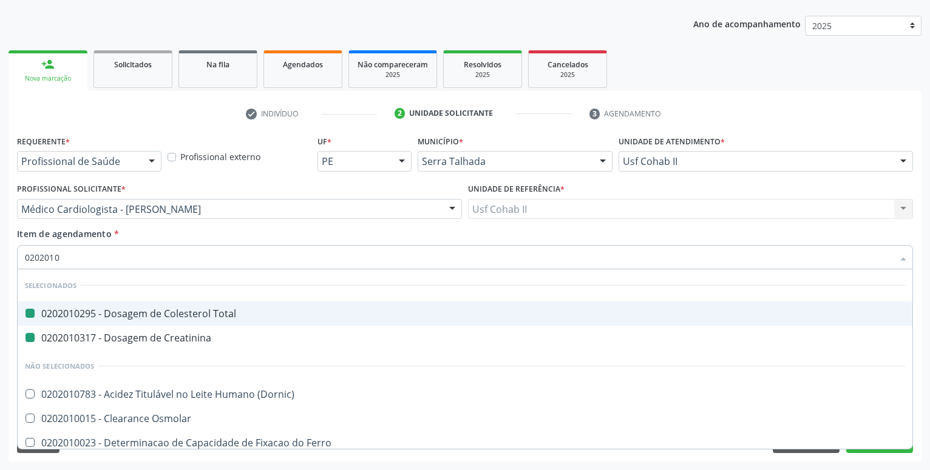
type input "02020106"
checkbox Total "false"
checkbox Creatinina "false"
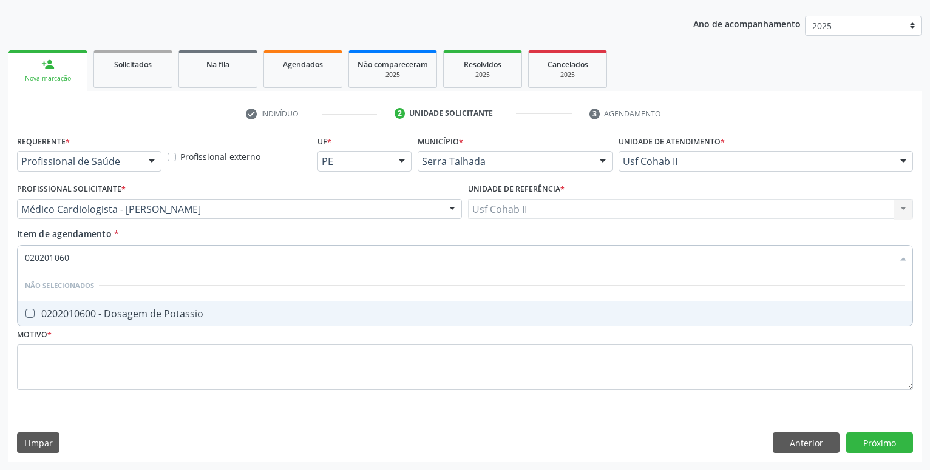
type input "0202010600"
drag, startPoint x: 134, startPoint y: 268, endPoint x: 18, endPoint y: 268, distance: 115.9
click at [25, 268] on input "0202010600" at bounding box center [459, 257] width 868 height 24
checkbox Potassio "true"
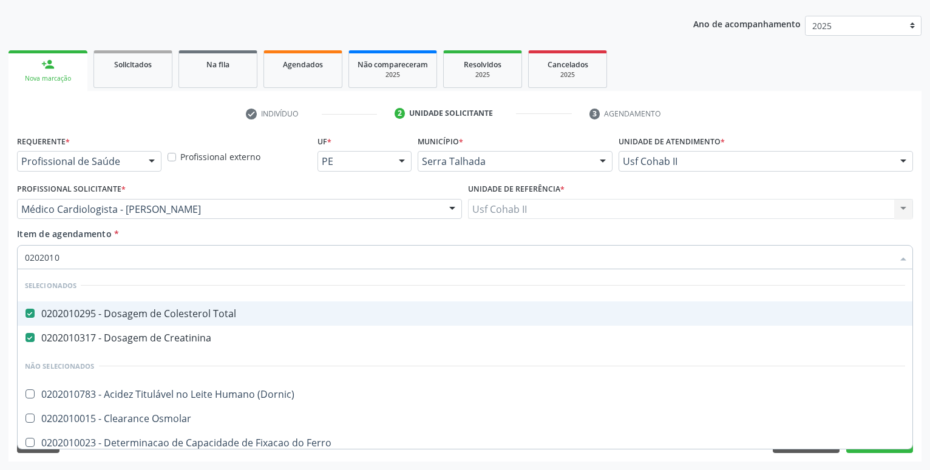
type input "02020106"
checkbox Total "false"
checkbox Creatinina "false"
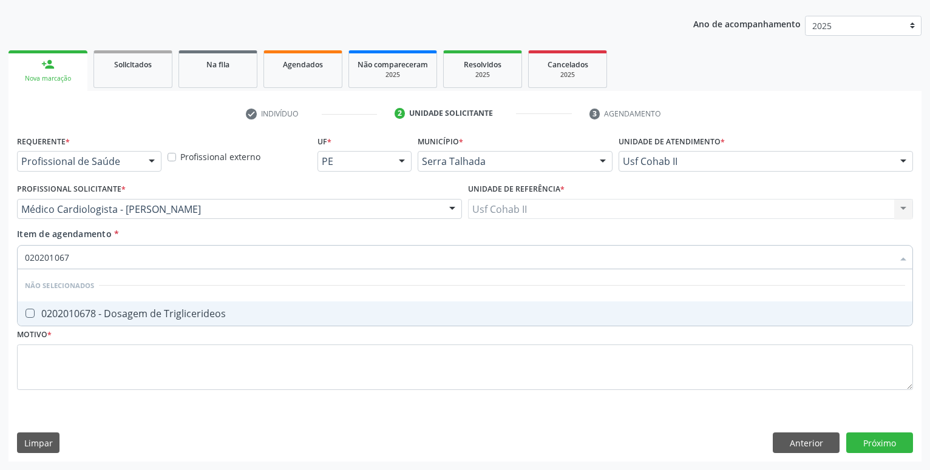
type input "0202010678"
click at [124, 310] on div "0202010678 - Dosagem de Triglicerideos" at bounding box center [465, 314] width 880 height 10
checkbox Triglicerideos "true"
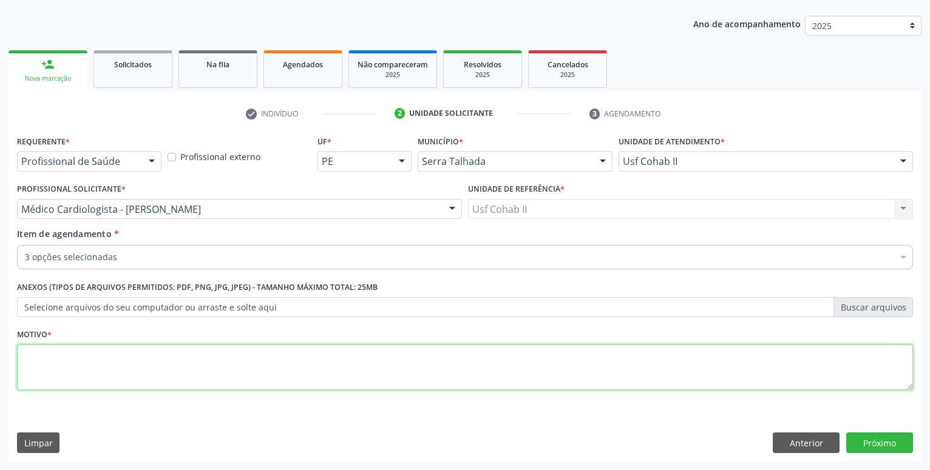
click at [113, 378] on textarea at bounding box center [465, 368] width 896 height 46
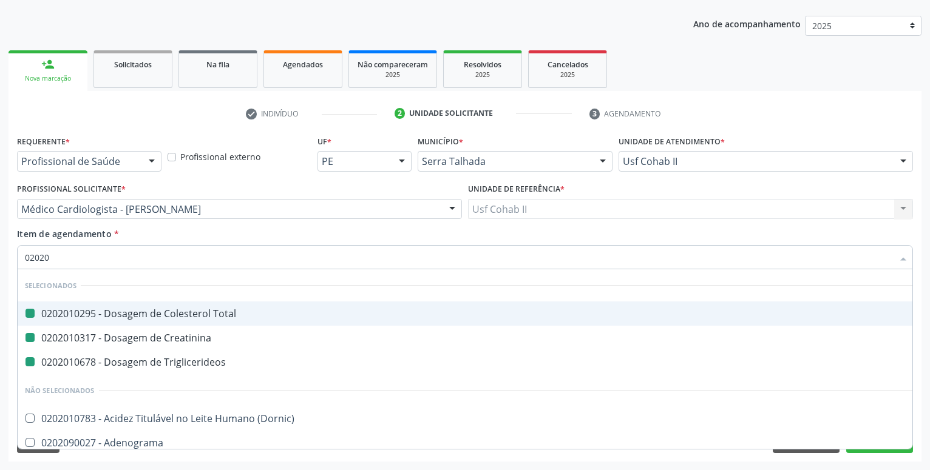
type input "020205"
checkbox Total "false"
checkbox Creatinina "false"
checkbox Triglicerideos "false"
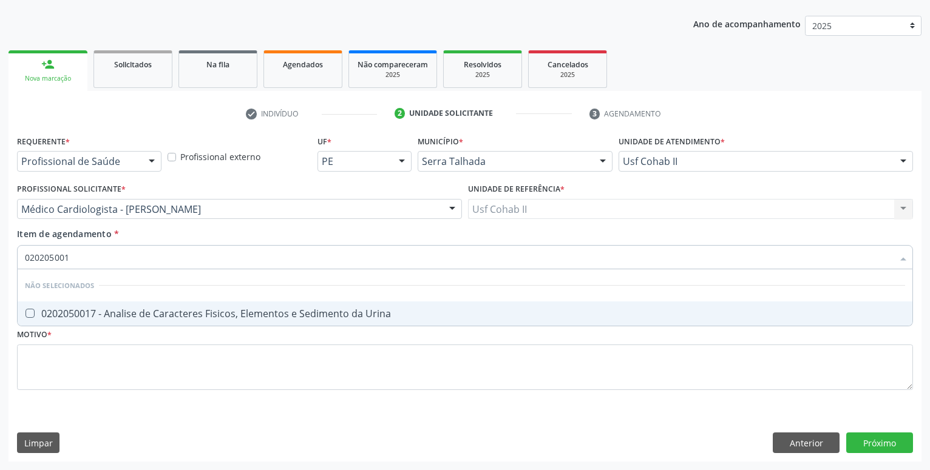
type input "0202050017"
click at [172, 306] on span "0202050017 - Analise de Caracteres Fisicos, Elementos e Sedimento da Urina" at bounding box center [465, 314] width 895 height 24
checkbox Urina "true"
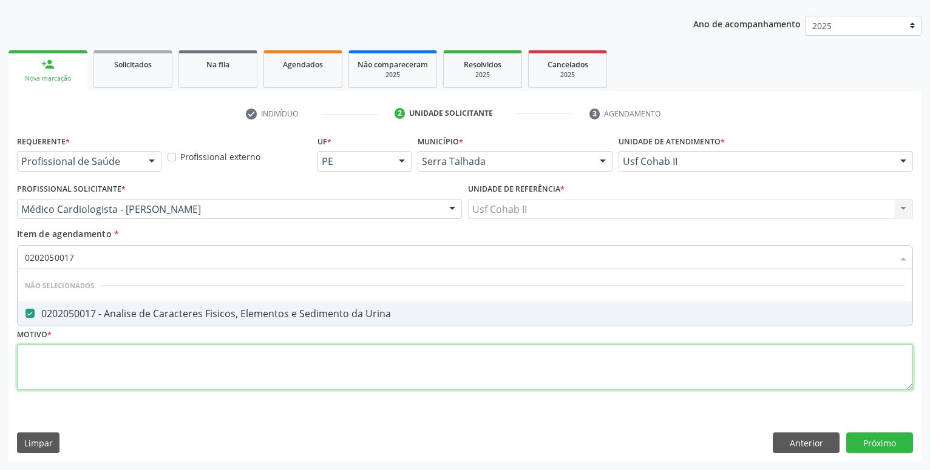
click at [108, 350] on textarea at bounding box center [465, 368] width 896 height 46
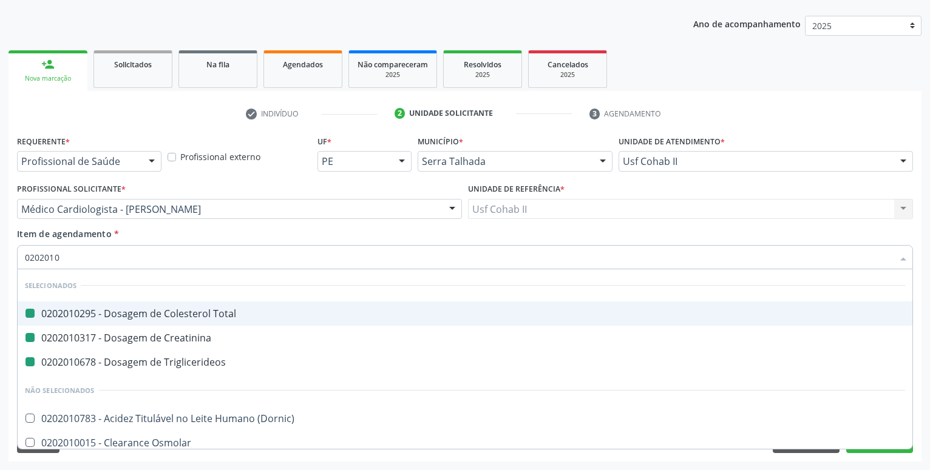
type input "02020104"
checkbox Total "false"
checkbox Creatinina "false"
checkbox Triglicerideos "false"
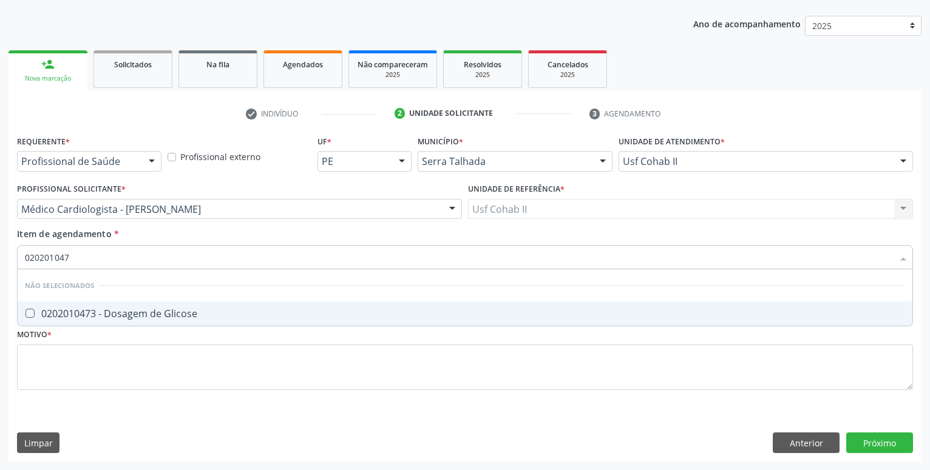
type input "0202010473"
click at [181, 309] on div "0202010473 - Dosagem de Glicose" at bounding box center [465, 314] width 880 height 10
checkbox Glicose "true"
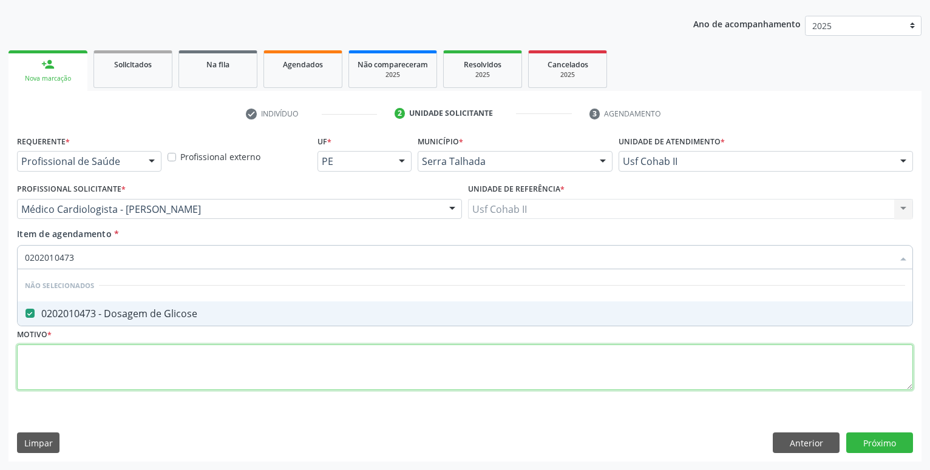
click at [161, 362] on textarea at bounding box center [465, 368] width 896 height 46
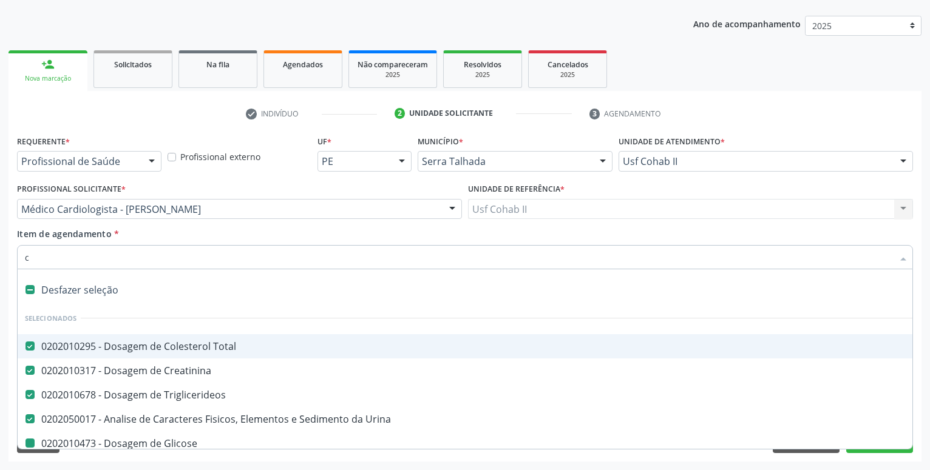
type input "co"
checkbox Glicose "false"
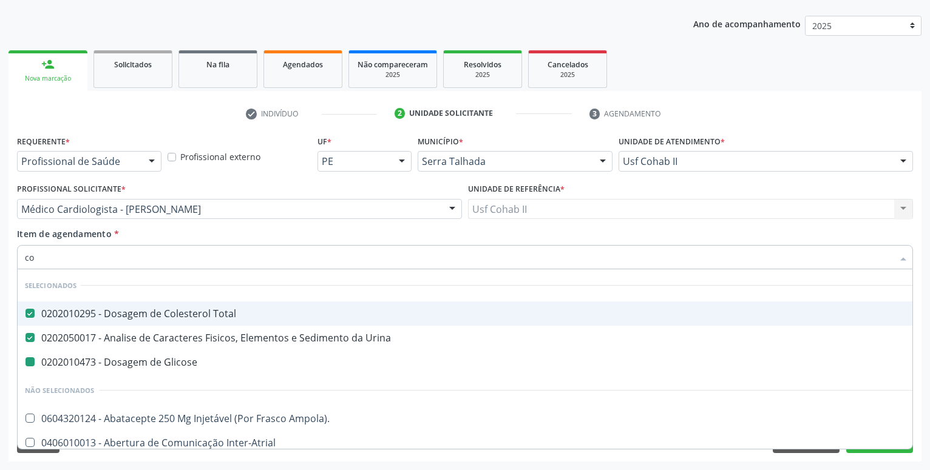
type input "col"
checkbox Glicose "false"
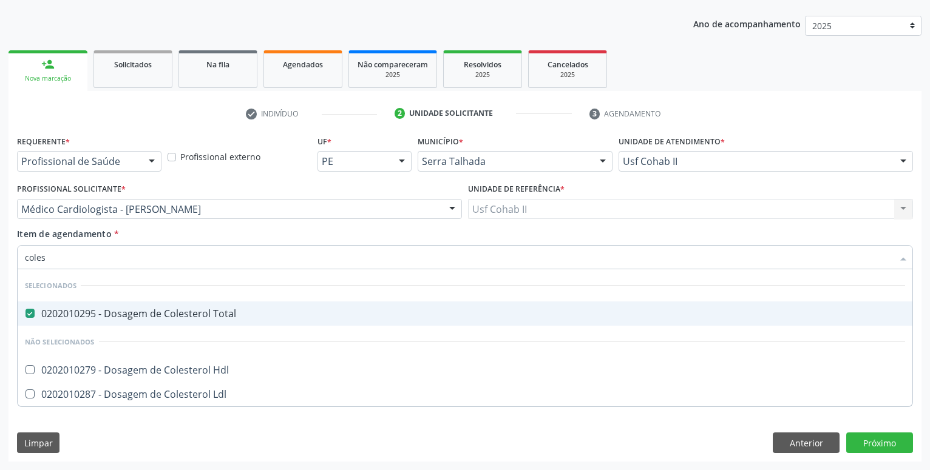
type input "colest"
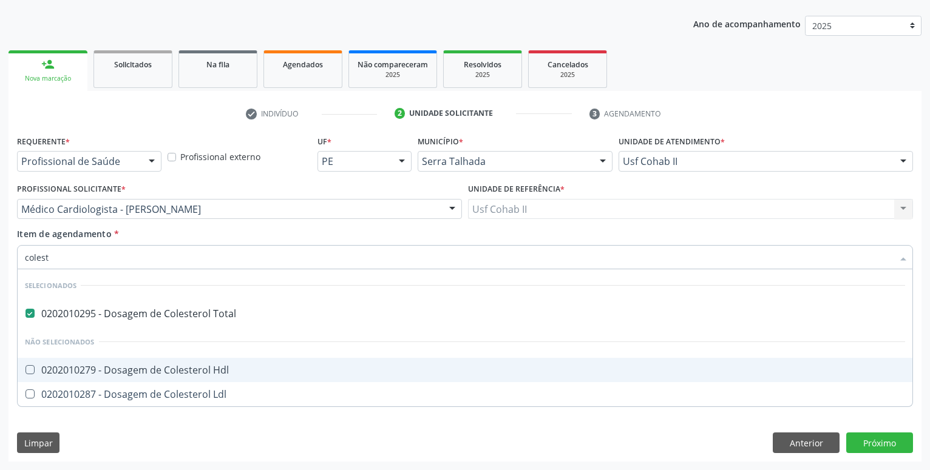
click at [169, 365] on div "0202010279 - Dosagem de Colesterol Hdl" at bounding box center [465, 370] width 880 height 10
checkbox Hdl "true"
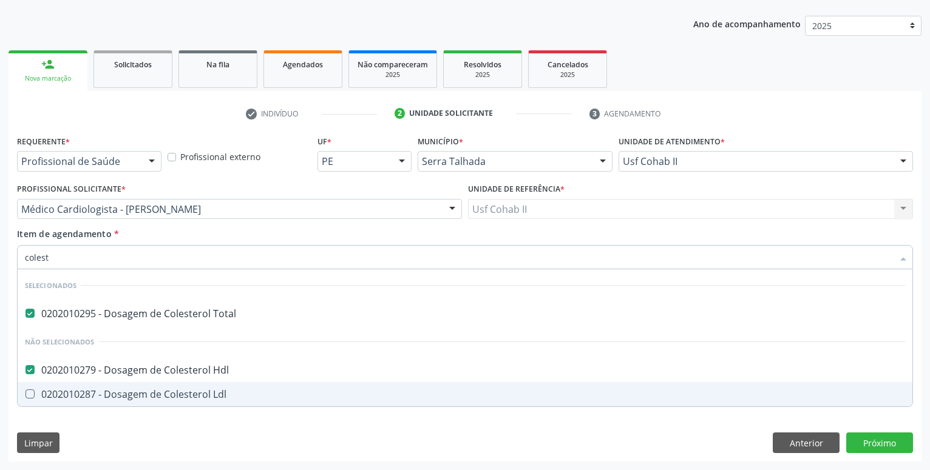
click at [157, 395] on div "0202010287 - Dosagem de Colesterol Ldl" at bounding box center [465, 395] width 880 height 10
checkbox Ldl "true"
click at [141, 410] on div "Requerente * Profissional de Saúde Profissional de Saúde Paciente Nenhum result…" at bounding box center [464, 297] width 913 height 330
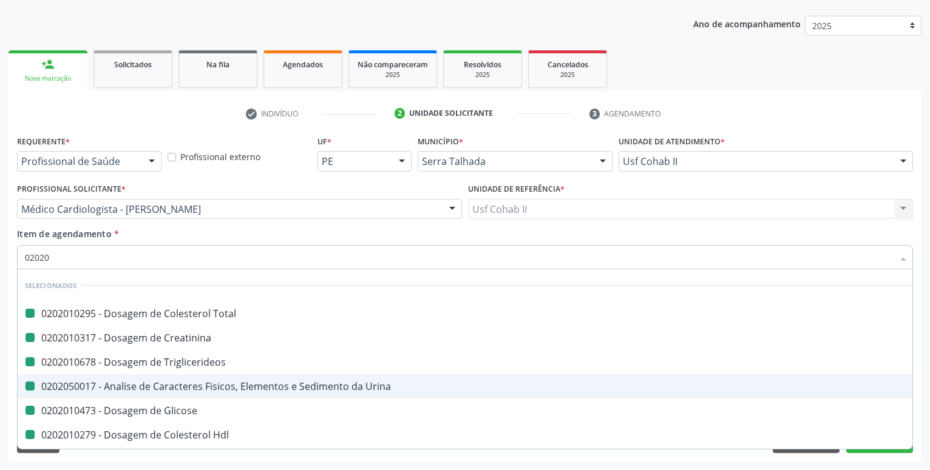
type input "020202"
checkbox Total "false"
checkbox Triglicerideos "false"
checkbox Urina "false"
checkbox Glicose "false"
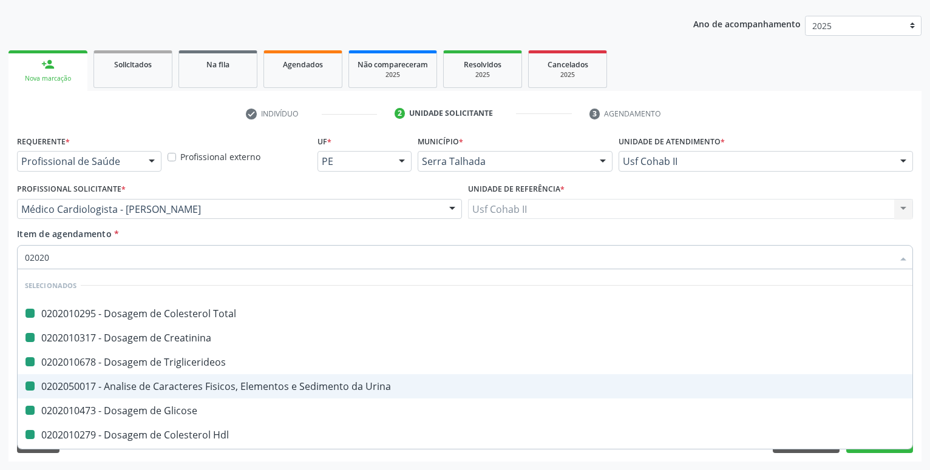
checkbox Hdl "false"
checkbox Ldl "false"
checkbox Creatinina "false"
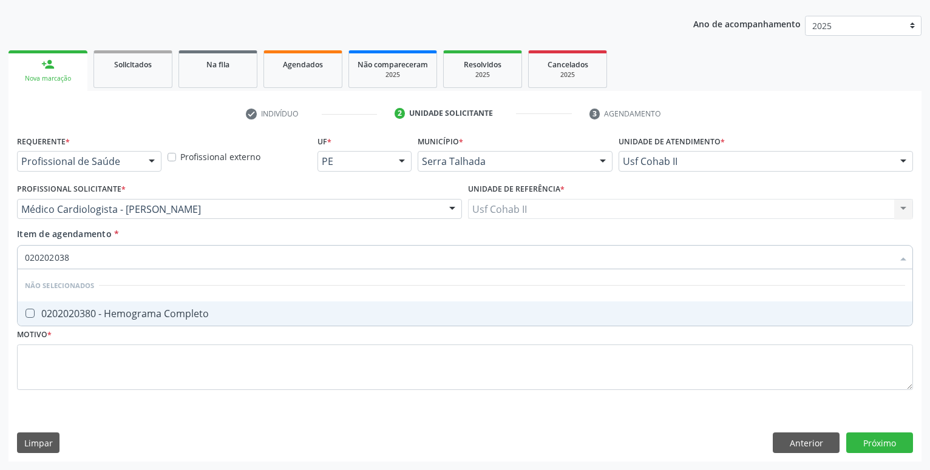
type input "0202020380"
click at [154, 302] on span "0202020380 - Hemograma Completo" at bounding box center [465, 314] width 895 height 24
checkbox Completo "true"
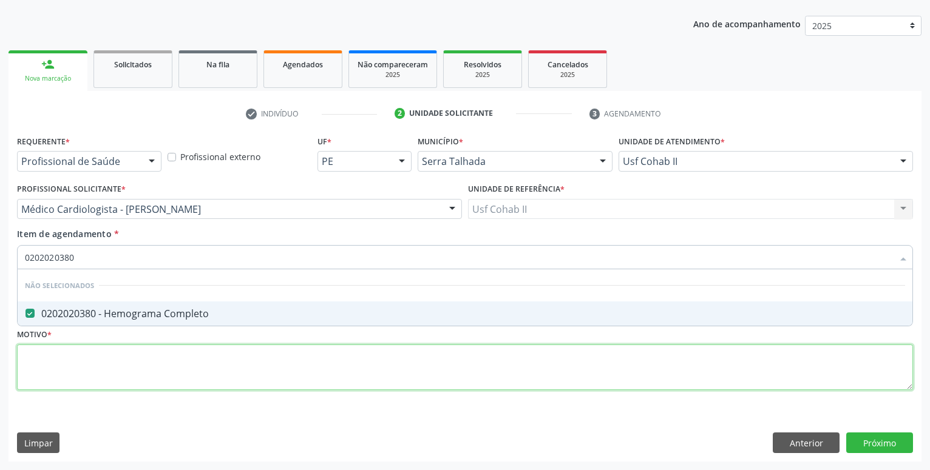
click at [157, 364] on textarea at bounding box center [465, 368] width 896 height 46
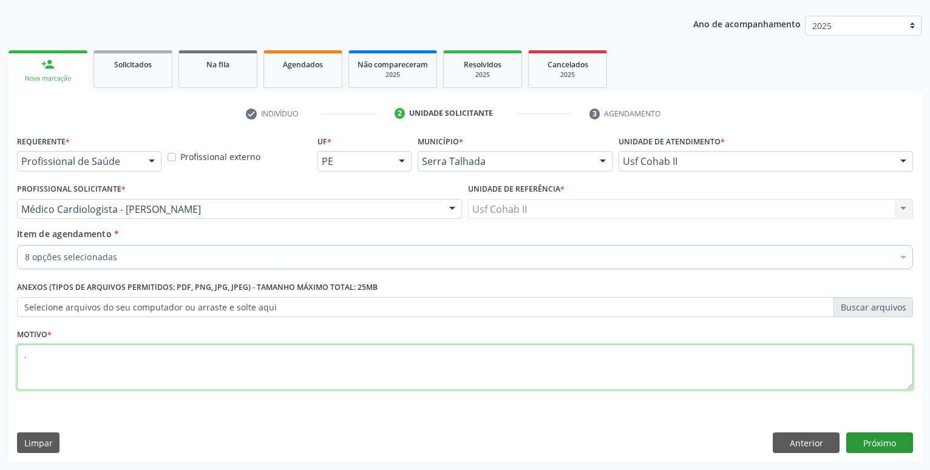
type textarea "."
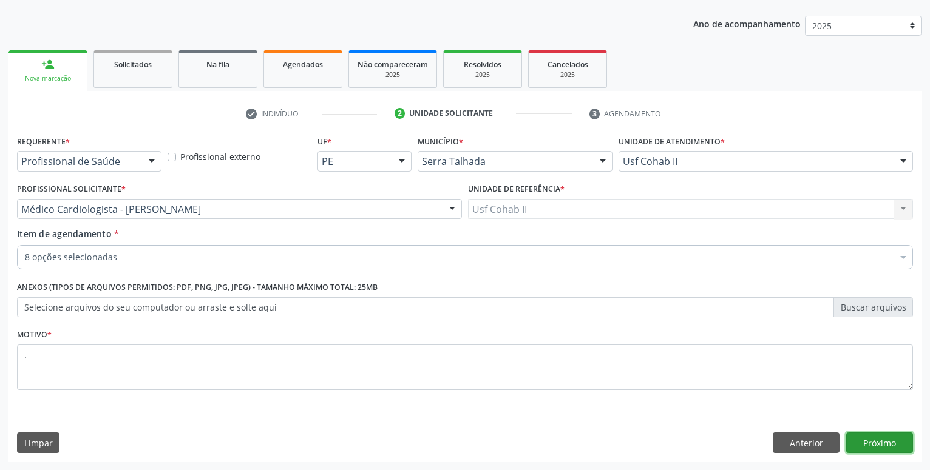
click at [906, 452] on button "Próximo" at bounding box center [879, 443] width 67 height 21
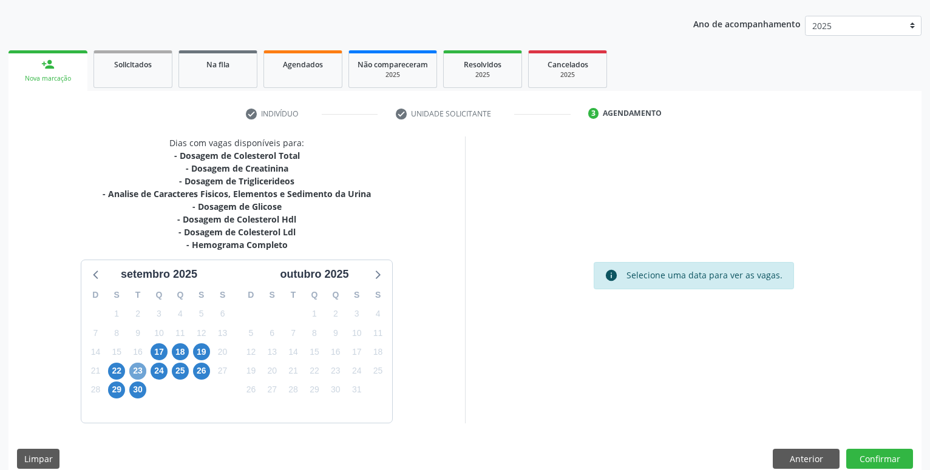
click at [139, 368] on span "23" at bounding box center [137, 371] width 17 height 17
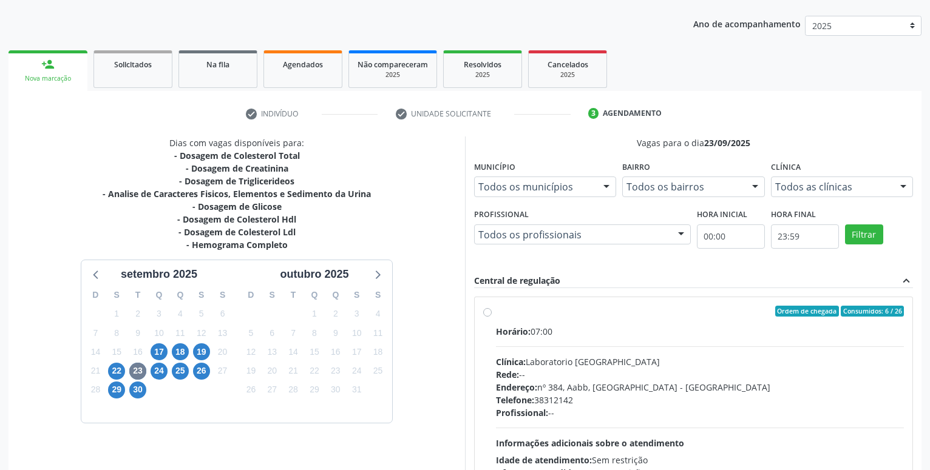
click at [496, 313] on label "Ordem de chegada Consumidos: 6 / 26 Horário: 07:00 Clínica: Laboratorio [GEOGRA…" at bounding box center [700, 399] width 408 height 186
click at [490, 313] on input "Ordem de chegada Consumidos: 6 / 26 Horário: 07:00 Clínica: Laboratorio [GEOGRA…" at bounding box center [487, 311] width 8 height 11
radio input "true"
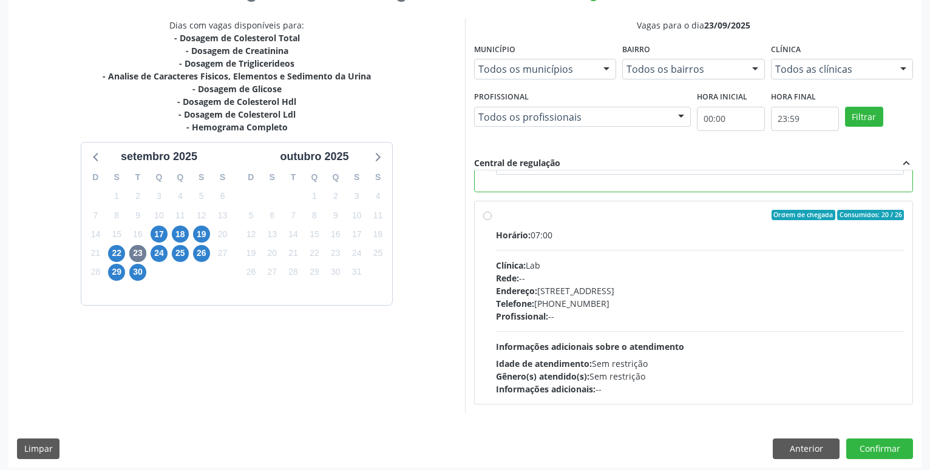
scroll to position [255, 0]
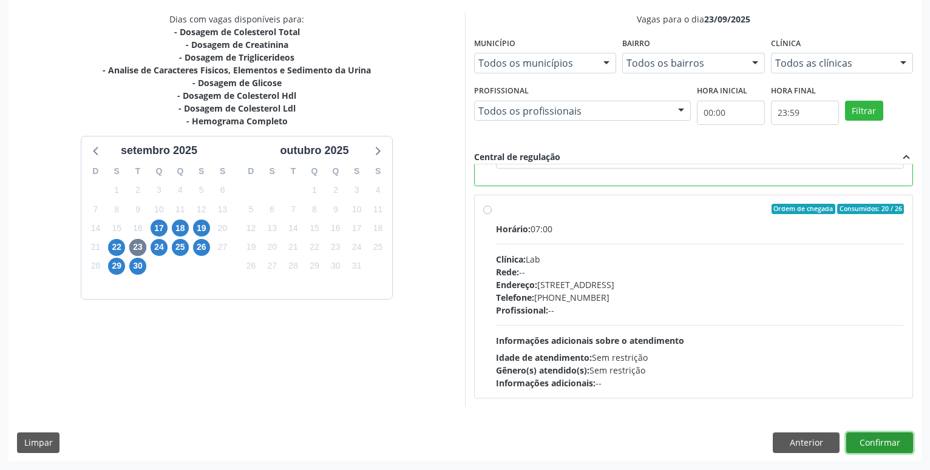
click at [884, 443] on button "Confirmar" at bounding box center [879, 443] width 67 height 21
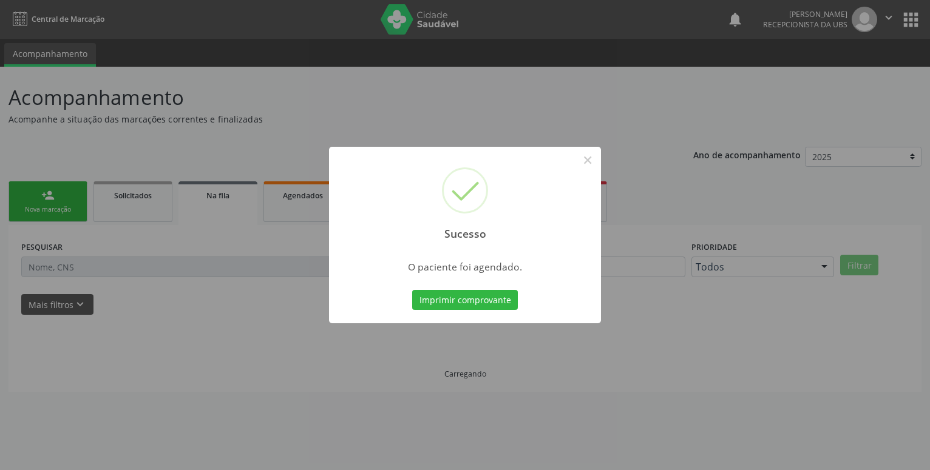
scroll to position [0, 0]
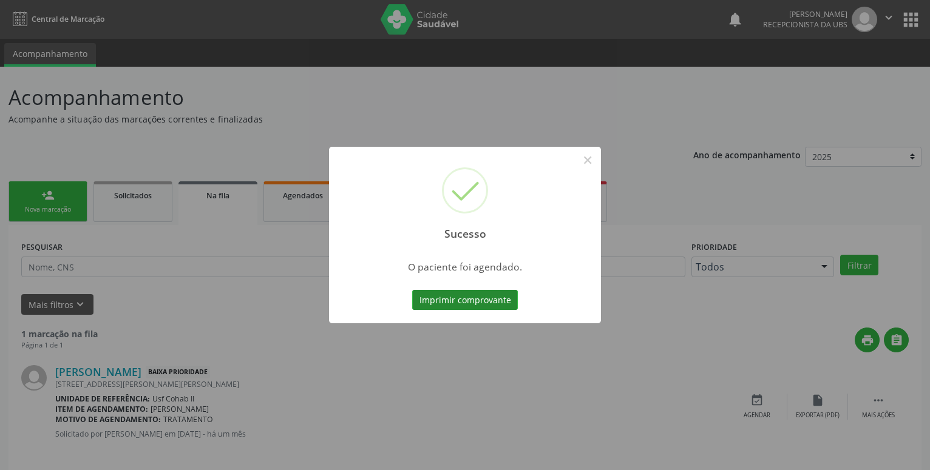
click at [507, 299] on button "Imprimir comprovante" at bounding box center [465, 300] width 106 height 21
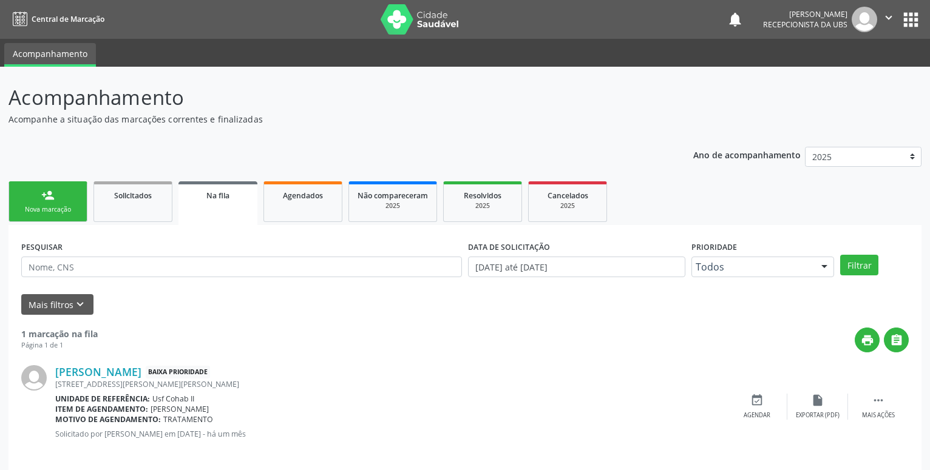
click at [61, 202] on link "person_add Nova marcação" at bounding box center [47, 201] width 79 height 41
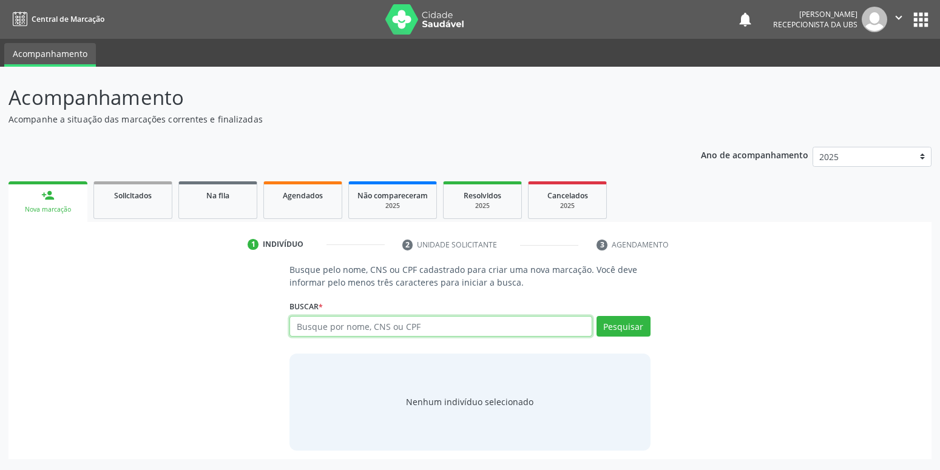
click at [435, 328] on input "text" at bounding box center [441, 326] width 302 height 21
type input "708707175024197"
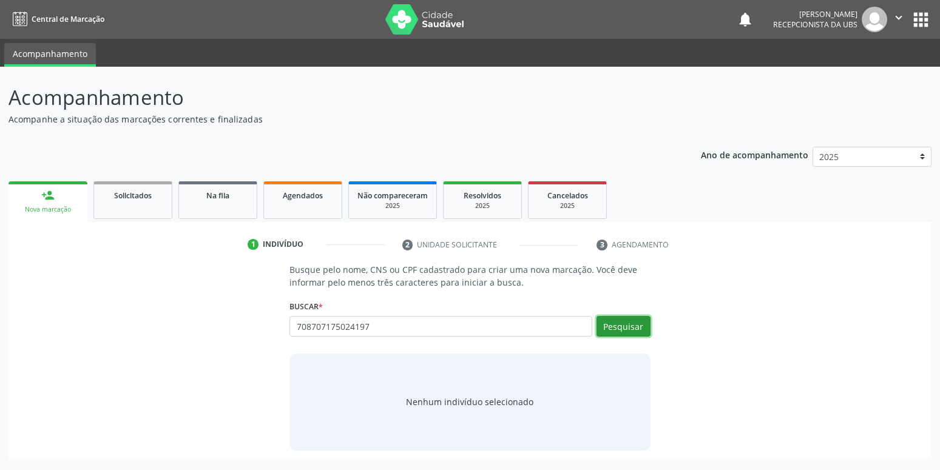
click at [612, 321] on button "Pesquisar" at bounding box center [624, 326] width 54 height 21
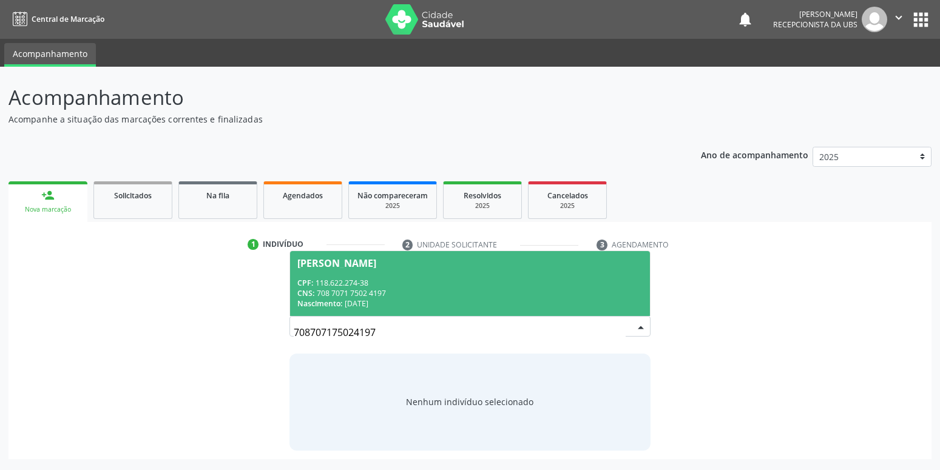
click at [356, 280] on div "CPF: 118.622.274-38" at bounding box center [469, 283] width 345 height 10
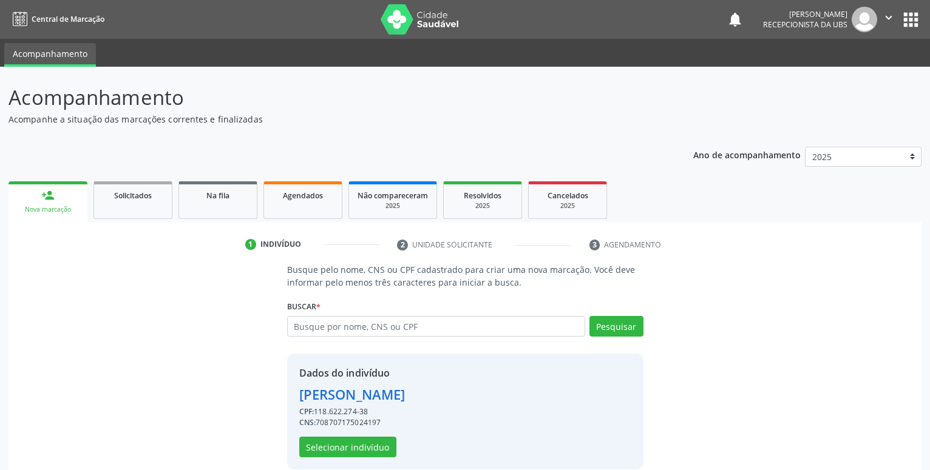
scroll to position [16, 0]
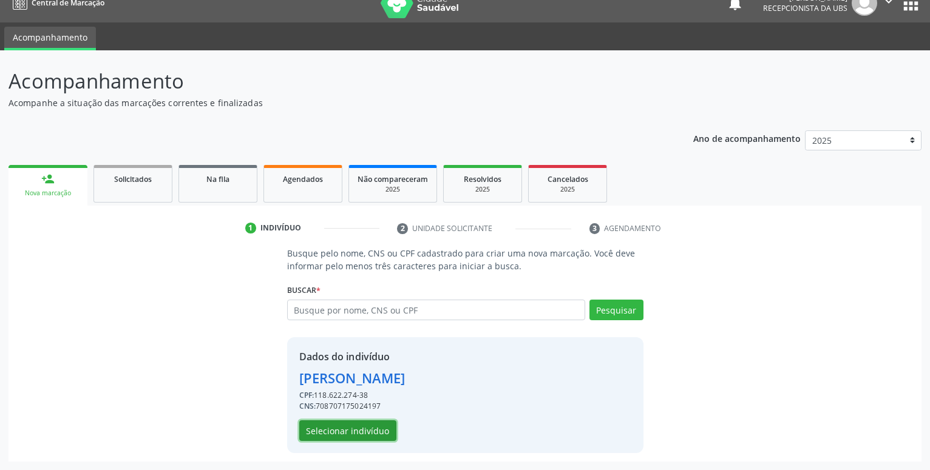
click at [321, 430] on button "Selecionar indivíduo" at bounding box center [347, 431] width 97 height 21
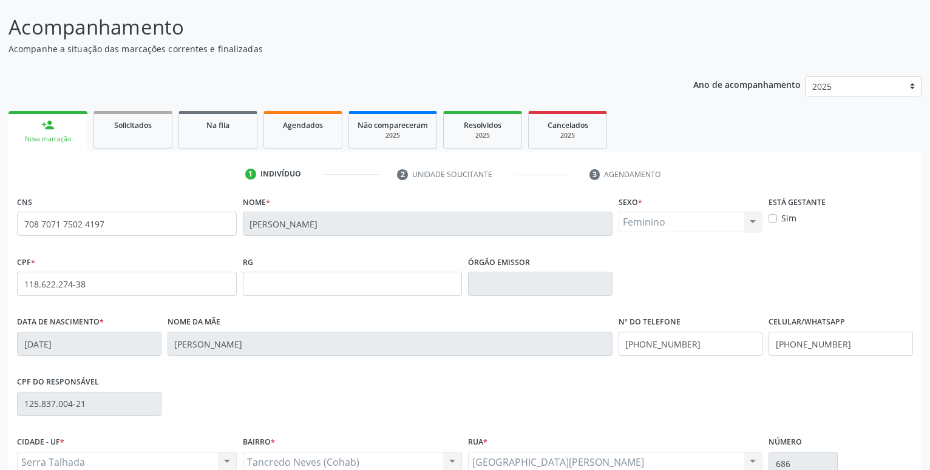
scroll to position [140, 0]
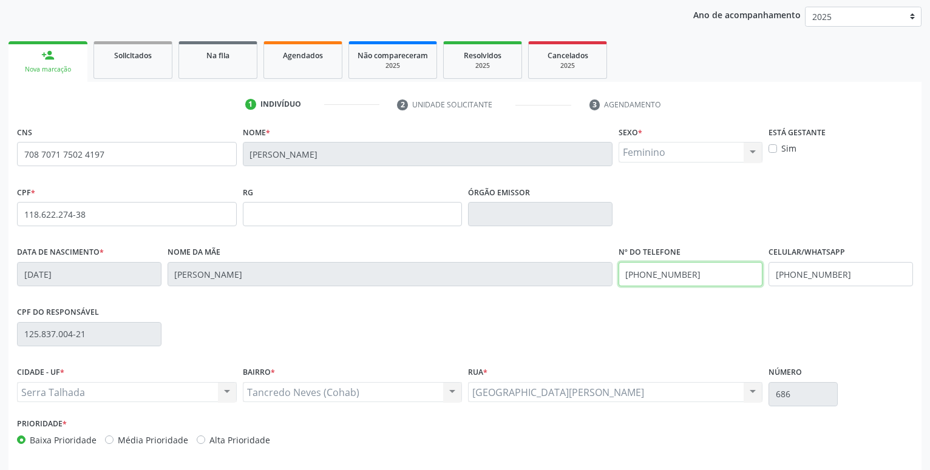
drag, startPoint x: 702, startPoint y: 279, endPoint x: 480, endPoint y: 279, distance: 222.2
click at [619, 279] on input "[PHONE_NUMBER]" at bounding box center [691, 274] width 144 height 24
drag, startPoint x: 850, startPoint y: 276, endPoint x: 666, endPoint y: 279, distance: 183.4
click at [768, 279] on input "[PHONE_NUMBER]" at bounding box center [840, 274] width 144 height 24
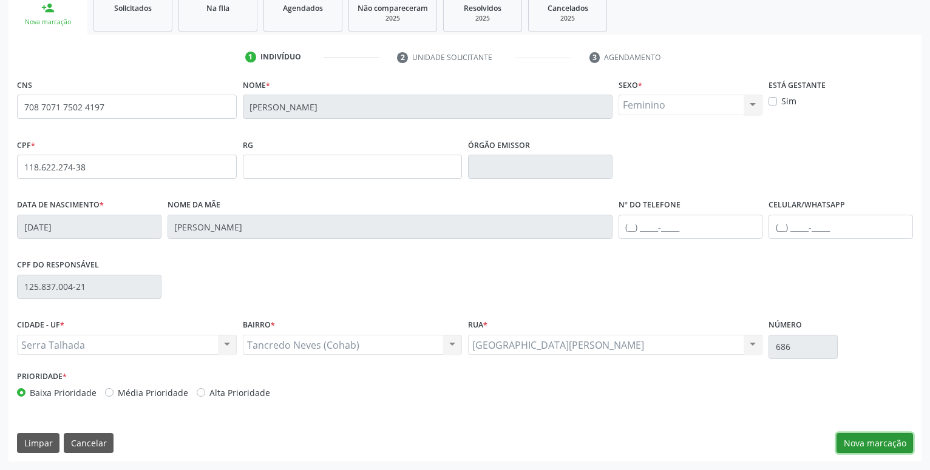
click at [869, 450] on button "Nova marcação" at bounding box center [874, 443] width 76 height 21
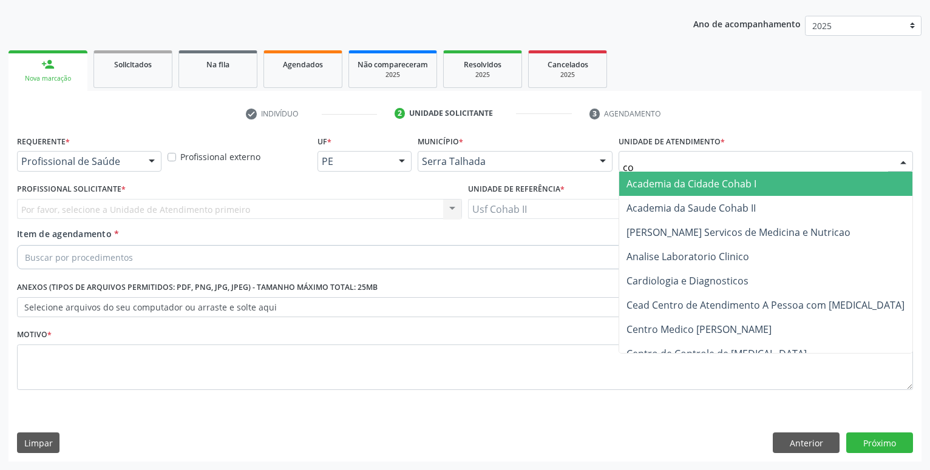
type input "coh"
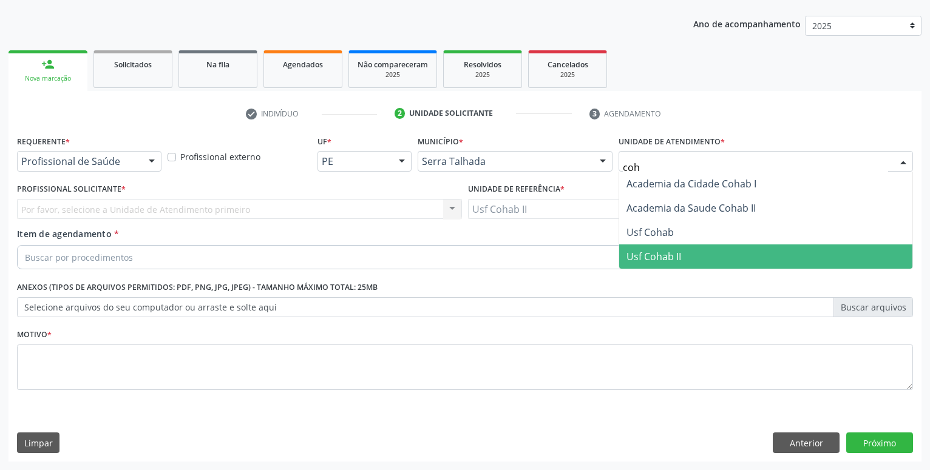
click at [648, 251] on span "Usf Cohab II" at bounding box center [653, 256] width 55 height 13
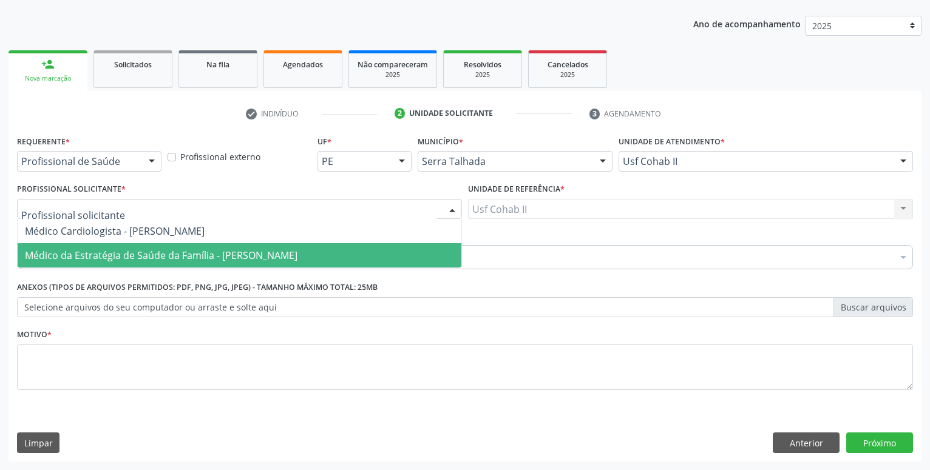
click at [80, 262] on span "Médico da Estratégia de Saúde da Família - [PERSON_NAME]" at bounding box center [161, 255] width 273 height 13
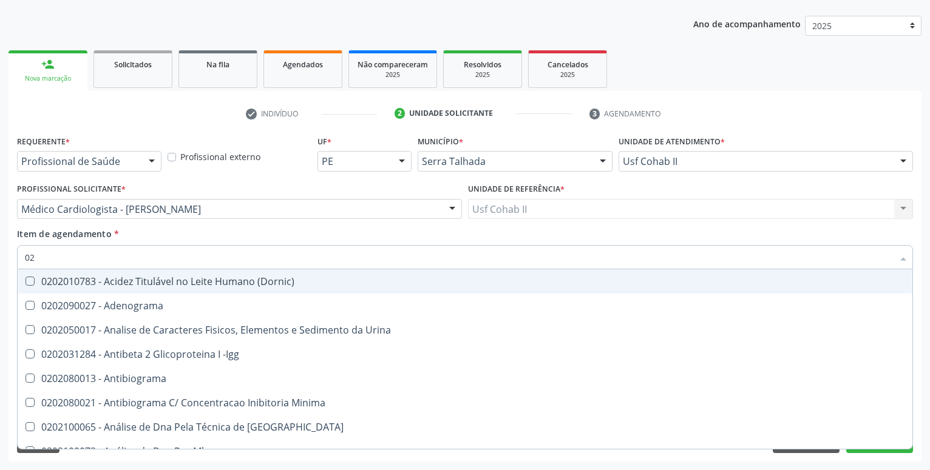
type input "0"
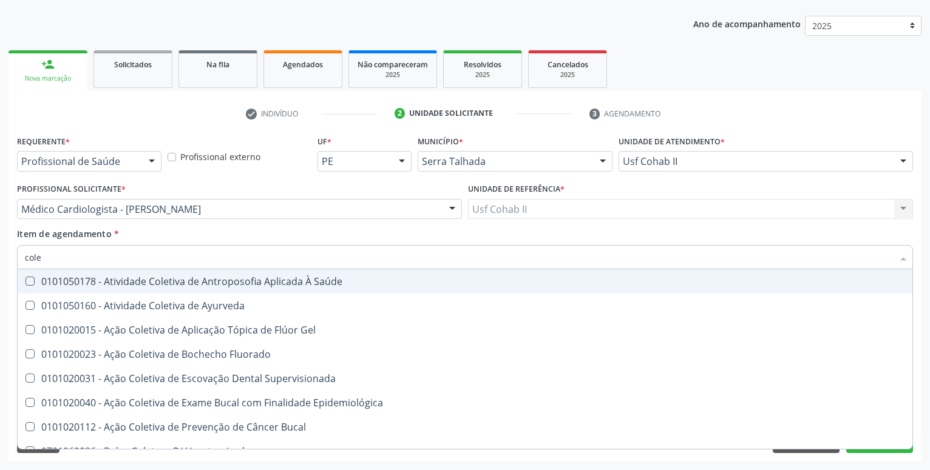
type input "coles"
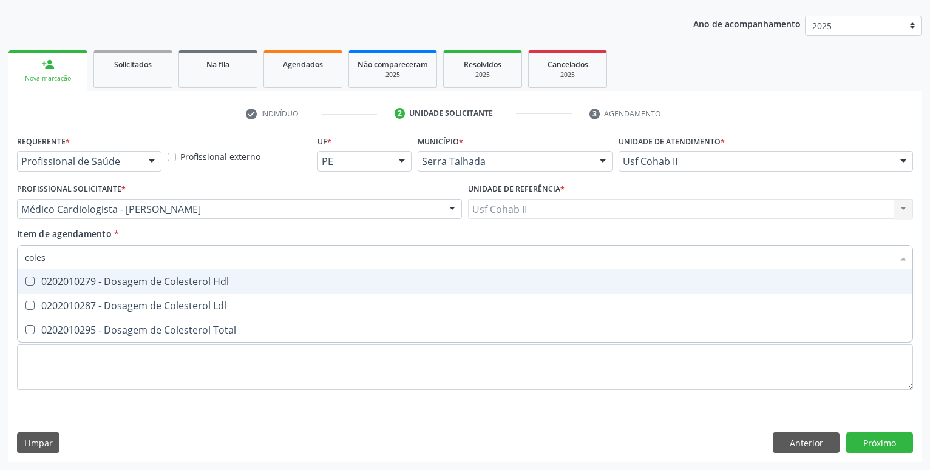
click at [171, 285] on div "0202010279 - Dosagem de Colesterol Hdl" at bounding box center [465, 282] width 880 height 10
checkbox Hdl "true"
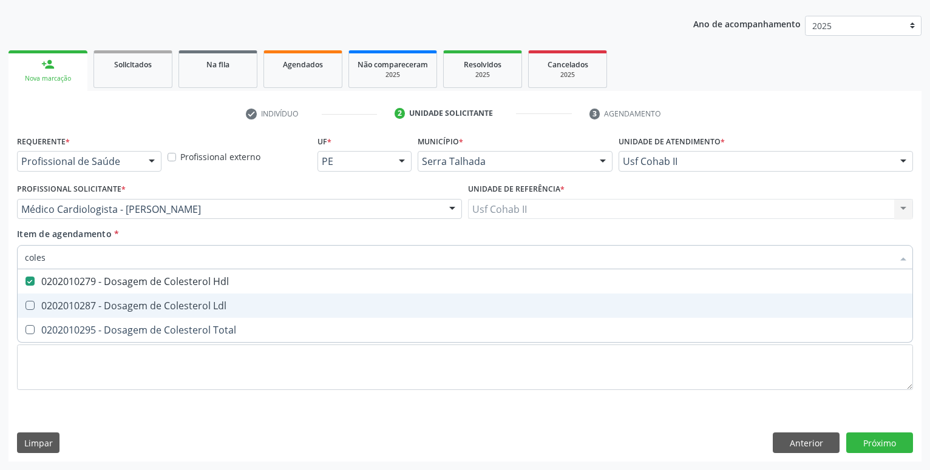
click at [168, 301] on div "0202010287 - Dosagem de Colesterol Ldl" at bounding box center [465, 306] width 880 height 10
checkbox Ldl "true"
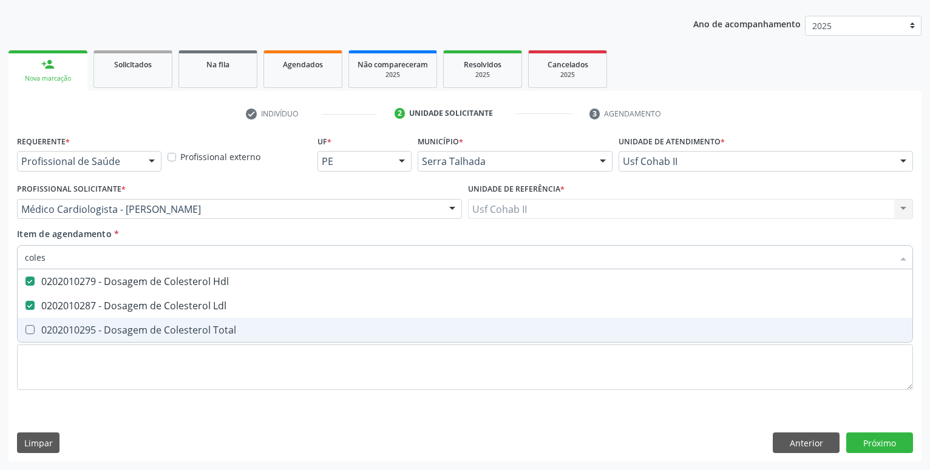
click at [158, 331] on div "0202010295 - Dosagem de Colesterol Total" at bounding box center [465, 330] width 880 height 10
checkbox Total "true"
type input "coles"
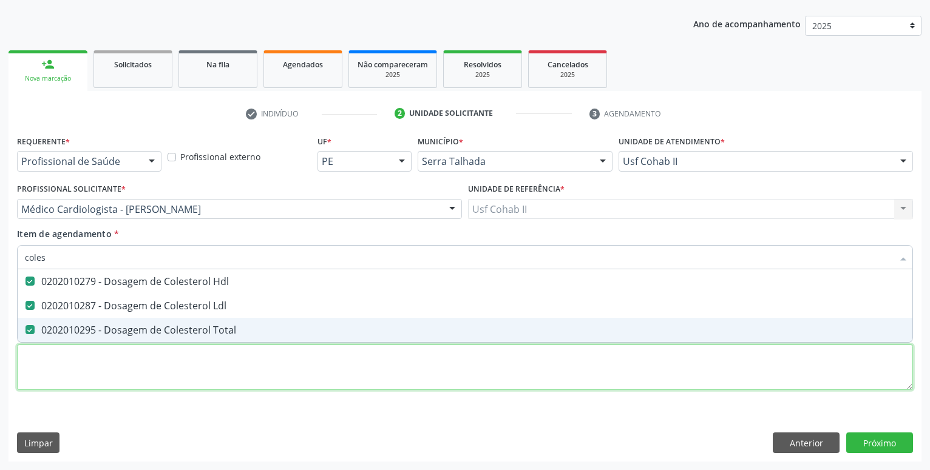
click at [143, 367] on textarea at bounding box center [465, 368] width 896 height 46
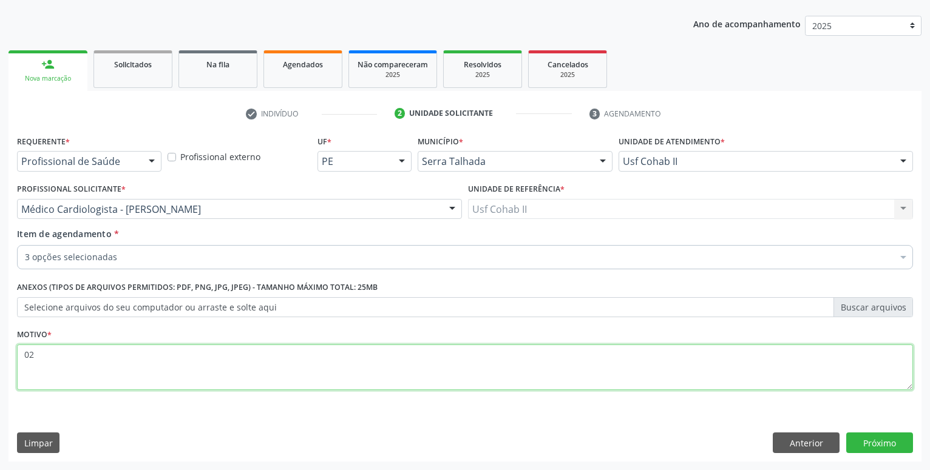
type textarea "0"
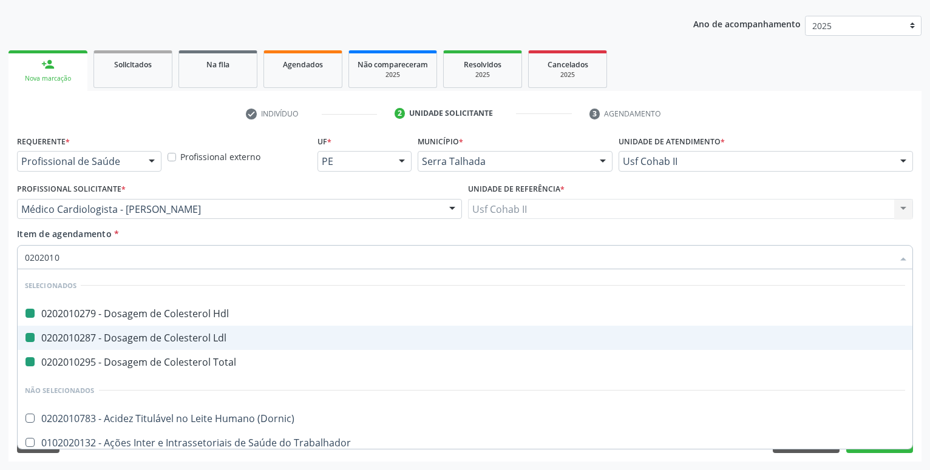
type input "02020100"
checkbox Hdl "false"
checkbox Ldl "false"
checkbox Total "false"
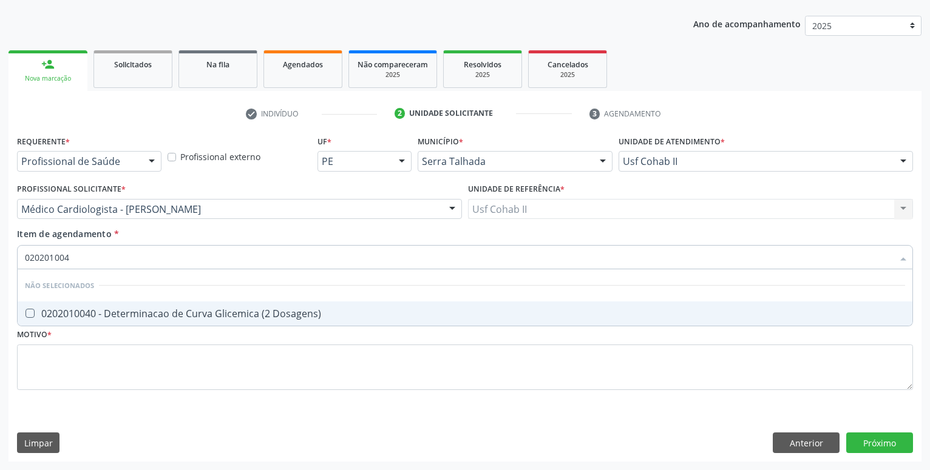
type input "0202010040"
click at [296, 315] on div "0202010040 - Determinacao de Curva Glicemica (2 Dosagens)" at bounding box center [465, 314] width 880 height 10
checkbox Dosagens\) "true"
type input "0202010040"
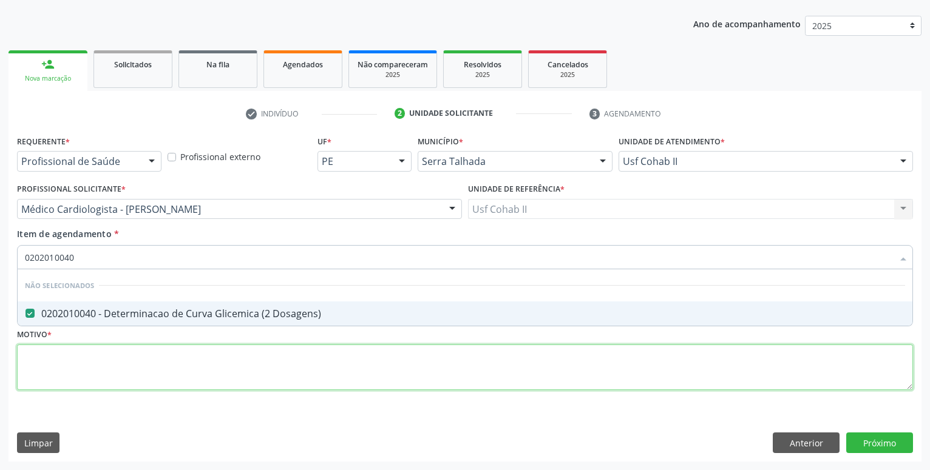
click at [226, 367] on textarea at bounding box center [465, 368] width 896 height 46
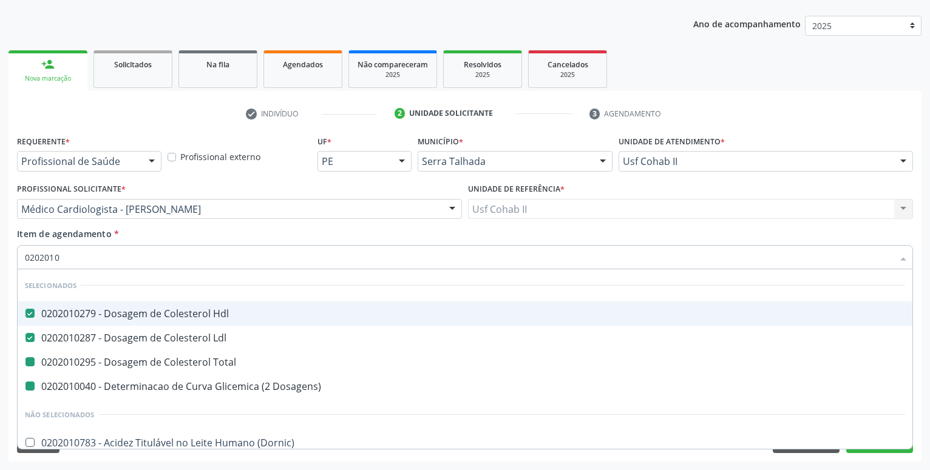
type input "02020100"
checkbox Total "false"
checkbox Dosagens\) "false"
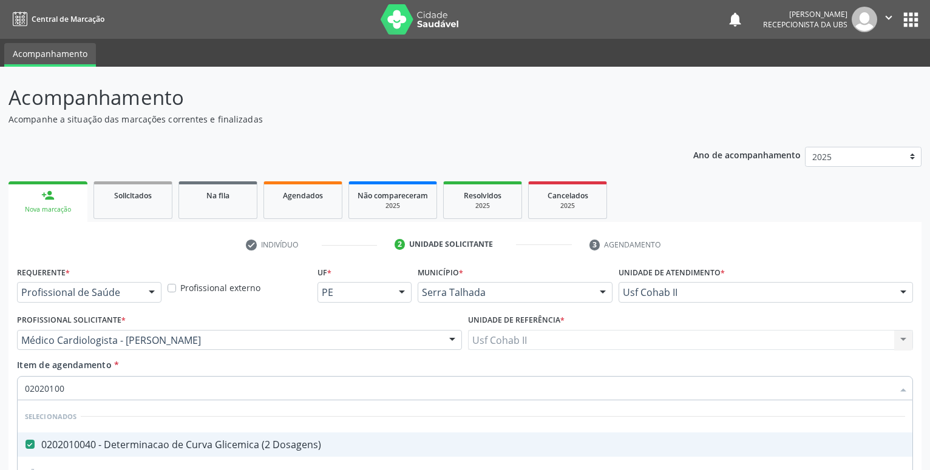
scroll to position [131, 0]
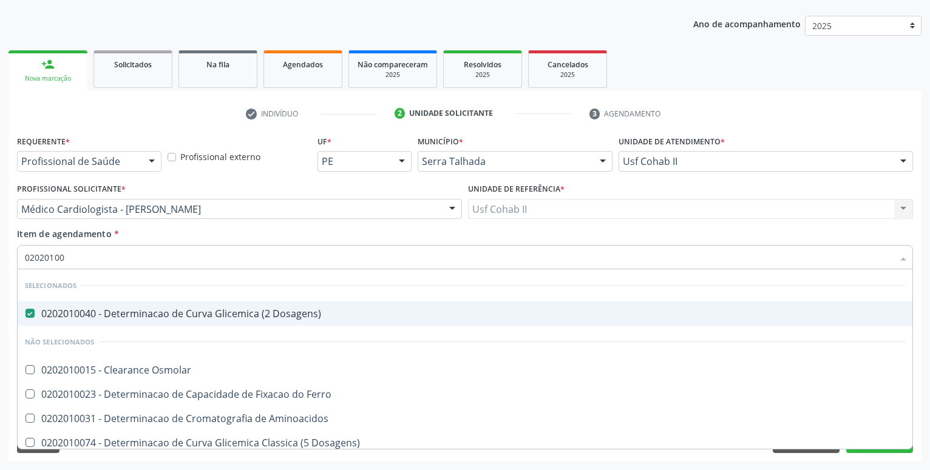
type input "0202010"
checkbox Osmolar "true"
checkbox Ferro "true"
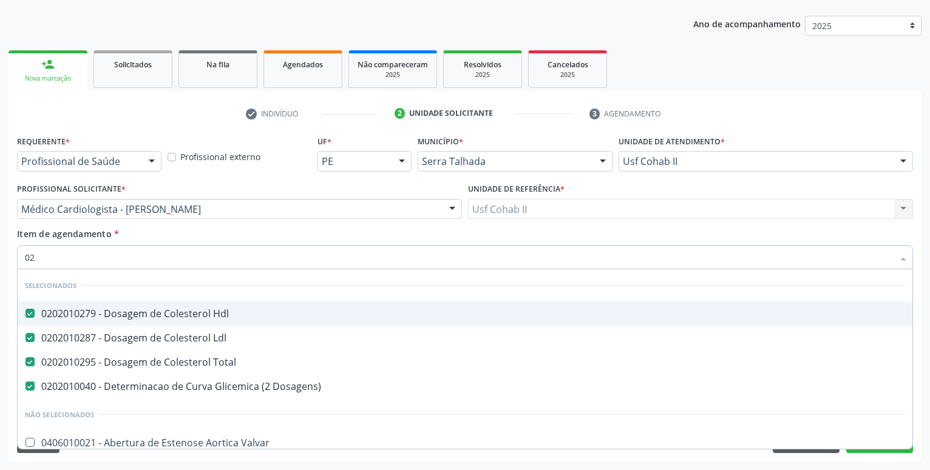
type input "0"
type input "02020106"
checkbox Hdl "false"
checkbox Total "false"
checkbox Dosagens\) "false"
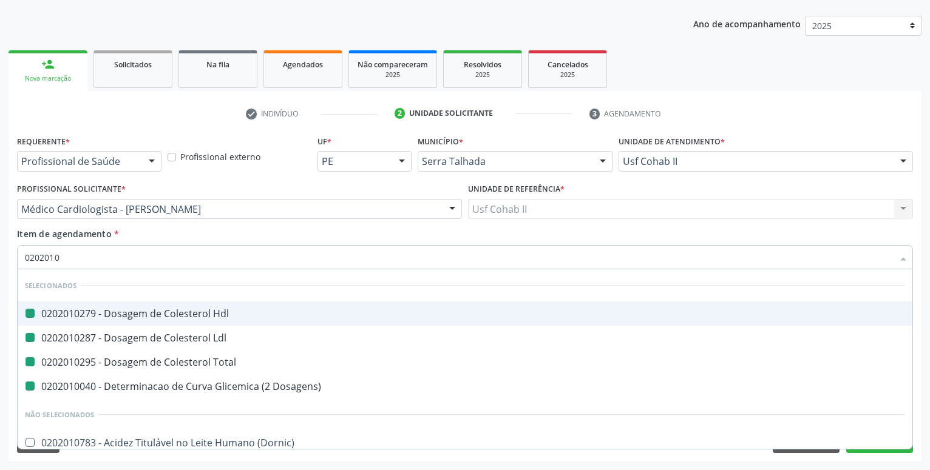
checkbox Ldl "false"
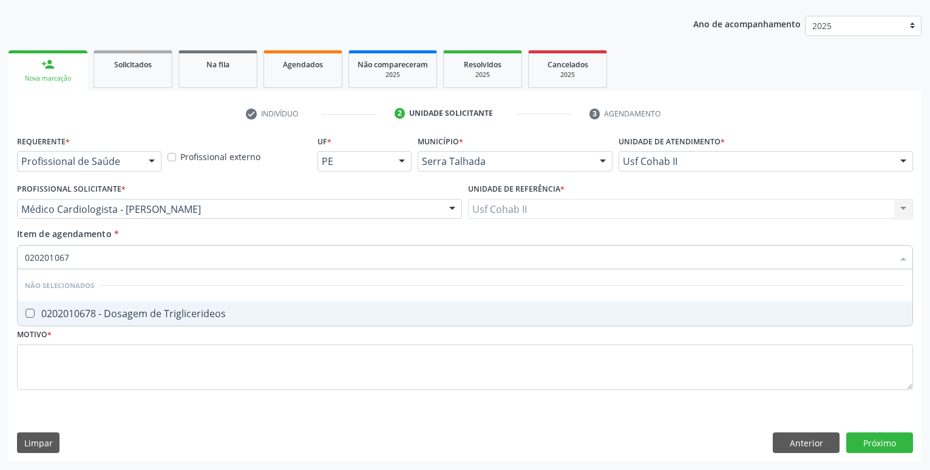
type input "0202010678"
click at [132, 311] on div "0202010678 - Dosagem de Triglicerideos" at bounding box center [465, 314] width 880 height 10
checkbox Triglicerideos "true"
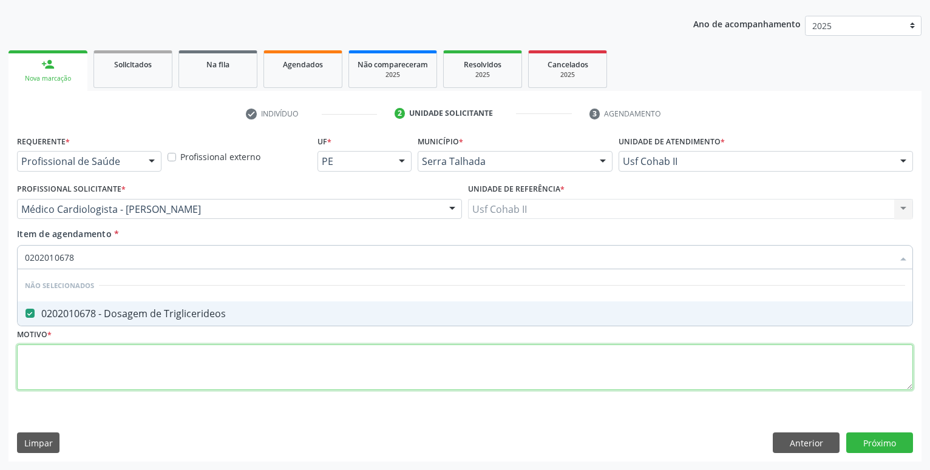
click at [88, 362] on textarea at bounding box center [465, 368] width 896 height 46
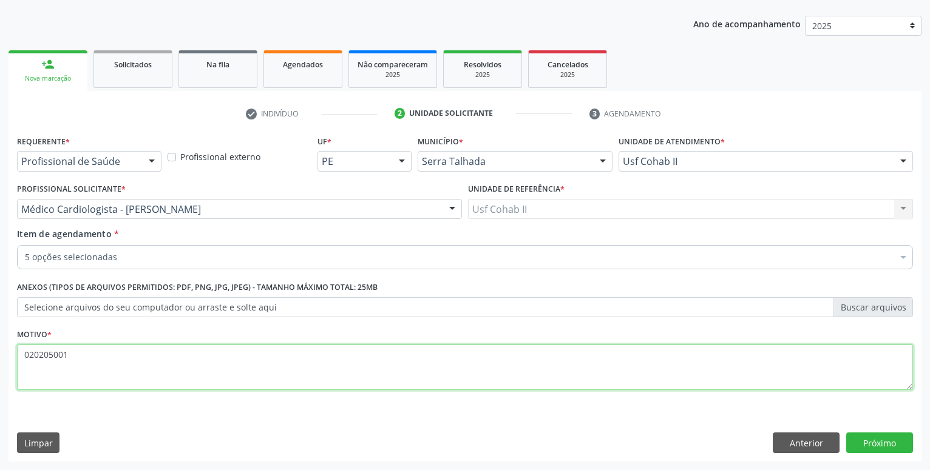
type textarea "0202050017"
drag, startPoint x: 76, startPoint y: 351, endPoint x: -31, endPoint y: 356, distance: 106.9
click at [17, 356] on textarea "0202050017" at bounding box center [465, 368] width 896 height 46
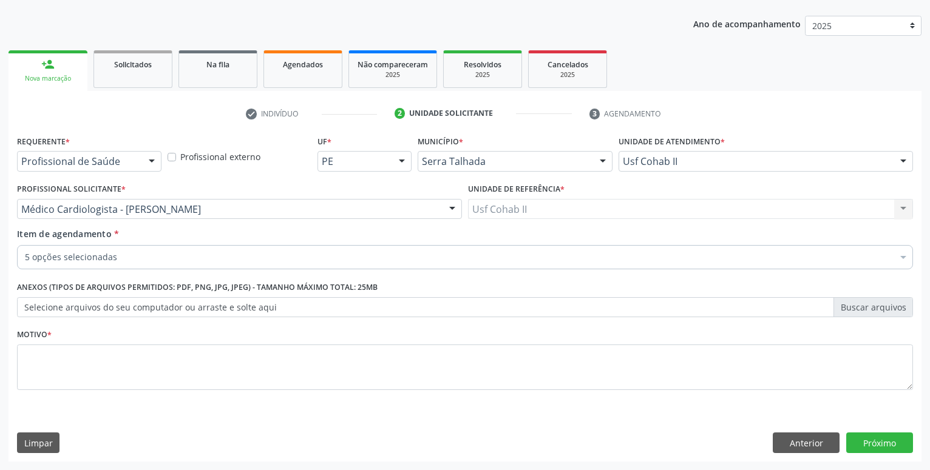
click at [104, 247] on div "5 opções selecionadas" at bounding box center [465, 257] width 896 height 24
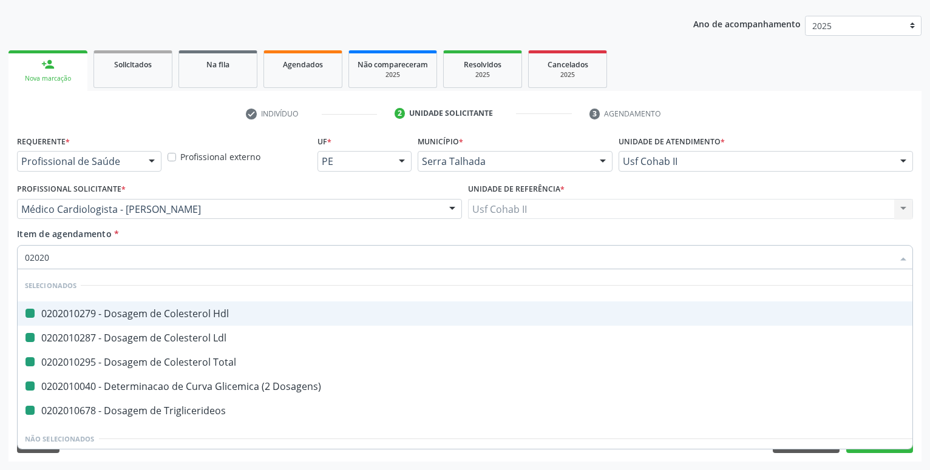
type input "020205"
checkbox Hdl "false"
checkbox Ldl "false"
checkbox Total "false"
checkbox Dosagens\) "false"
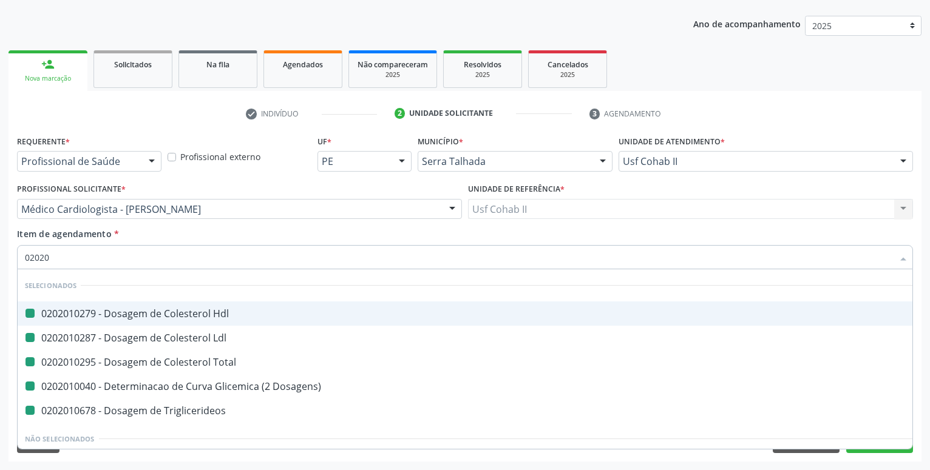
checkbox Triglicerideos "false"
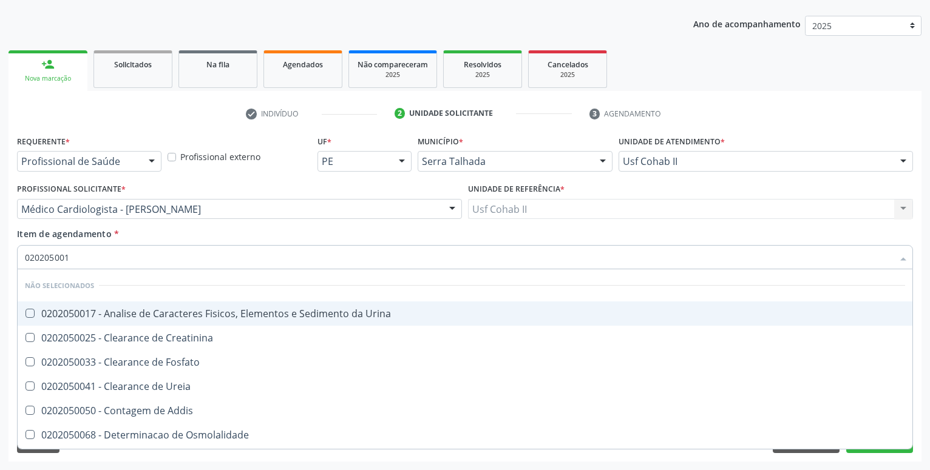
type input "0202050017"
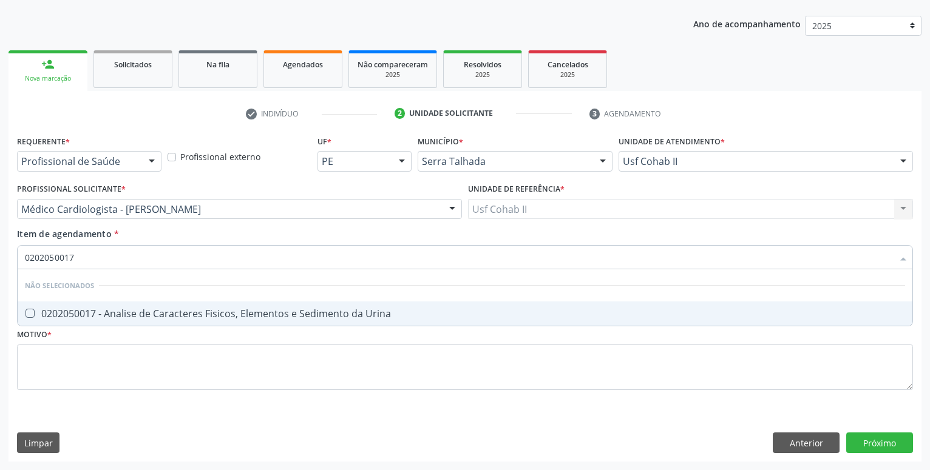
click at [117, 313] on div "0202050017 - Analise de Caracteres Fisicos, Elementos e Sedimento da Urina" at bounding box center [465, 314] width 880 height 10
checkbox Urina "true"
type input "0202050017"
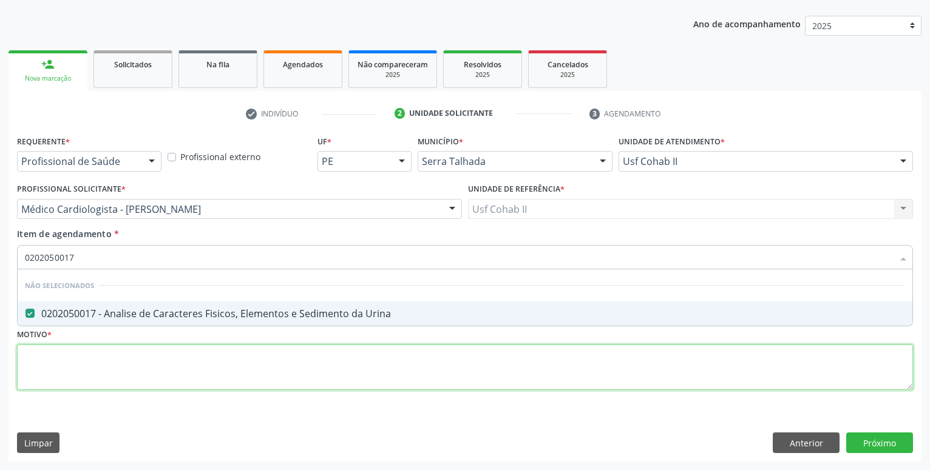
drag, startPoint x: 104, startPoint y: 350, endPoint x: 101, endPoint y: 296, distance: 54.7
click at [103, 350] on textarea at bounding box center [465, 368] width 896 height 46
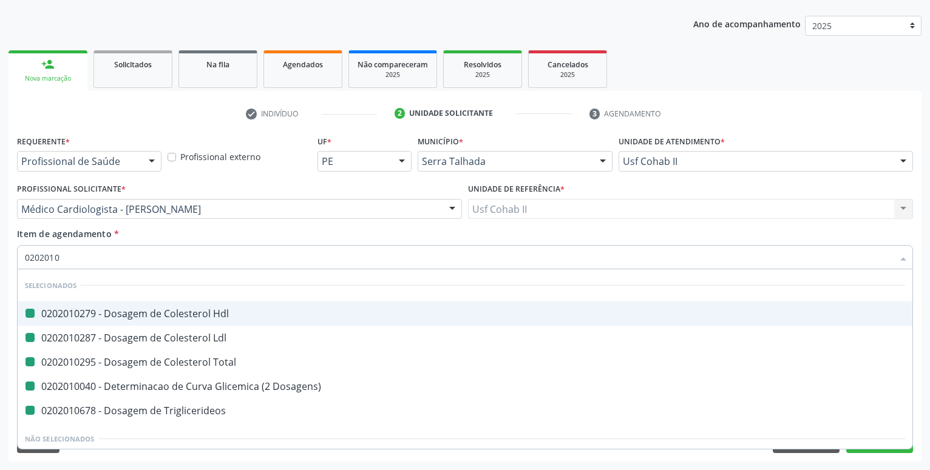
type input "02020104"
checkbox Hdl "false"
checkbox Ldl "false"
checkbox Total "false"
checkbox Dosagens\) "false"
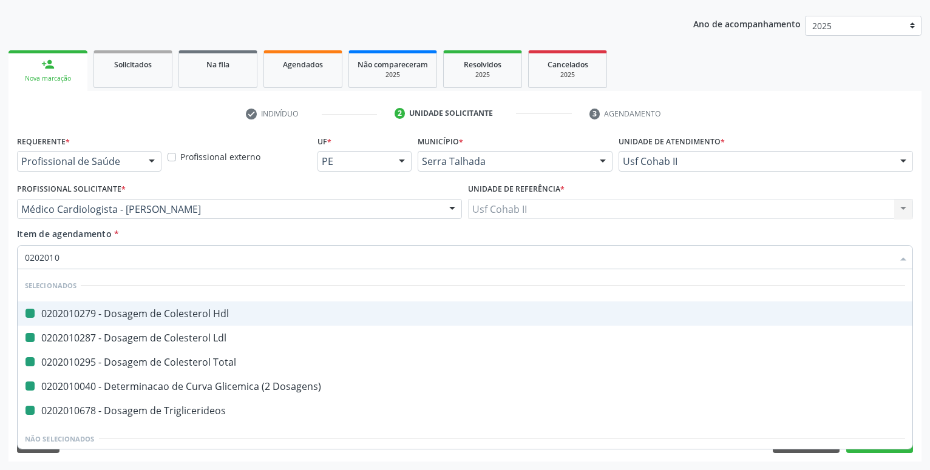
checkbox Triglicerideos "false"
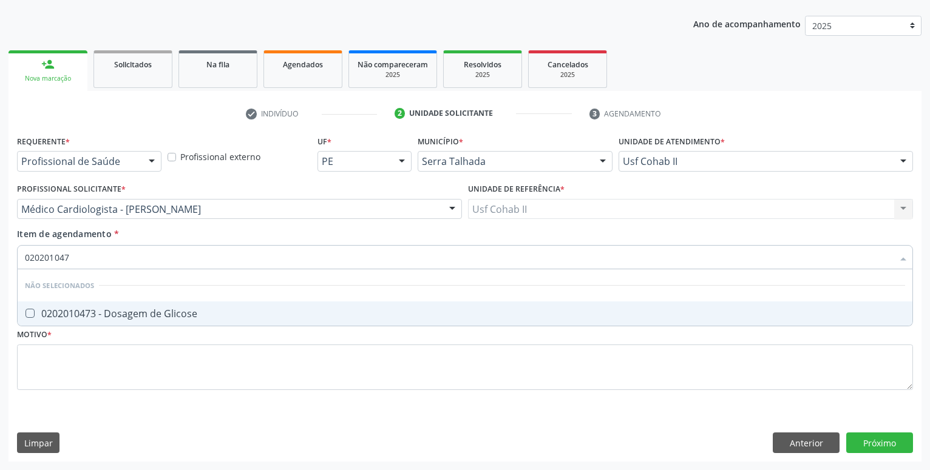
type input "0202010473"
click at [137, 309] on div "0202010473 - Dosagem de Glicose" at bounding box center [465, 314] width 880 height 10
checkbox Glicose "true"
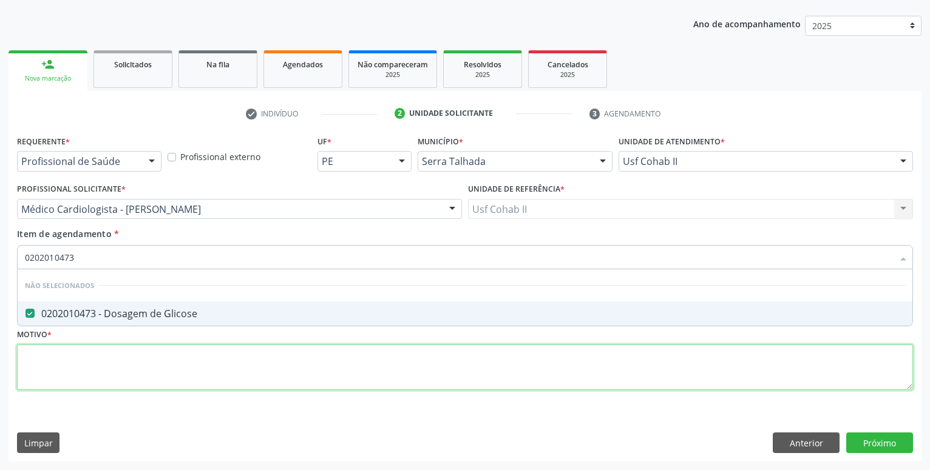
click at [96, 358] on textarea at bounding box center [465, 368] width 896 height 46
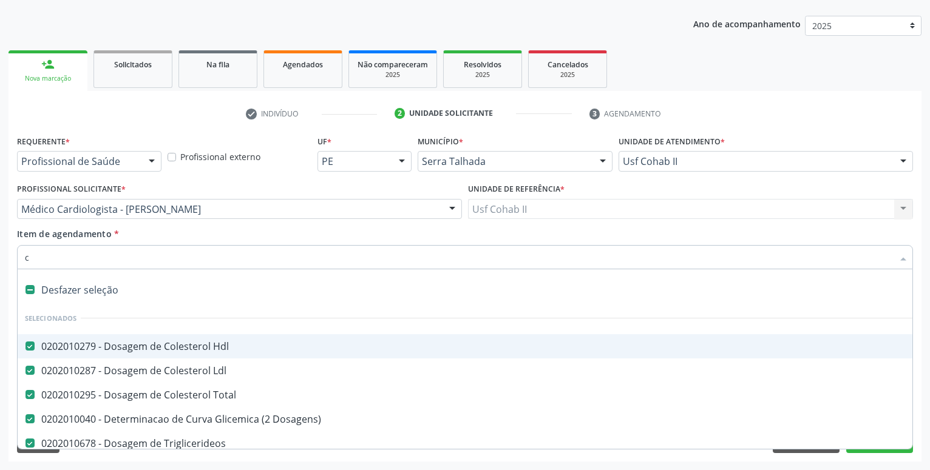
type input "co"
checkbox Glicose "false"
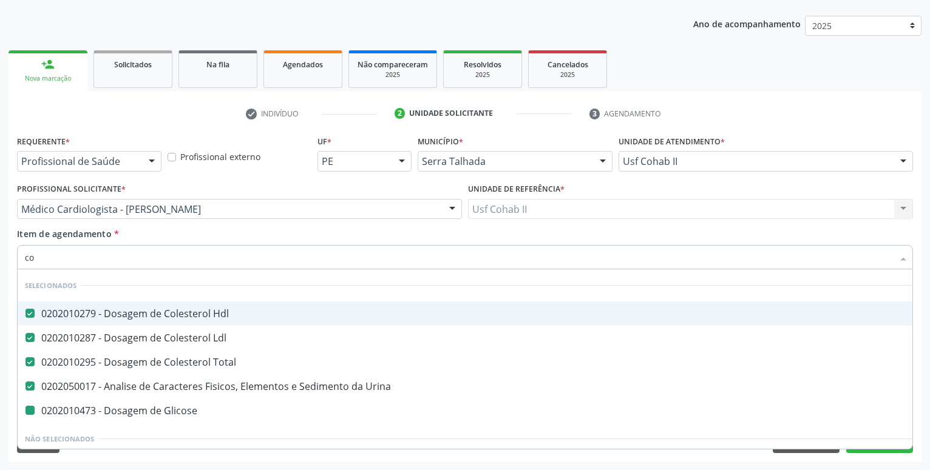
type input "col"
checkbox Glicose "false"
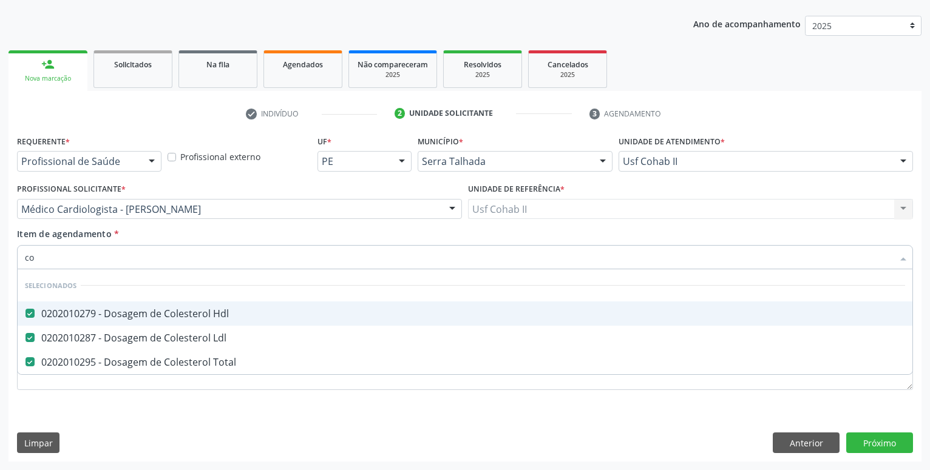
type input "c"
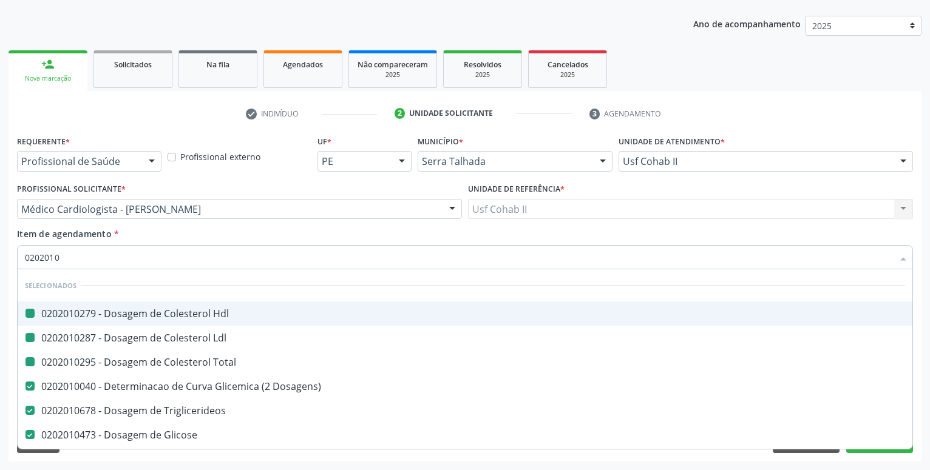
type input "02020105"
checkbox Hdl "false"
checkbox Ldl "false"
checkbox Total "false"
checkbox Dosagens\) "false"
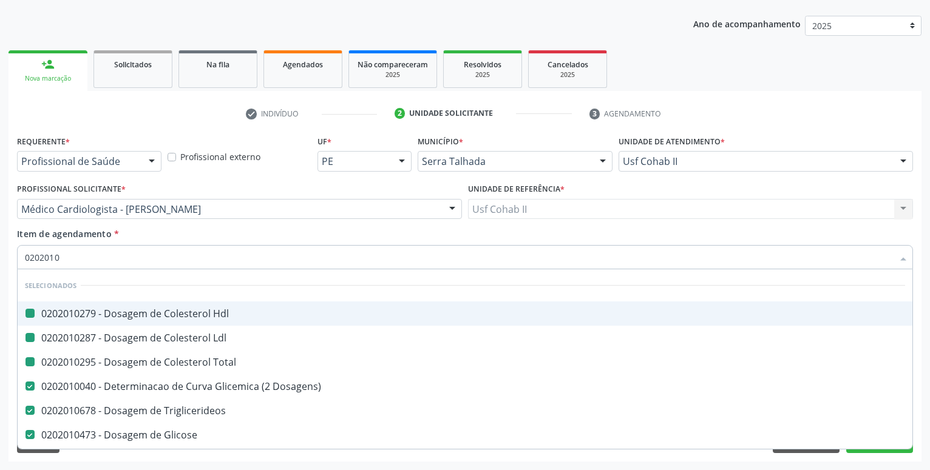
checkbox Triglicerideos "false"
checkbox Glicose "false"
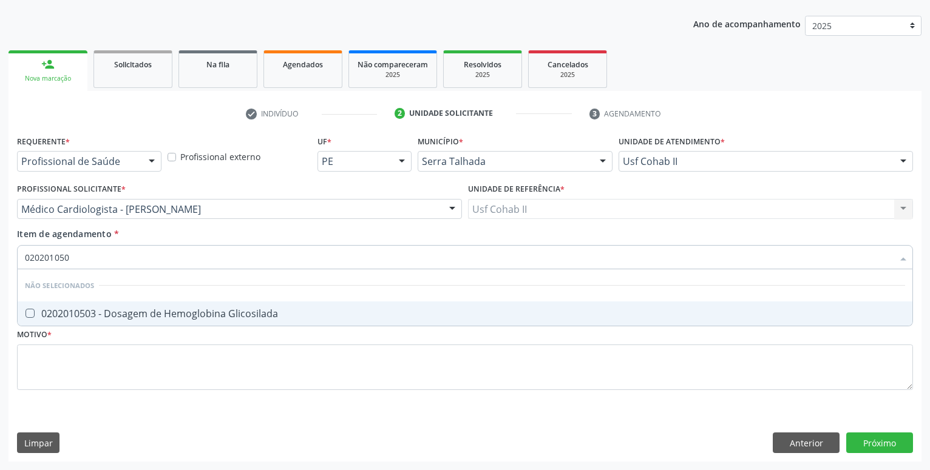
type input "0202010503"
click at [132, 319] on div "0202010503 - Dosagem de Hemoglobina Glicosilada" at bounding box center [465, 314] width 880 height 10
checkbox Glicosilada "true"
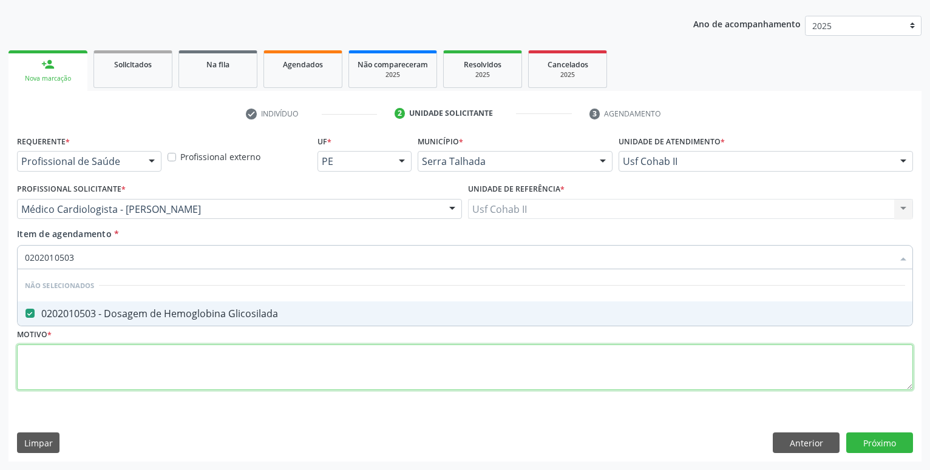
click at [122, 357] on textarea at bounding box center [465, 368] width 896 height 46
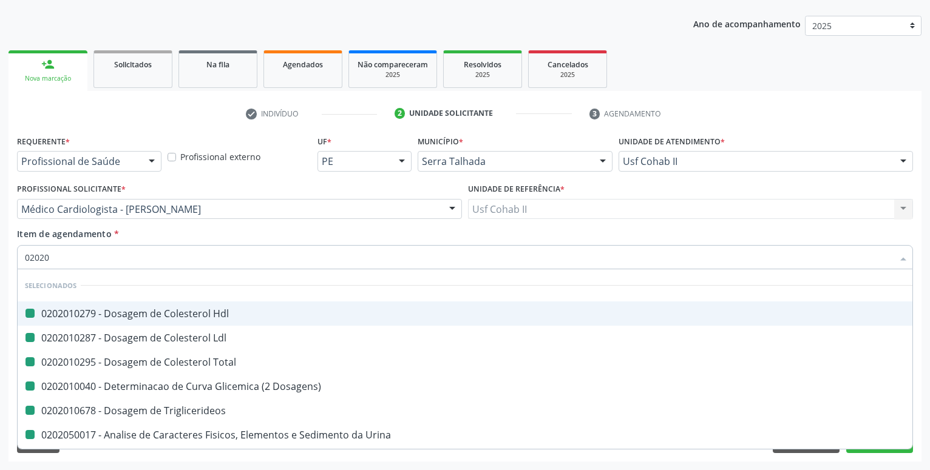
type input "020202"
checkbox Hdl "false"
checkbox Ldl "false"
checkbox Total "false"
checkbox Dosagens\) "false"
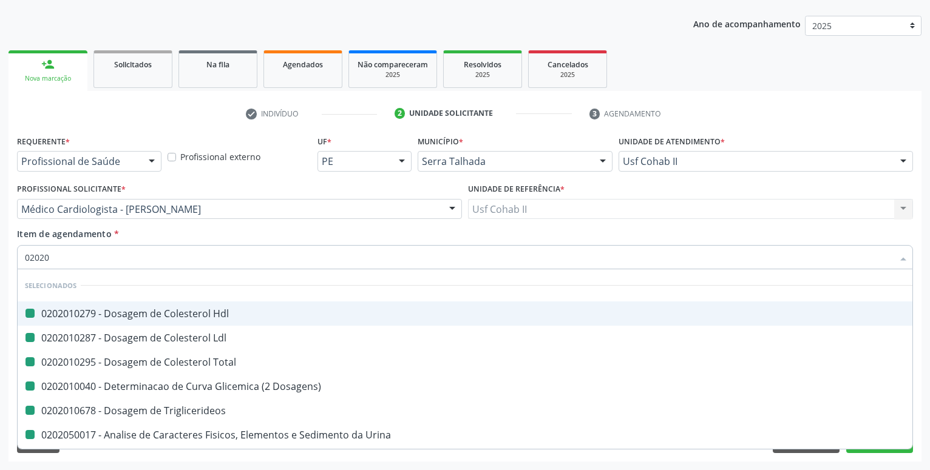
checkbox Triglicerideos "false"
checkbox Urina "false"
checkbox Glicose "false"
checkbox Glicosilada "false"
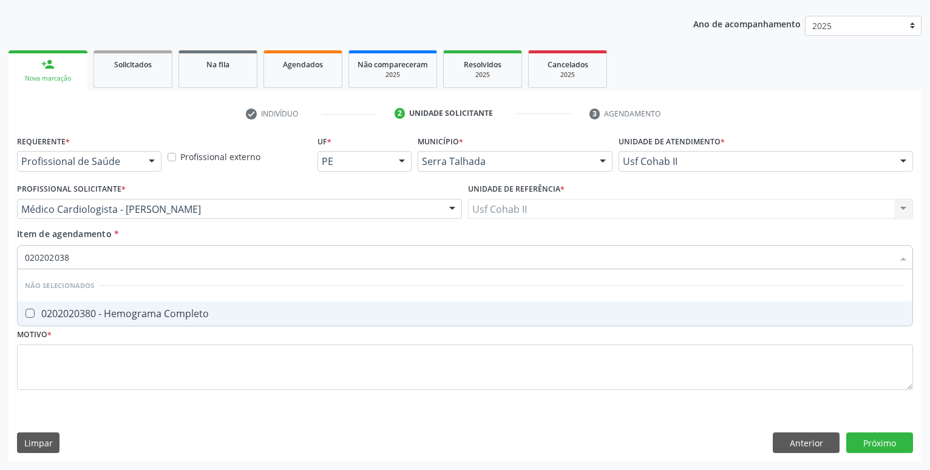
type input "0202020380"
click at [129, 313] on div "0202020380 - Hemograma Completo" at bounding box center [465, 314] width 880 height 10
checkbox Completo "true"
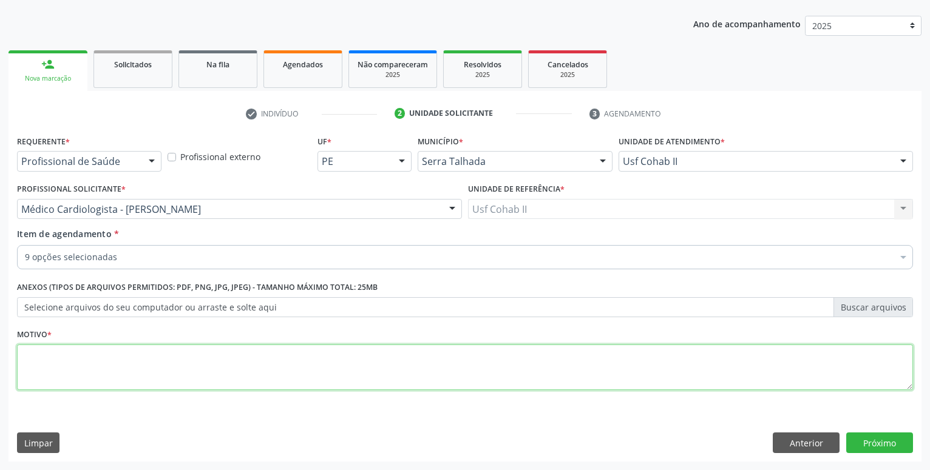
click at [107, 359] on textarea at bounding box center [465, 368] width 896 height 46
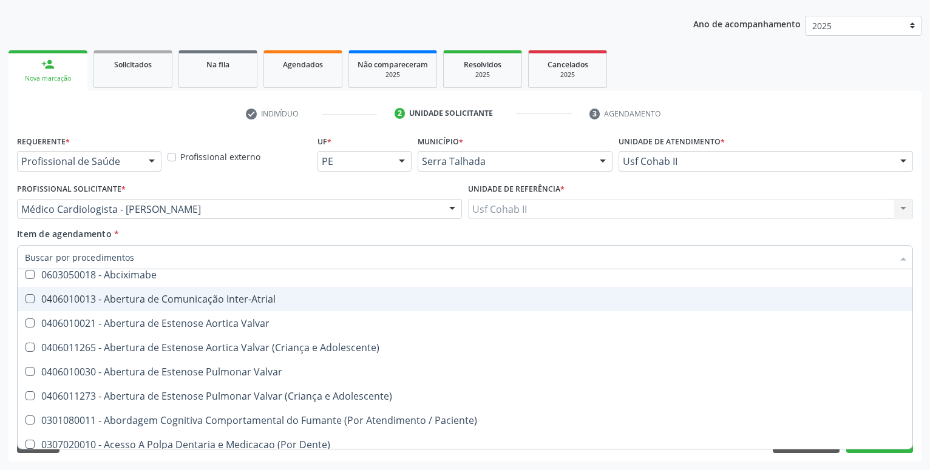
scroll to position [481, 0]
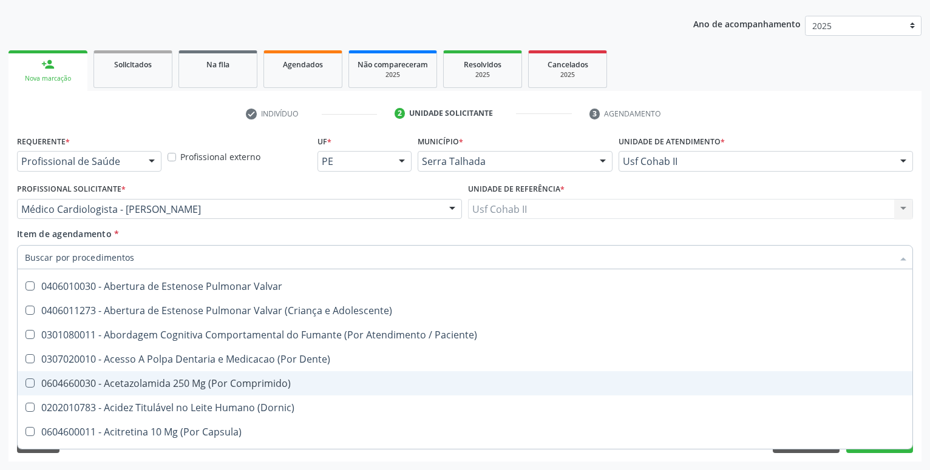
click at [887, 458] on div "Requerente * Profissional de Saúde Profissional de Saúde Paciente Nenhum result…" at bounding box center [464, 297] width 913 height 330
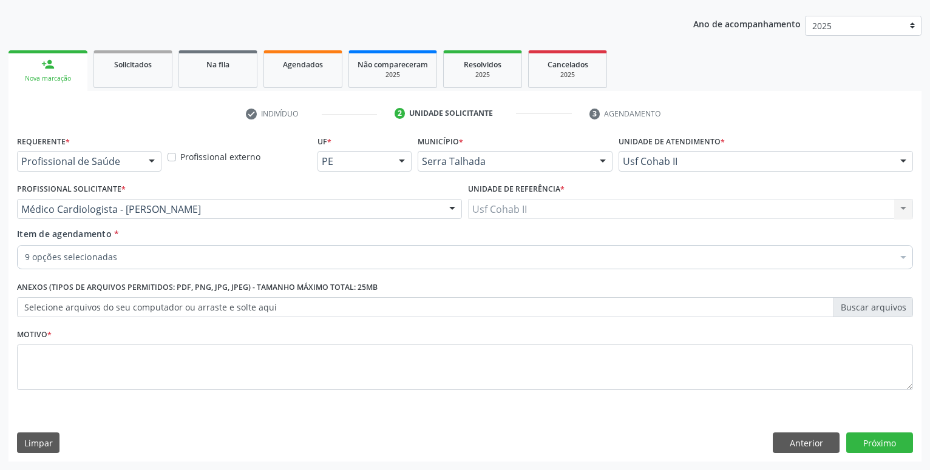
scroll to position [0, 0]
click at [886, 445] on button "Próximo" at bounding box center [879, 443] width 67 height 21
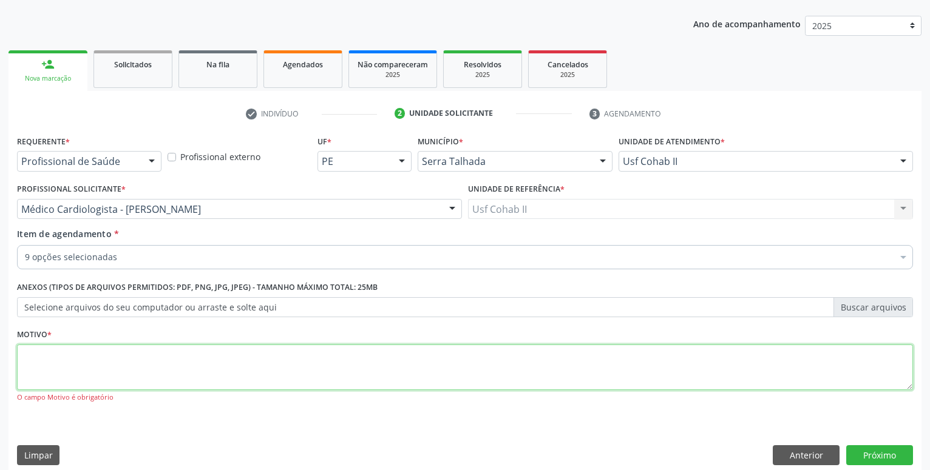
click at [567, 358] on textarea at bounding box center [465, 368] width 896 height 46
type textarea "."
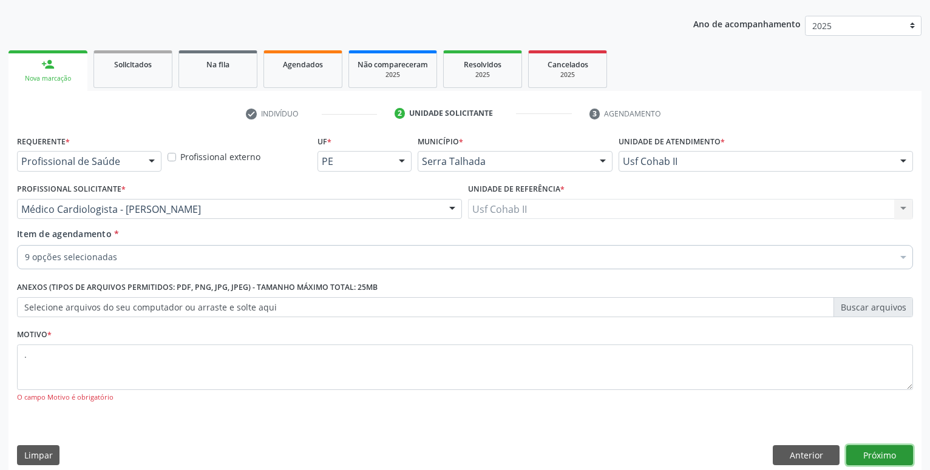
click at [867, 456] on button "Próximo" at bounding box center [879, 456] width 67 height 21
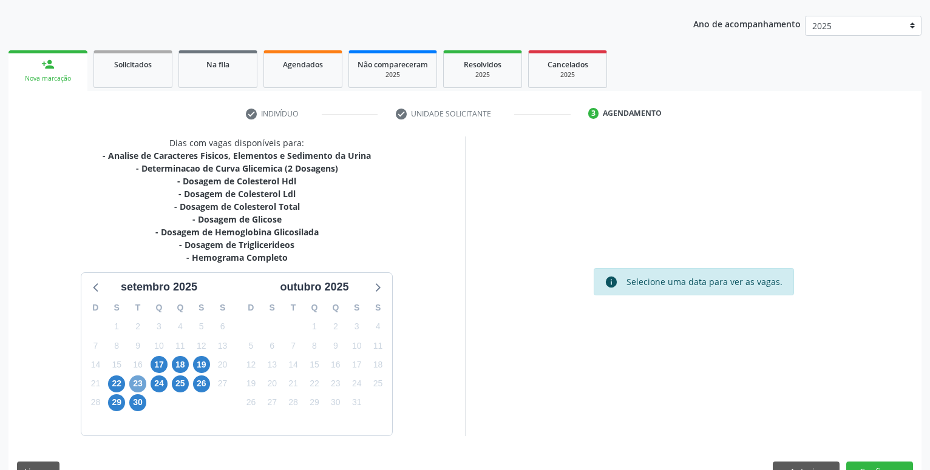
click at [135, 381] on span "23" at bounding box center [137, 384] width 17 height 17
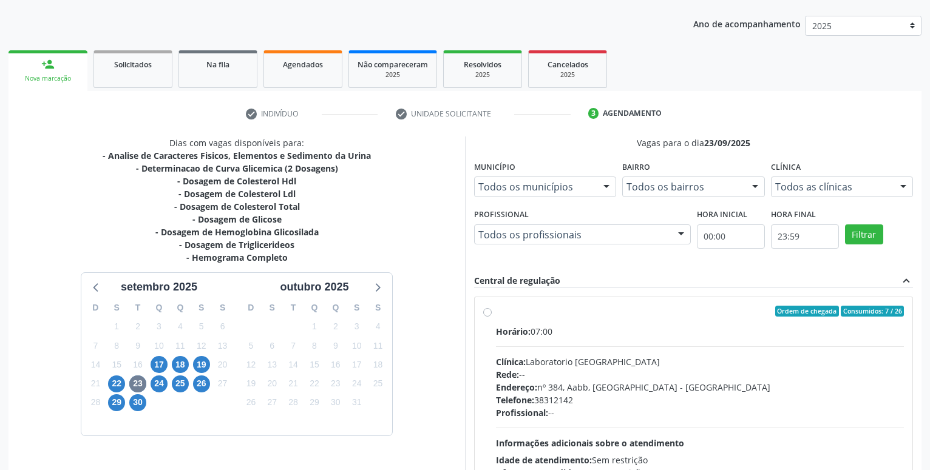
click at [496, 316] on label "Ordem de chegada Consumidos: 7 / 26 Horário: 07:00 Clínica: Laboratorio Sao Fra…" at bounding box center [700, 399] width 408 height 186
click at [486, 316] on input "Ordem de chegada Consumidos: 7 / 26 Horário: 07:00 Clínica: Laboratorio Sao Fra…" at bounding box center [487, 311] width 8 height 11
radio input "true"
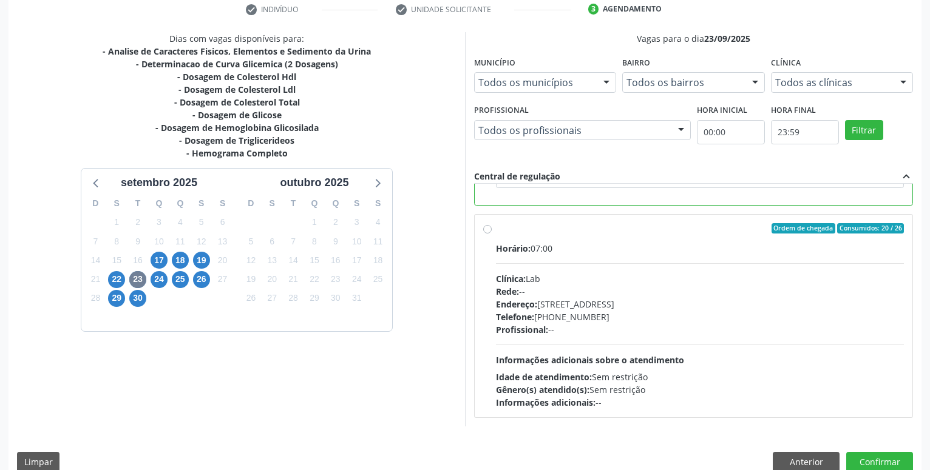
scroll to position [238, 0]
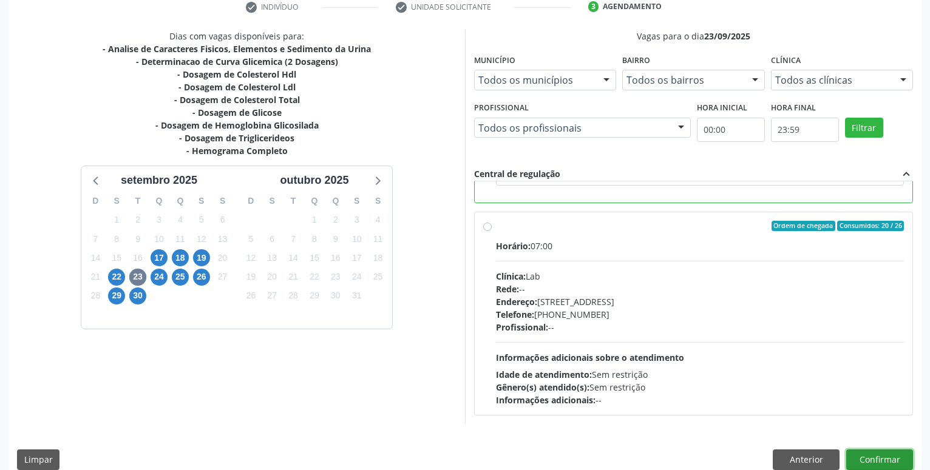
click at [869, 453] on button "Confirmar" at bounding box center [879, 460] width 67 height 21
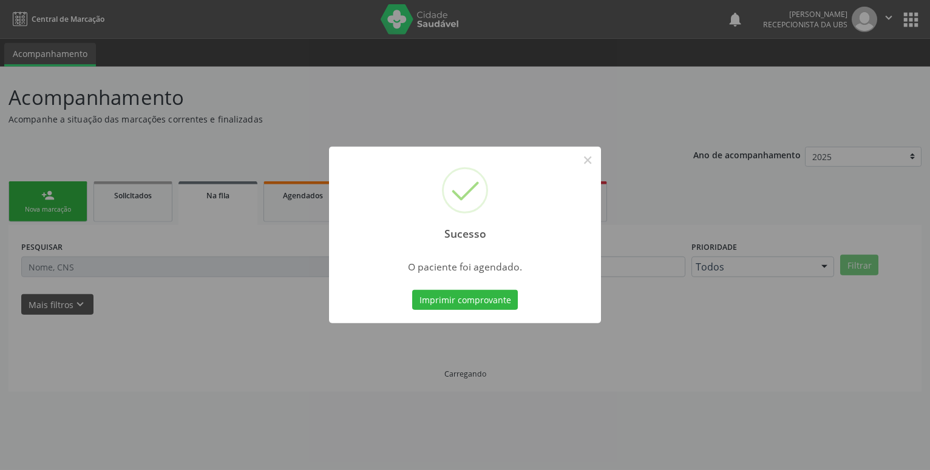
scroll to position [0, 0]
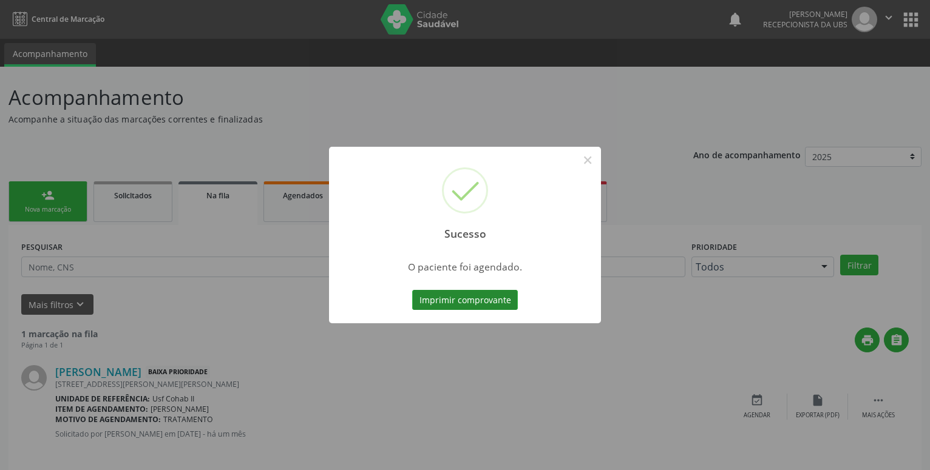
click at [488, 305] on button "Imprimir comprovante" at bounding box center [465, 300] width 106 height 21
